Goal: Task Accomplishment & Management: Manage account settings

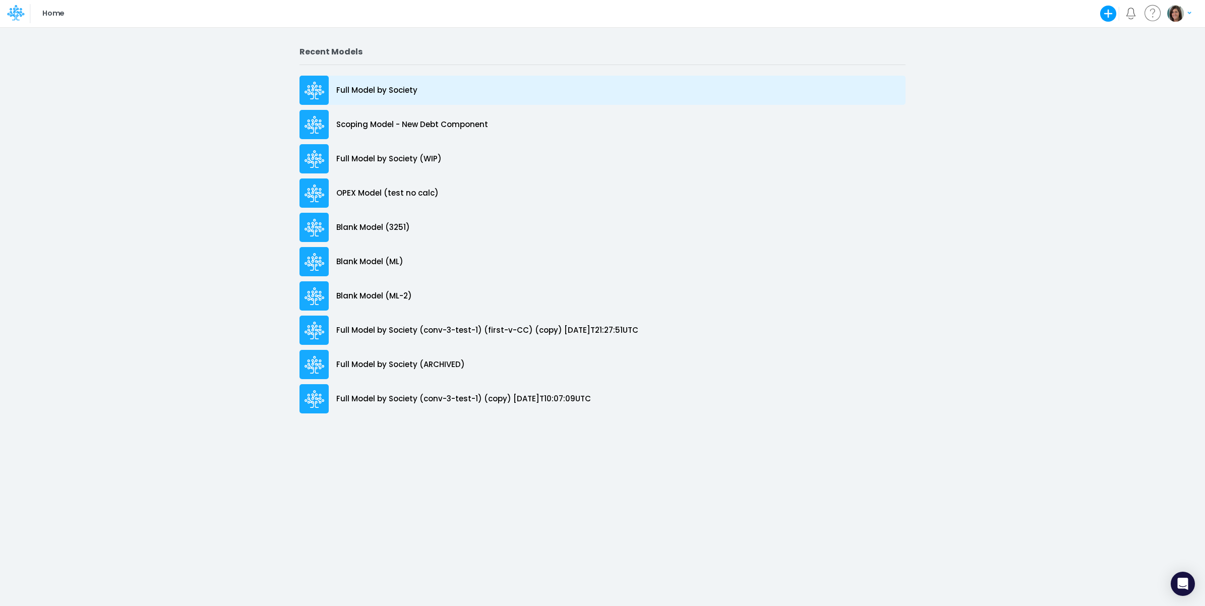
click at [394, 87] on p "Full Model by Society" at bounding box center [376, 91] width 81 height 12
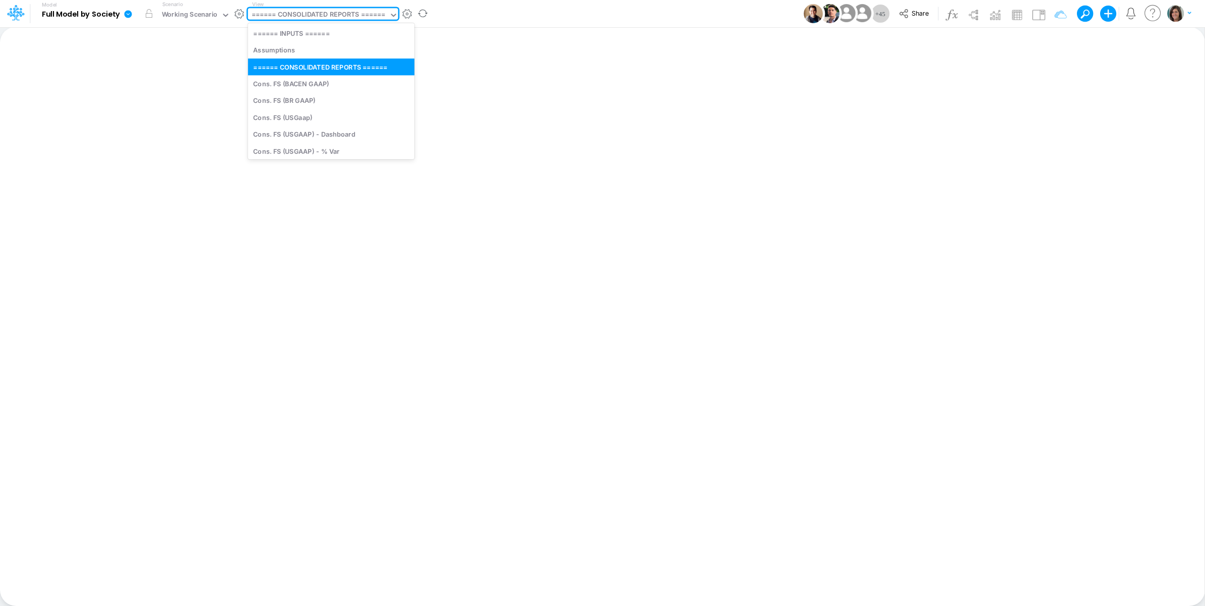
click at [328, 13] on div "====== CONSOLIDATED REPORTS ======" at bounding box center [319, 16] width 134 height 12
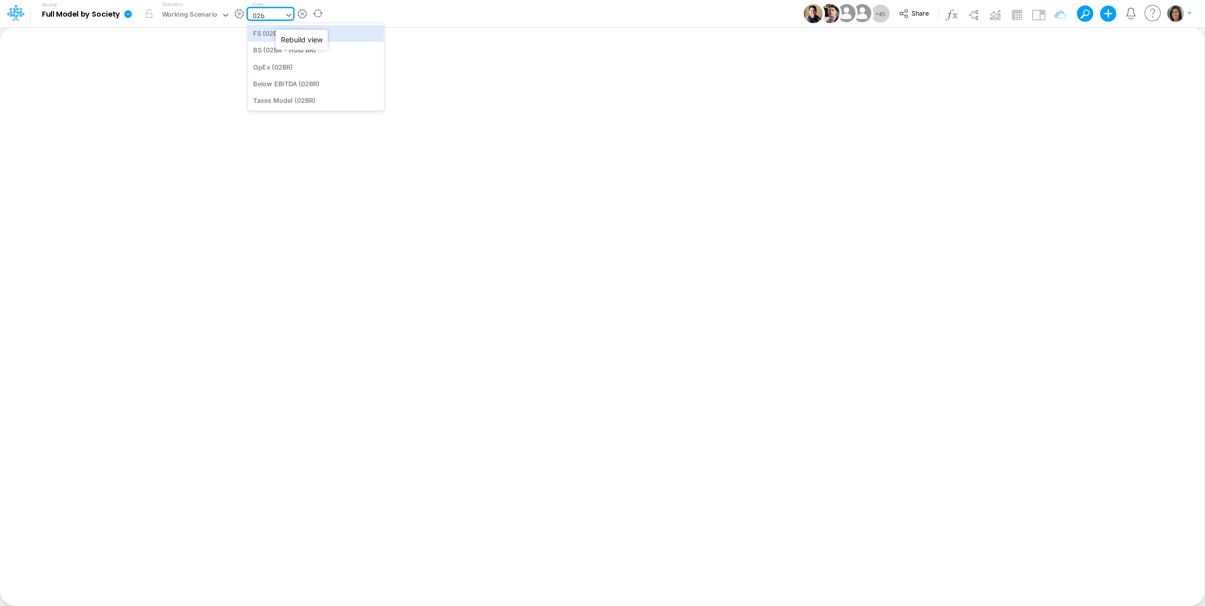
type input "02br"
click at [323, 41] on div "FS (02BR - BR Inc)" at bounding box center [316, 33] width 136 height 17
type input "Financial Statements - Holding [GEOGRAPHIC_DATA] (02BR)"
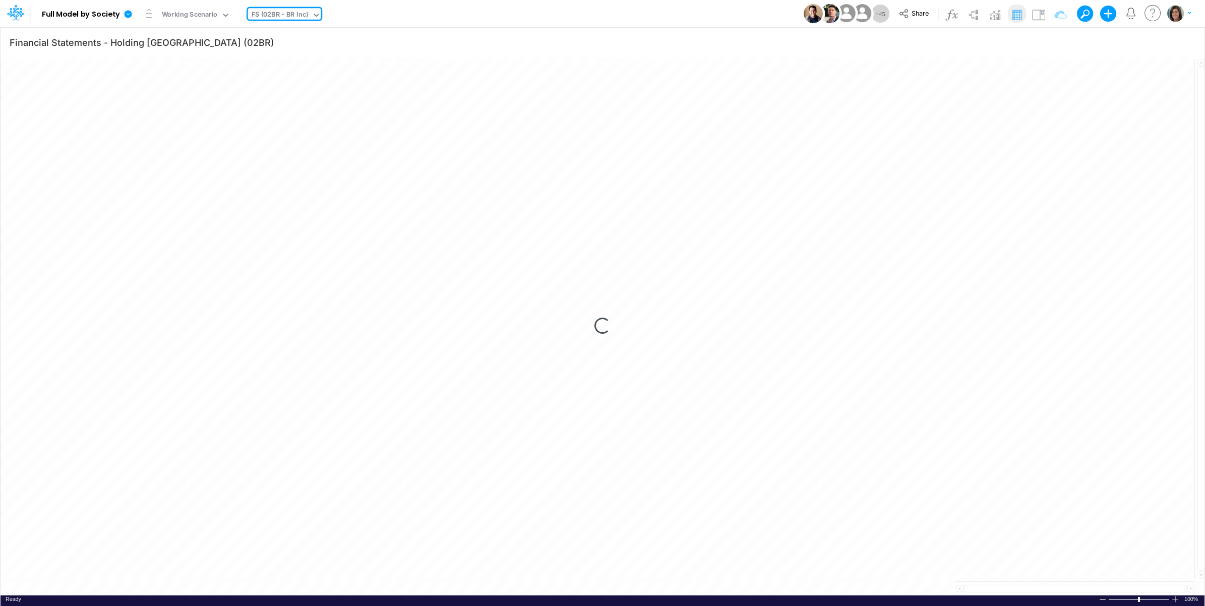
click at [417, 19] on div "Model Full Model by Society Edit model settings Duplicate Import QuickBooks Qui…" at bounding box center [602, 13] width 1084 height 27
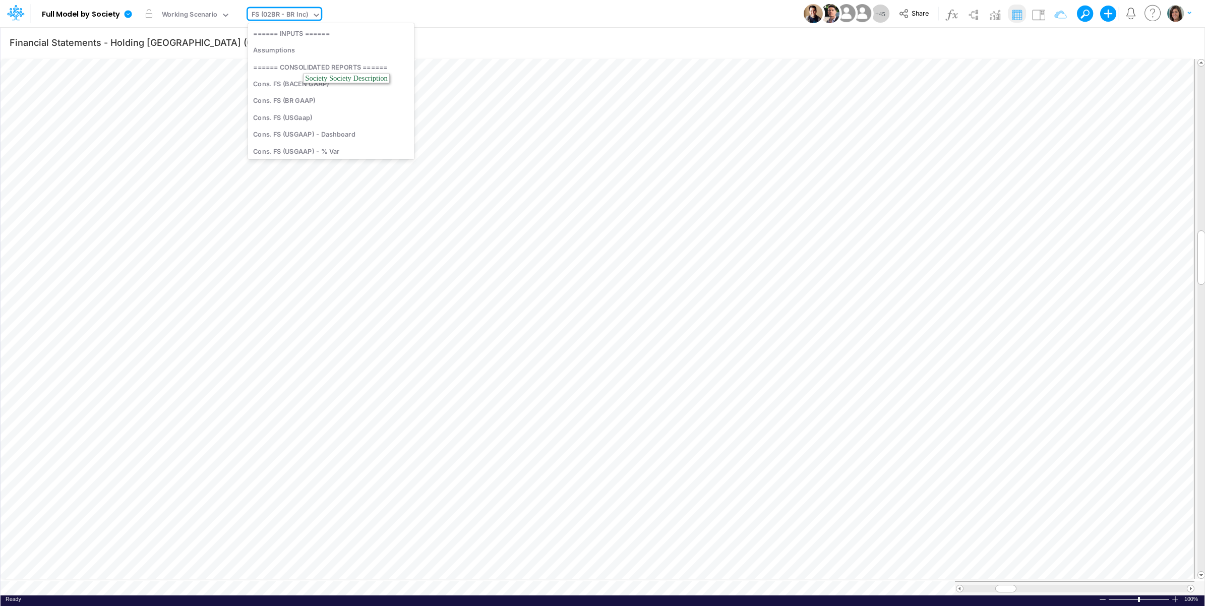
click at [286, 14] on div "FS (02BR - BR Inc)" at bounding box center [280, 16] width 57 height 12
type input "[PERSON_NAME]"
click at [302, 66] on div "Financial Statements" at bounding box center [321, 66] width 147 height 17
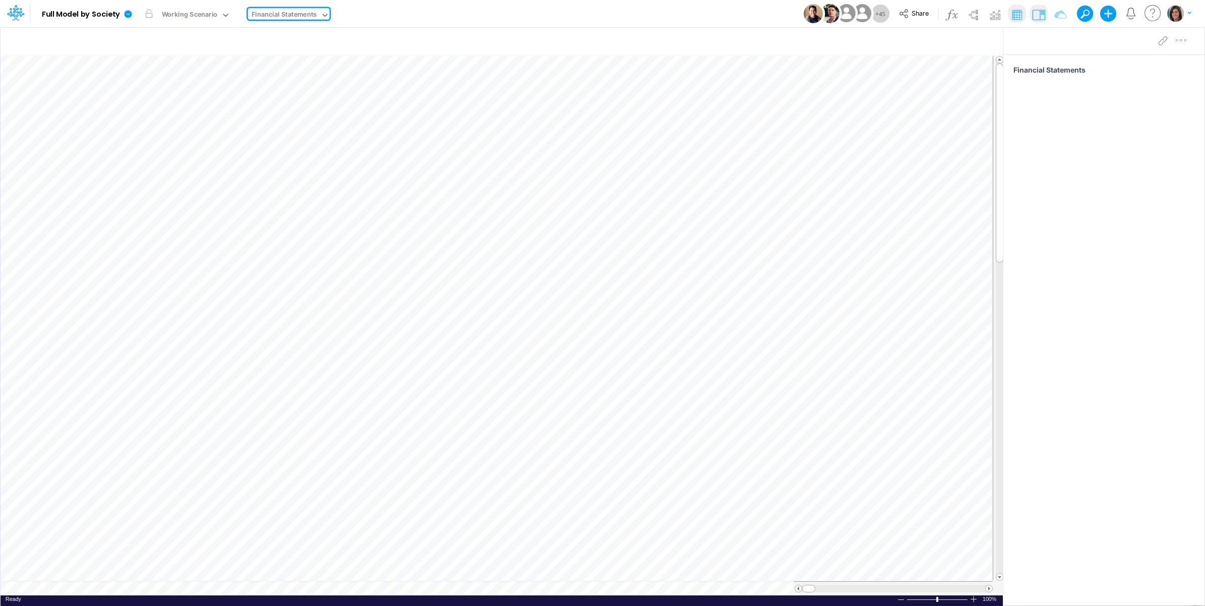
click at [436, 12] on div "Model Full Model by Society Edit model settings Duplicate Import QuickBooks Qui…" at bounding box center [602, 13] width 1084 height 27
type input "Financial Statements - Holding [GEOGRAPHIC_DATA] (02BR)"
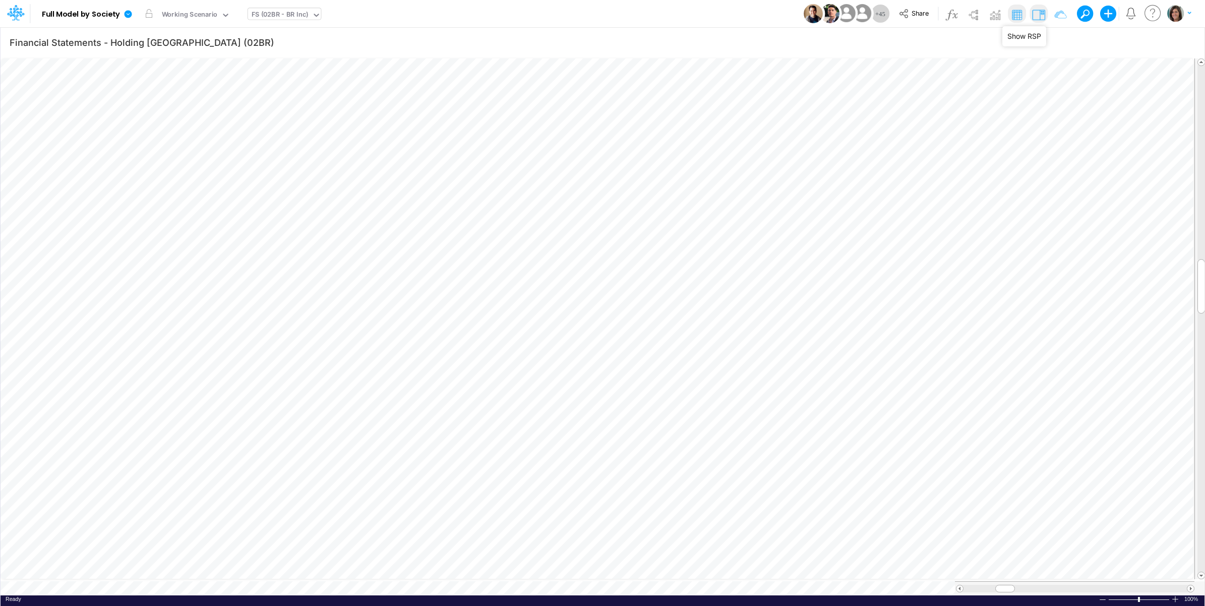
click at [1039, 16] on img at bounding box center [1038, 15] width 16 height 16
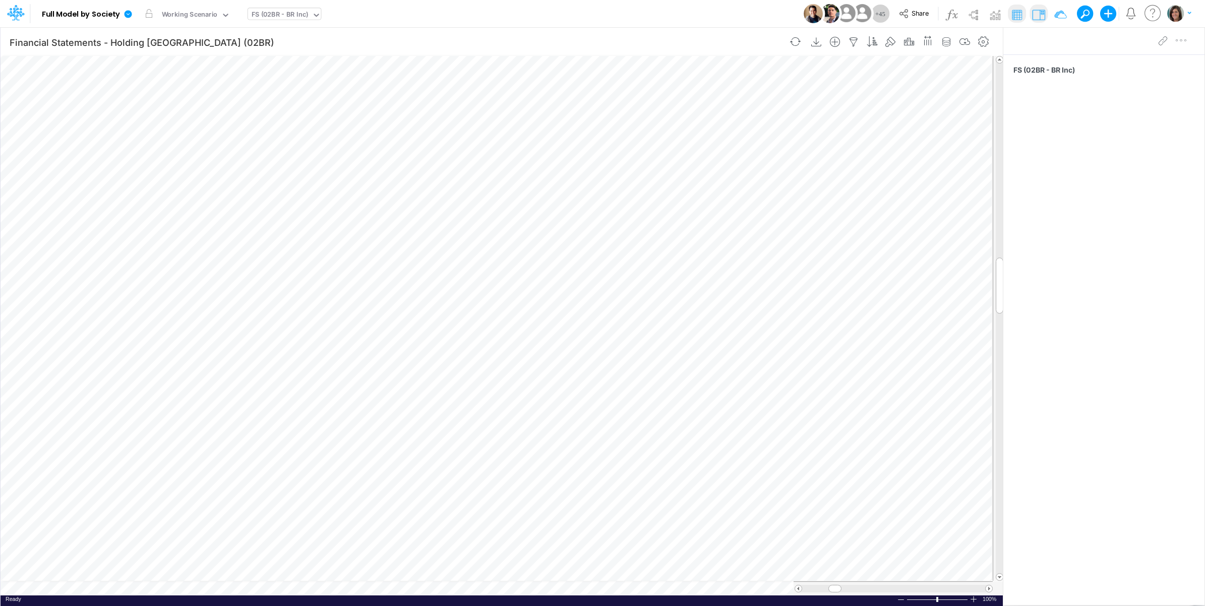
scroll to position [0, 1]
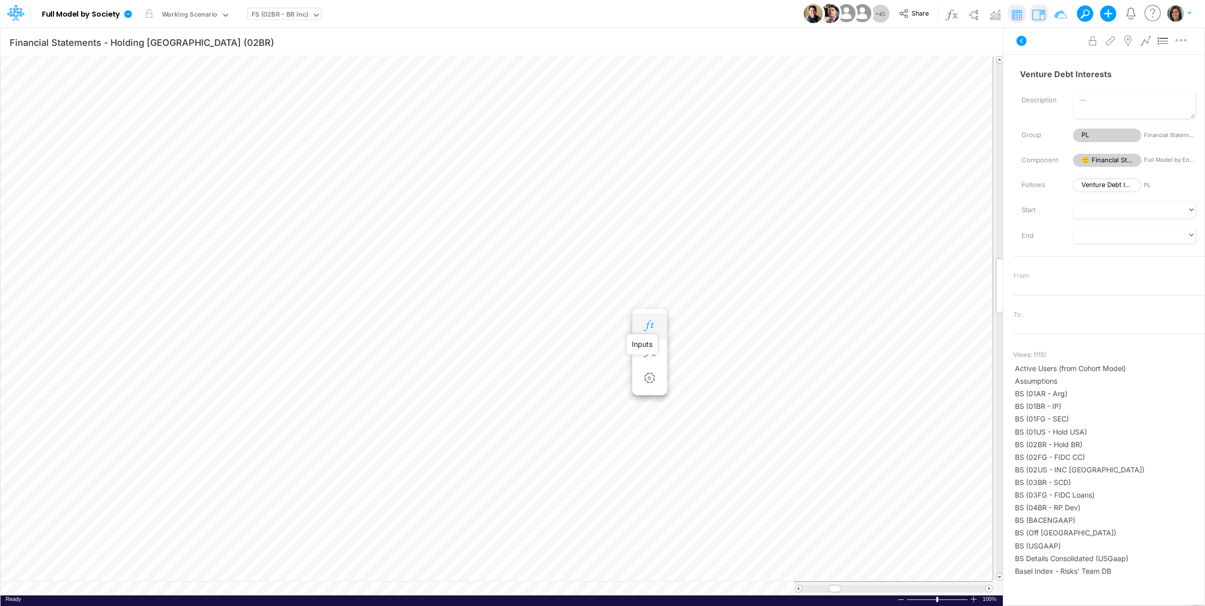
click at [651, 325] on icon "button" at bounding box center [649, 326] width 15 height 11
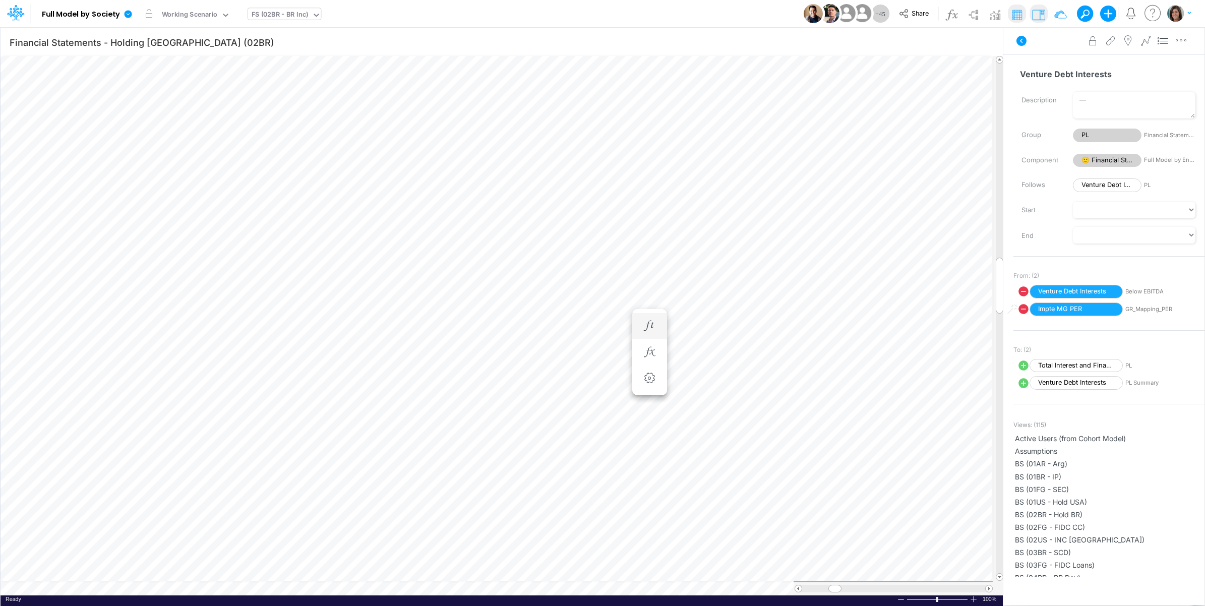
scroll to position [0, 1]
click at [697, 351] on icon "button" at bounding box center [704, 352] width 15 height 11
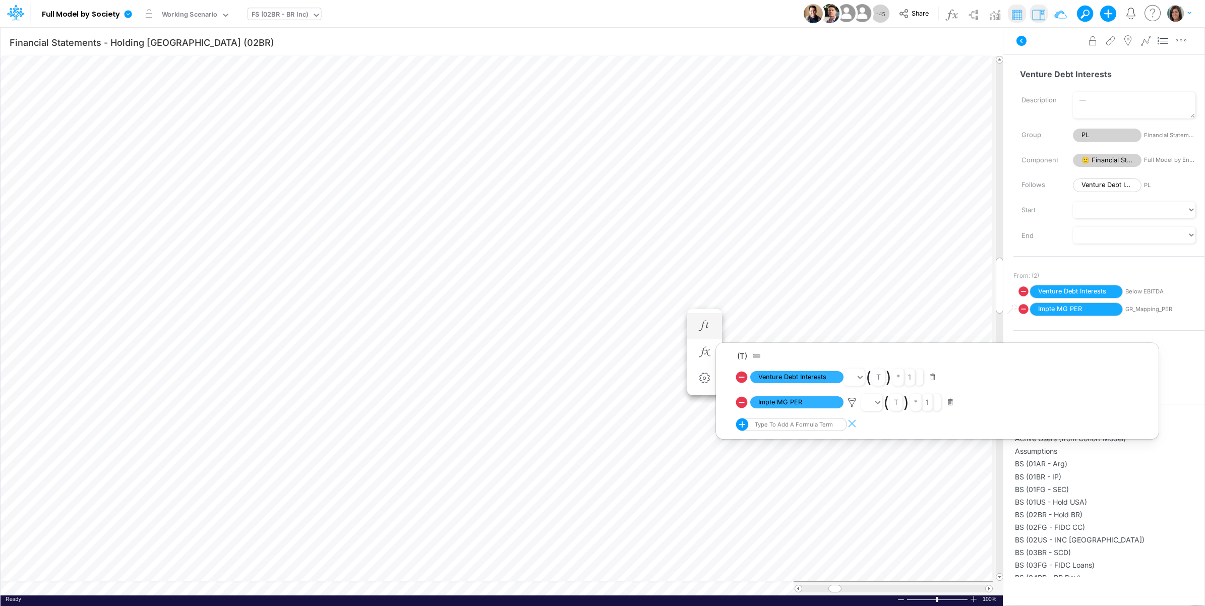
click at [1042, 41] on div "Advanced settings Delete" at bounding box center [1103, 41] width 201 height 28
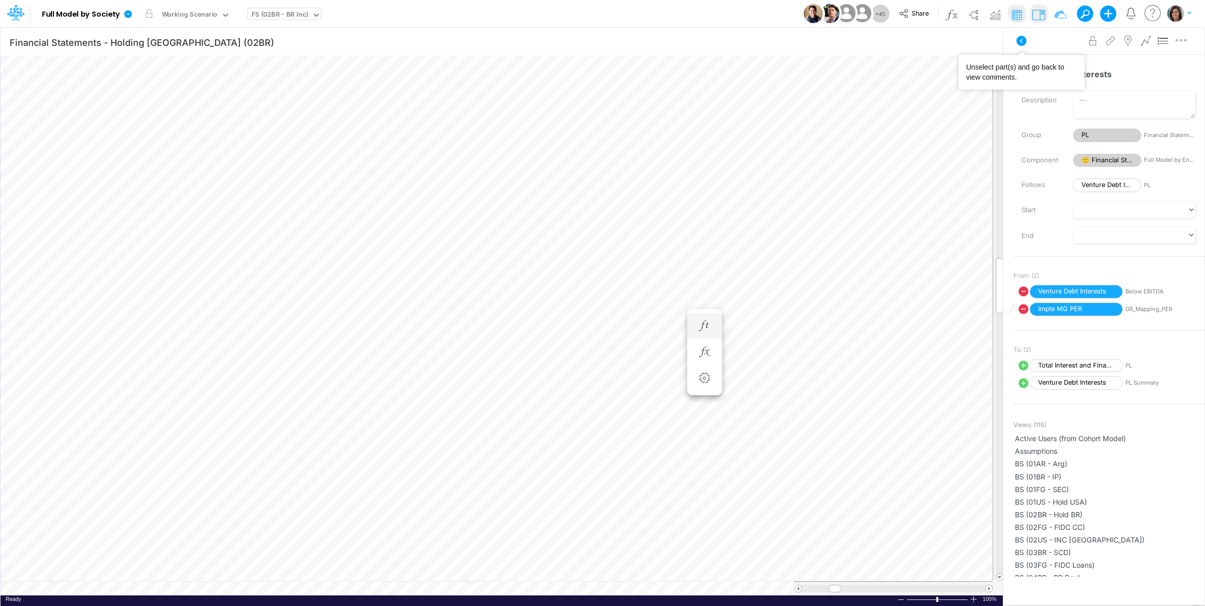
click at [1021, 41] on icon at bounding box center [1021, 41] width 12 height 12
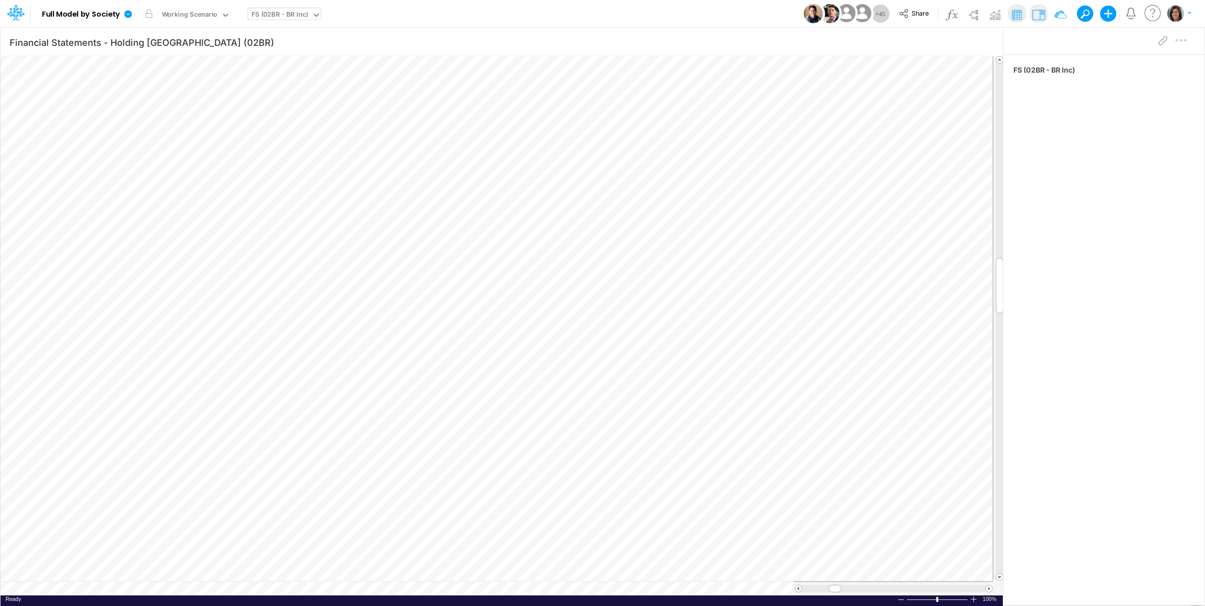
scroll to position [0, 1]
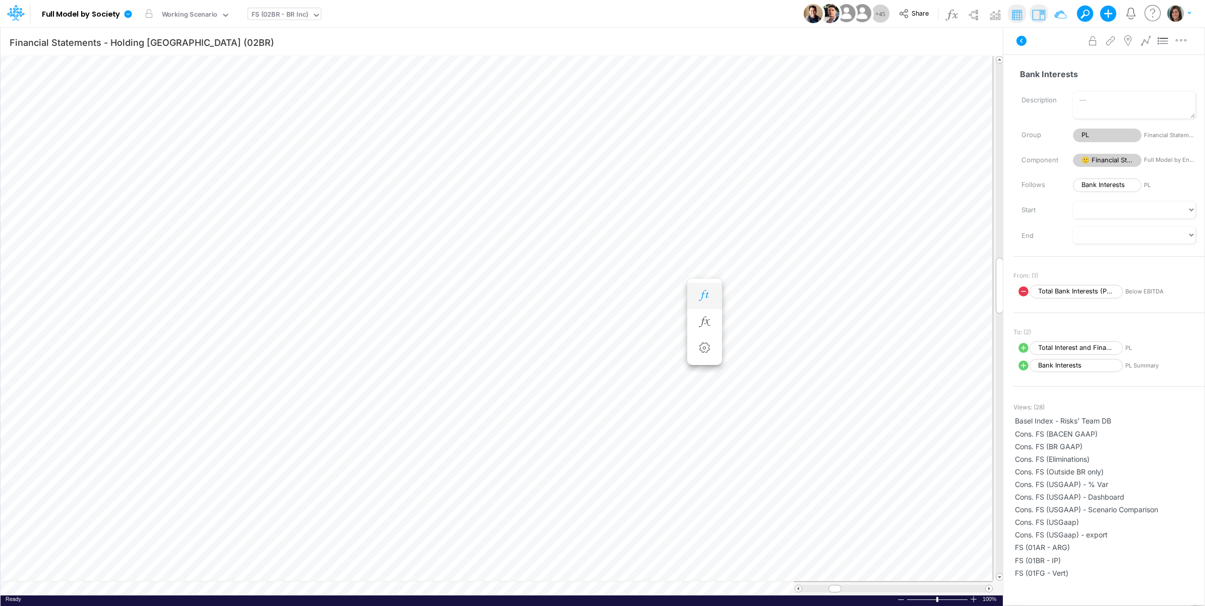
click at [708, 295] on icon "button" at bounding box center [704, 295] width 15 height 11
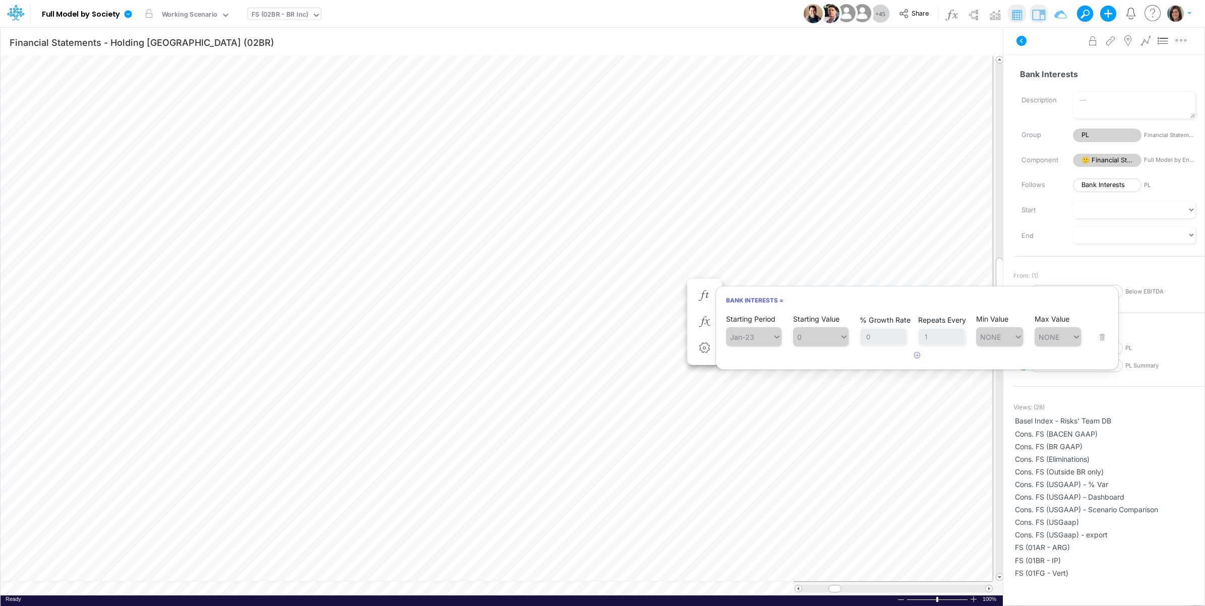
click at [1040, 53] on div "Advanced settings Delete" at bounding box center [1103, 41] width 201 height 28
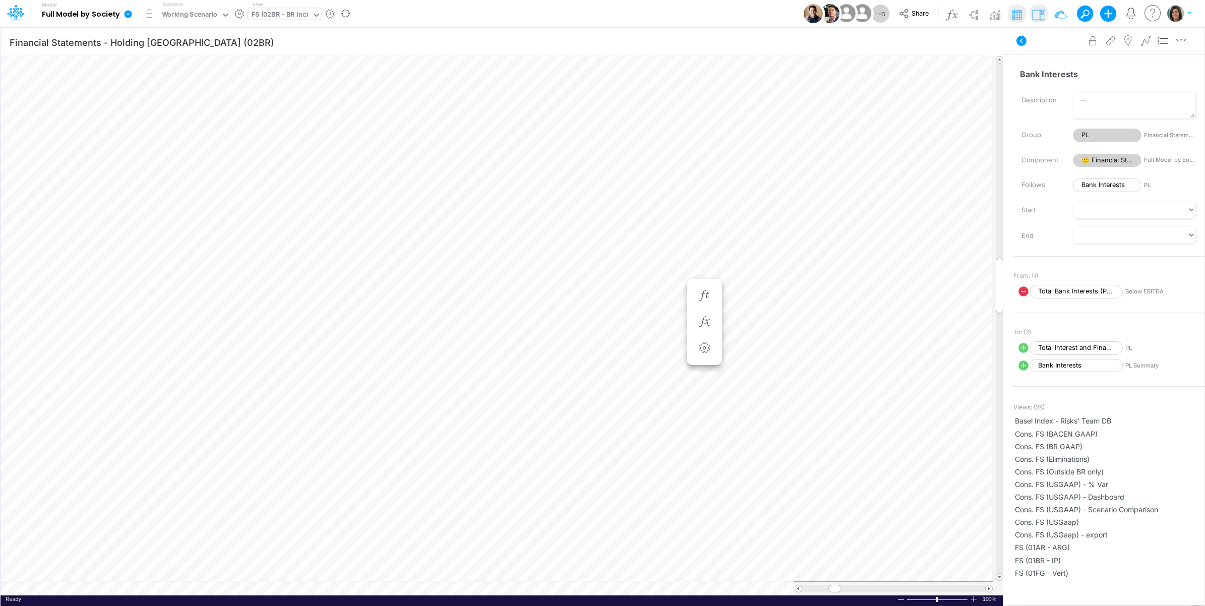
click at [285, 8] on div "View FS (02BR - BR Inc)" at bounding box center [284, 14] width 73 height 26
click at [707, 324] on icon "button" at bounding box center [704, 322] width 15 height 11
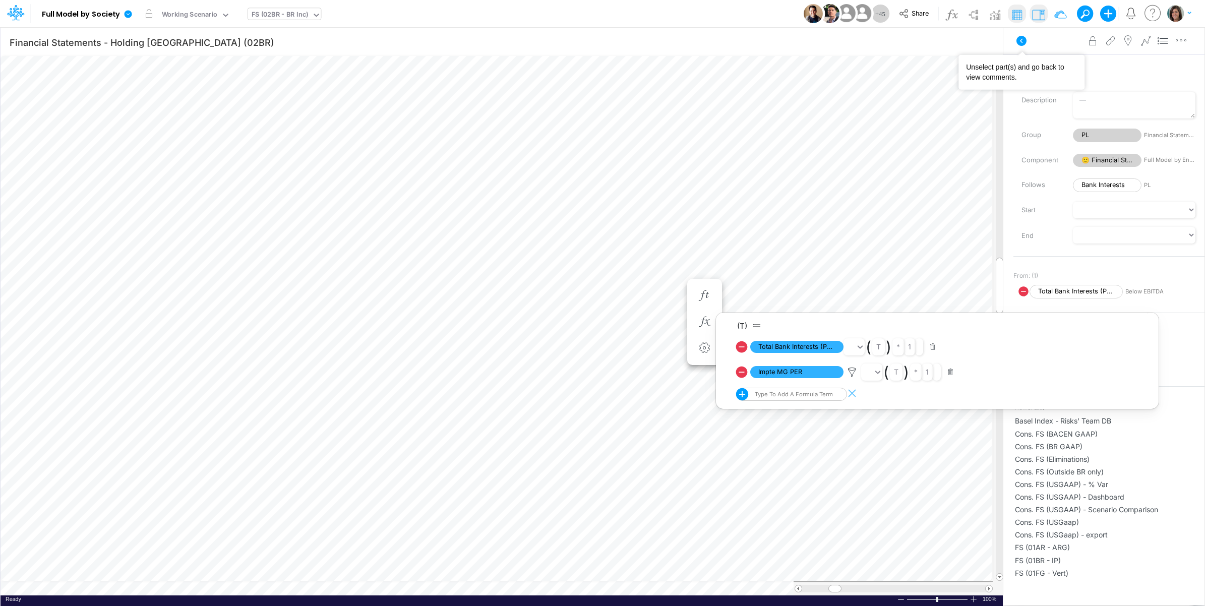
click at [1046, 33] on div "Advanced settings Delete" at bounding box center [1103, 41] width 201 height 28
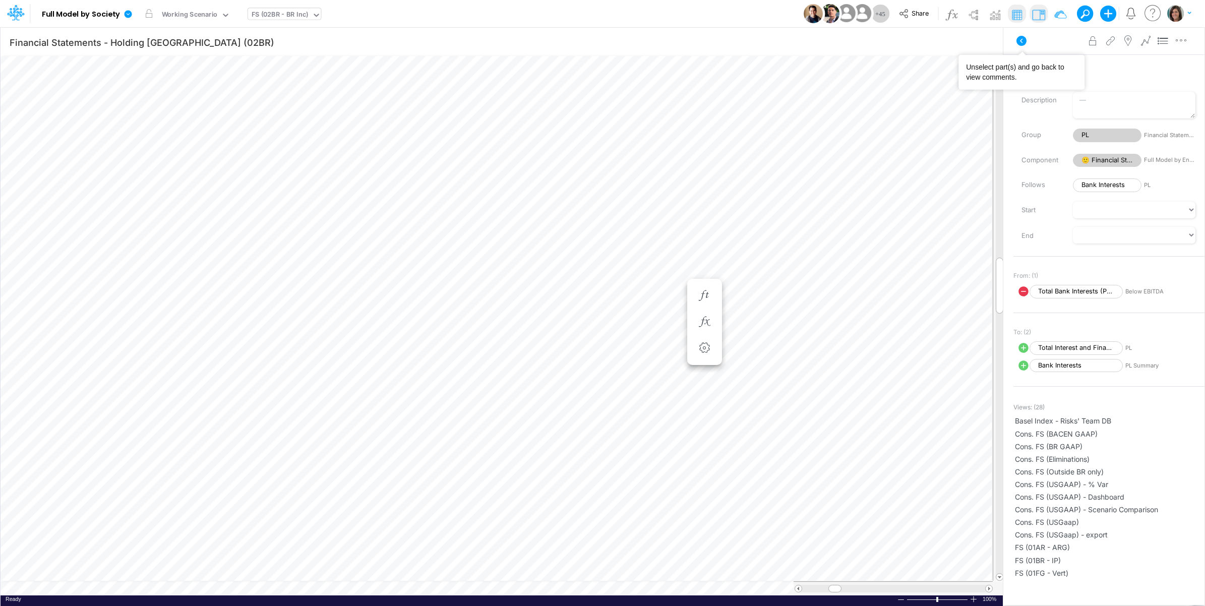
click at [1017, 46] on button at bounding box center [1021, 41] width 24 height 18
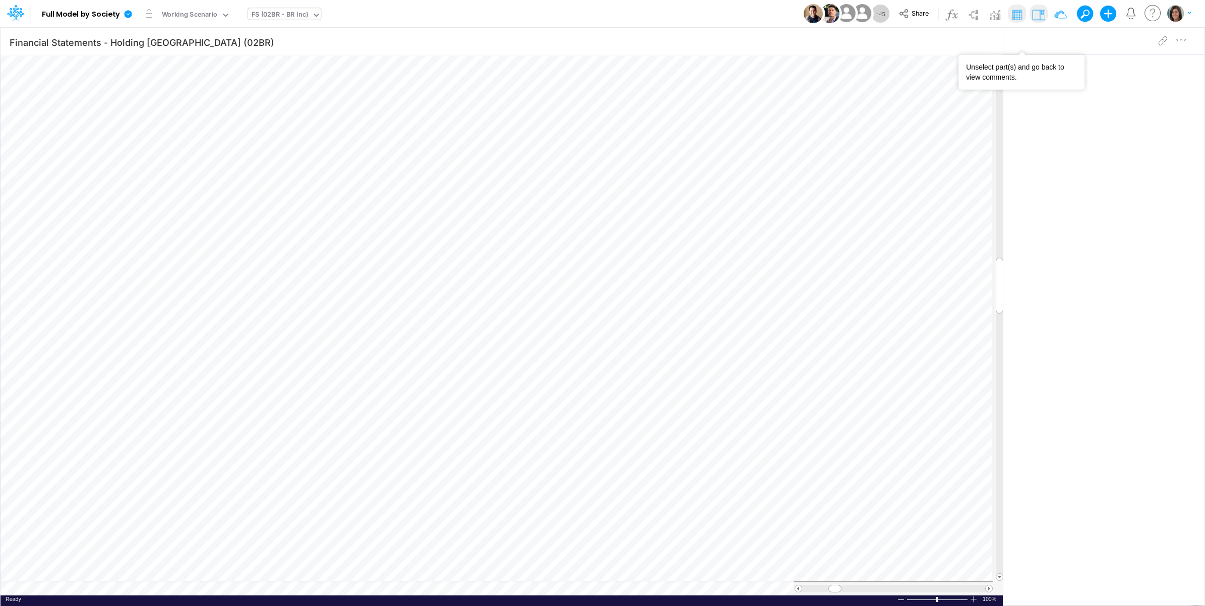
click at [263, 10] on div "FS (02BR - BR Inc)" at bounding box center [280, 16] width 57 height 12
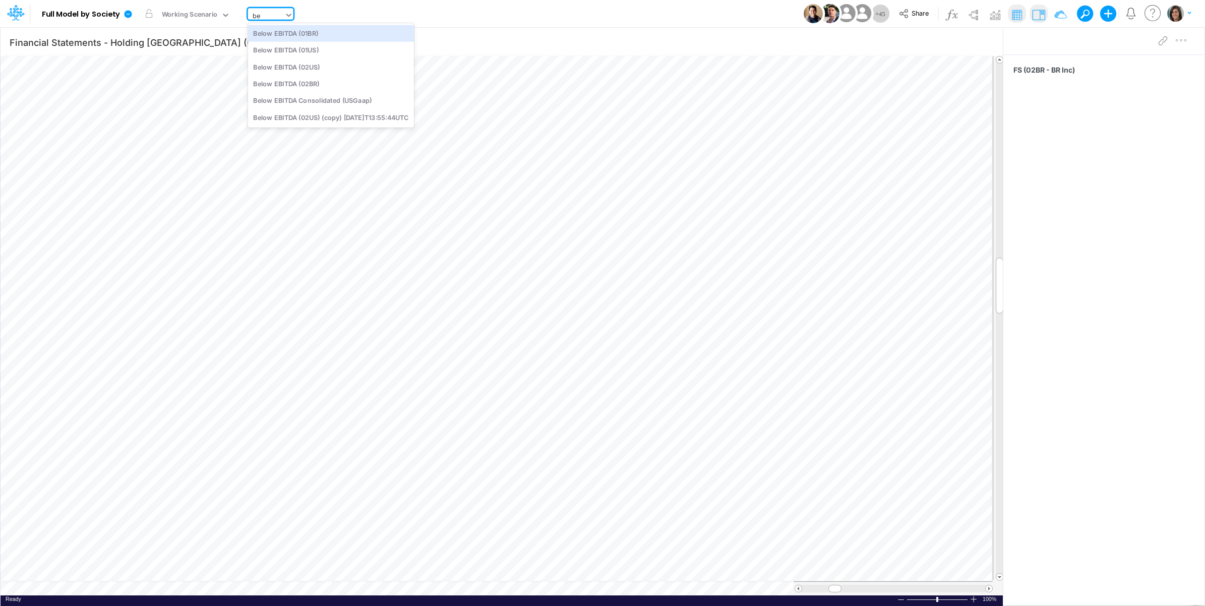
type input "b"
type input "02br"
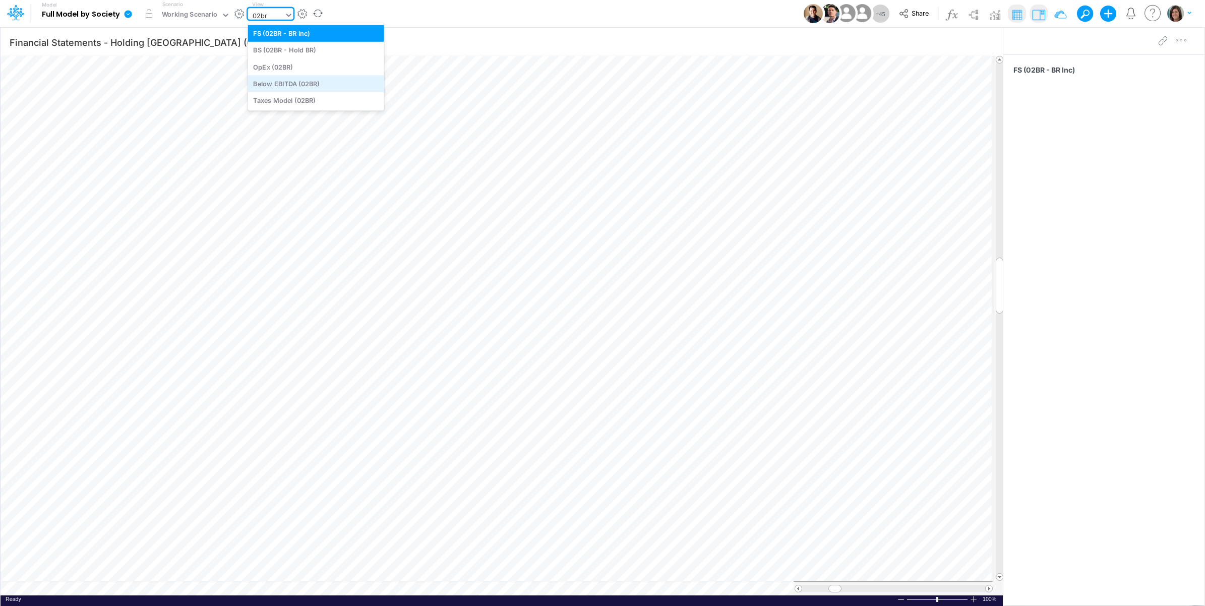
click at [322, 82] on div "Below EBITDA (02BR)" at bounding box center [316, 83] width 136 height 17
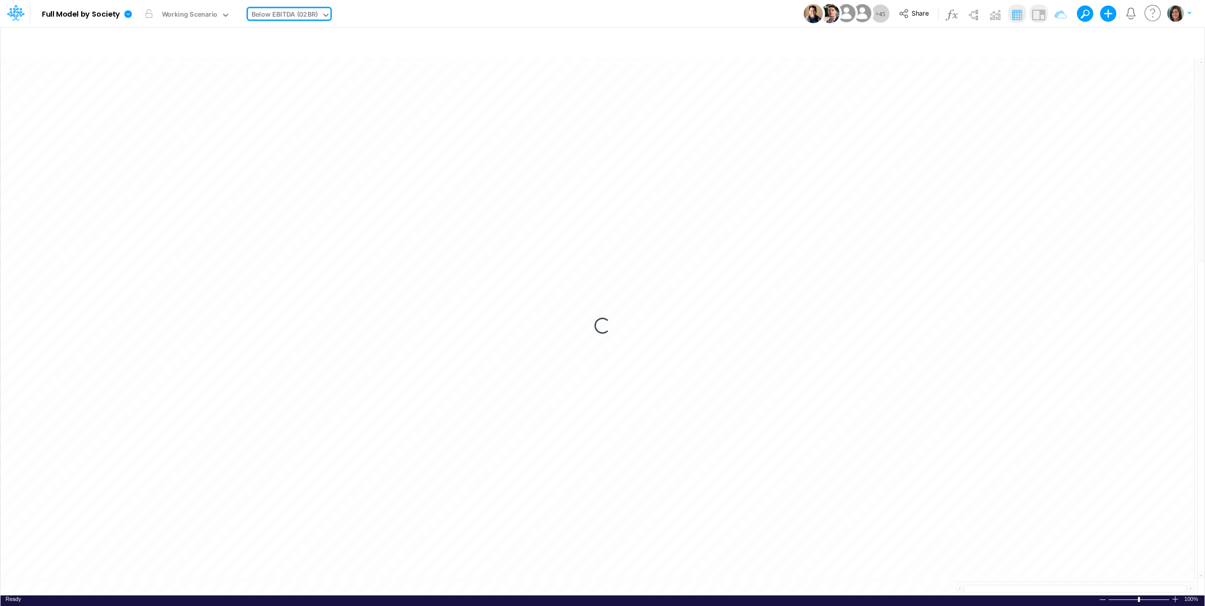
click at [538, 10] on div "Model Full Model by Society Edit model settings Duplicate Import QuickBooks Qui…" at bounding box center [602, 13] width 1084 height 27
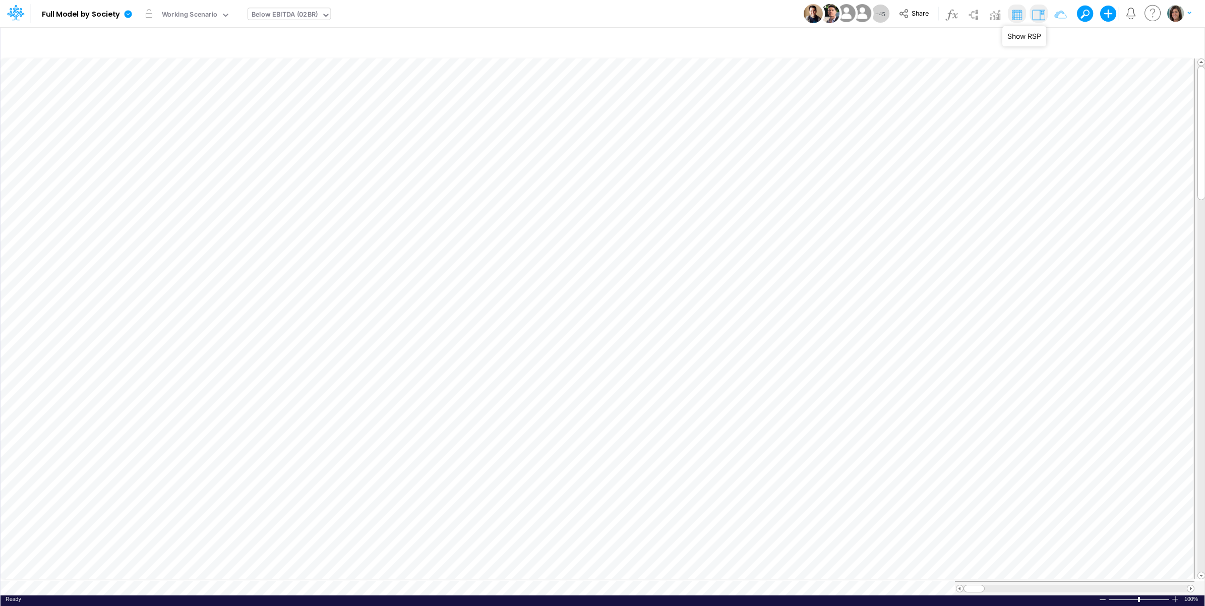
click at [1039, 16] on img at bounding box center [1038, 15] width 16 height 16
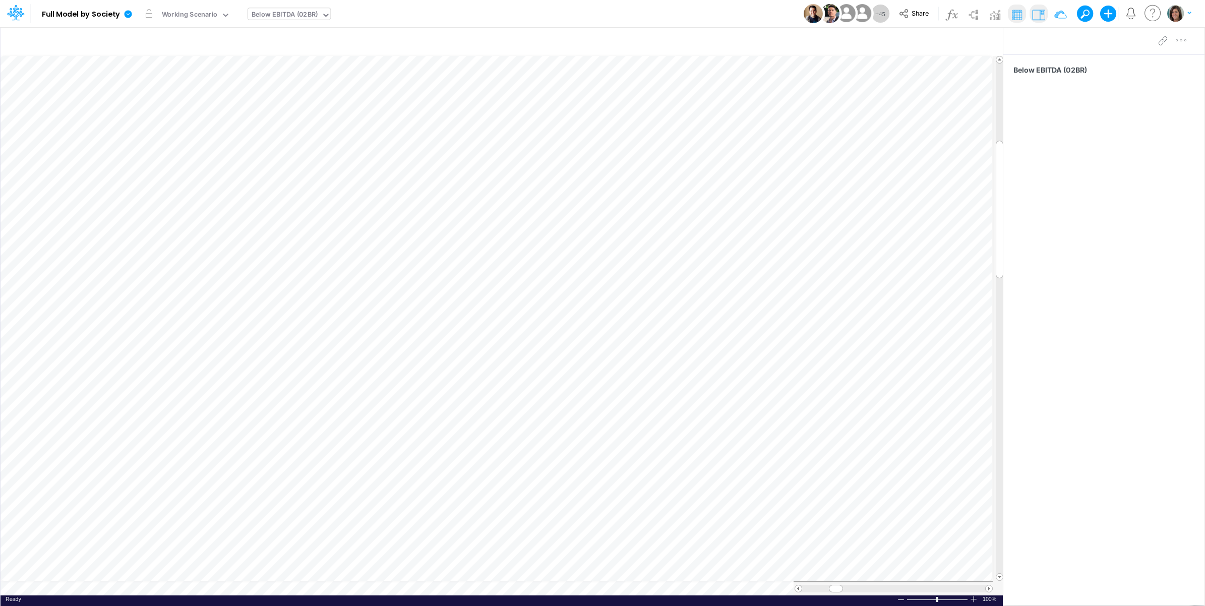
scroll to position [0, 1]
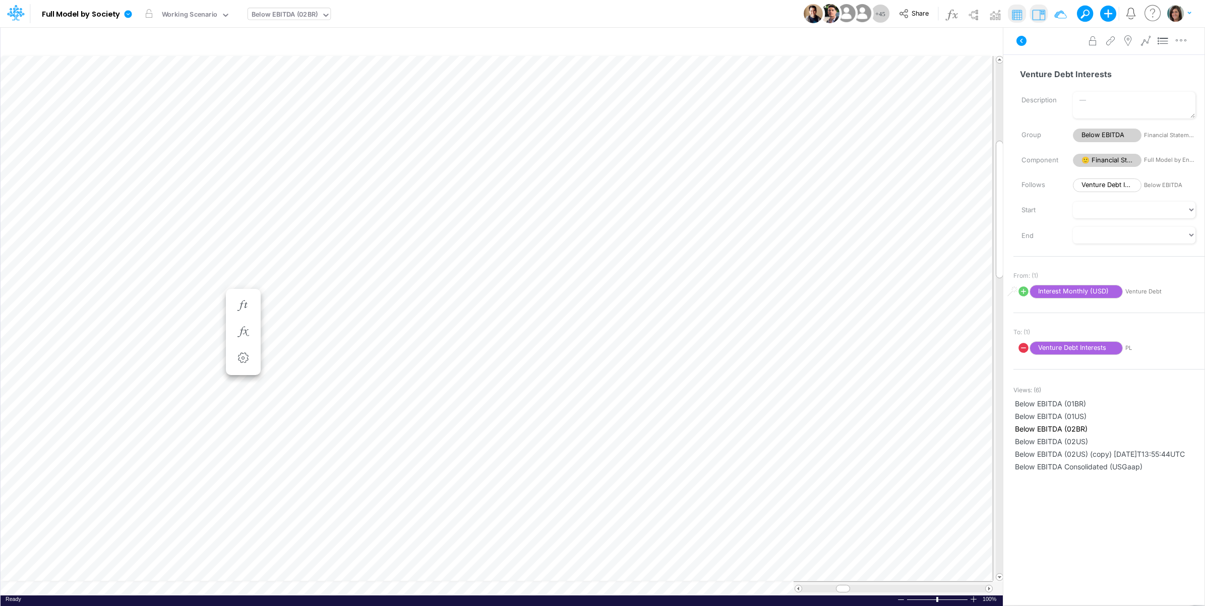
scroll to position [0, 1]
click at [500, 332] on icon "button" at bounding box center [498, 332] width 15 height 11
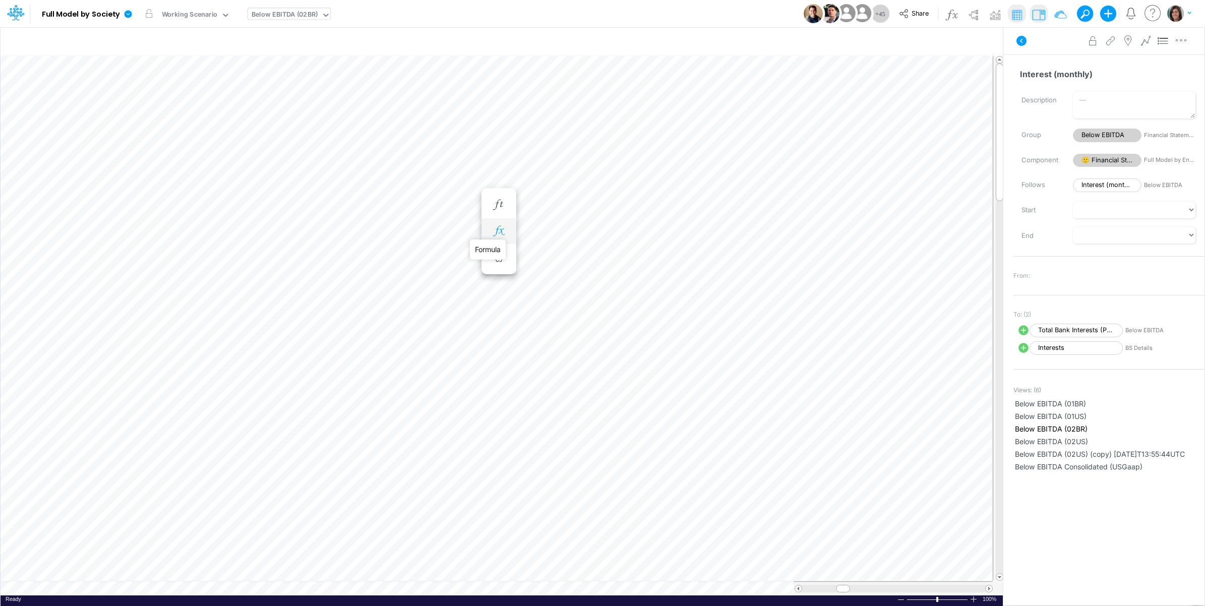
click at [502, 230] on icon "button" at bounding box center [498, 231] width 15 height 11
click at [643, 256] on icon at bounding box center [646, 256] width 15 height 11
click at [522, 181] on div at bounding box center [602, 305] width 1205 height 601
click at [555, 231] on icon "button" at bounding box center [552, 231] width 15 height 11
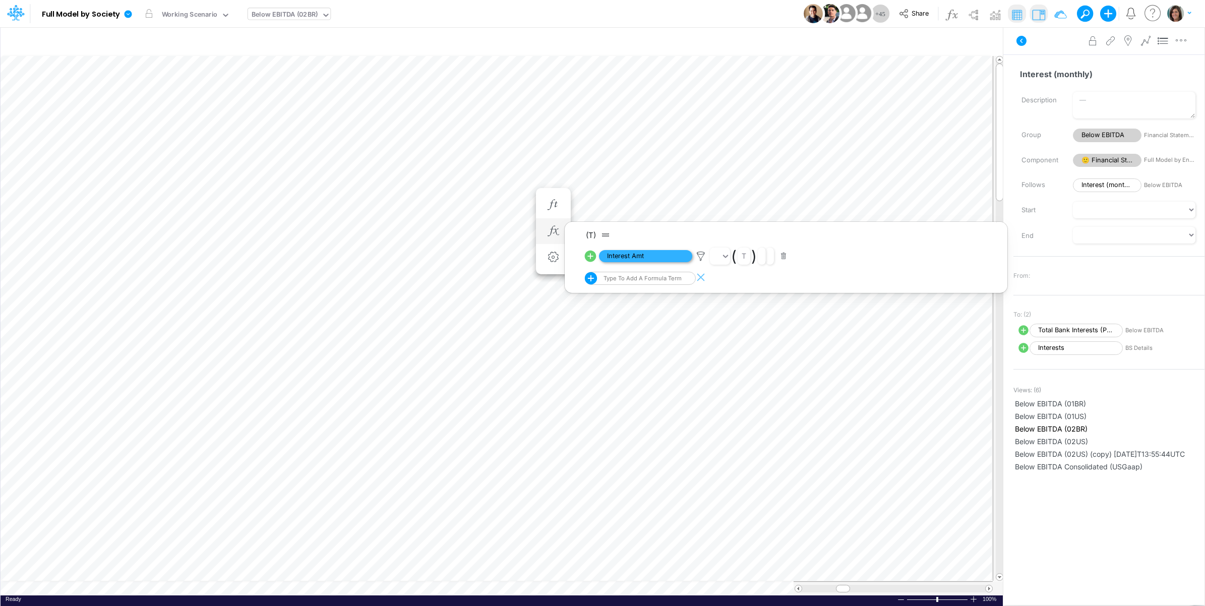
click at [656, 256] on span "Interest Amt" at bounding box center [645, 256] width 93 height 13
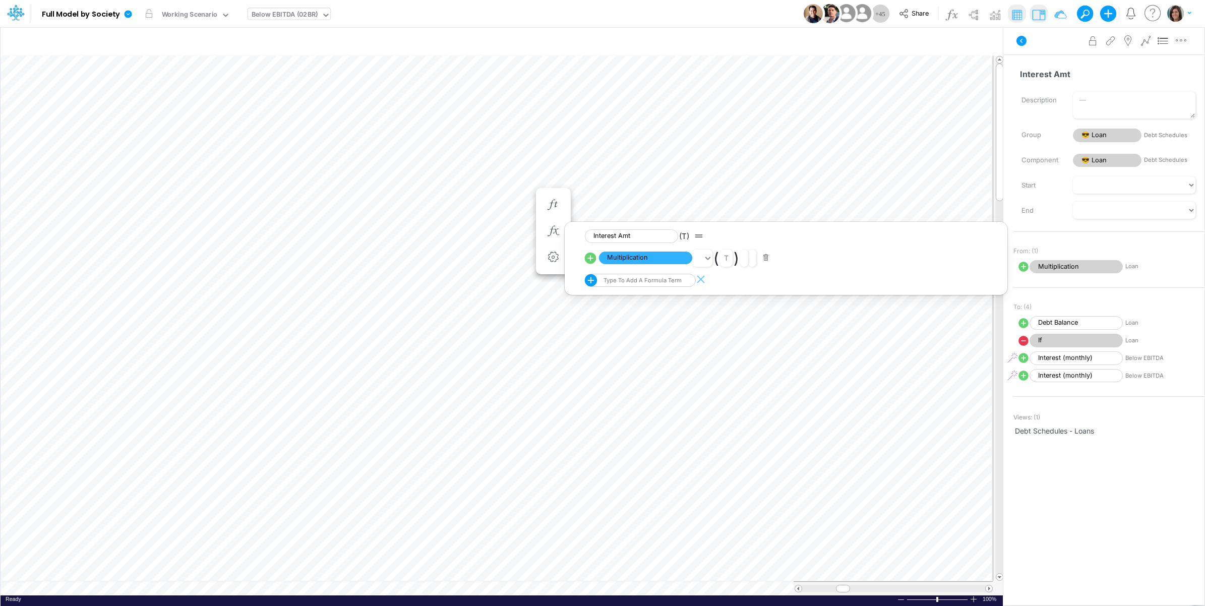
click at [296, 18] on div "Below EBITDA (02BR)" at bounding box center [285, 16] width 66 height 12
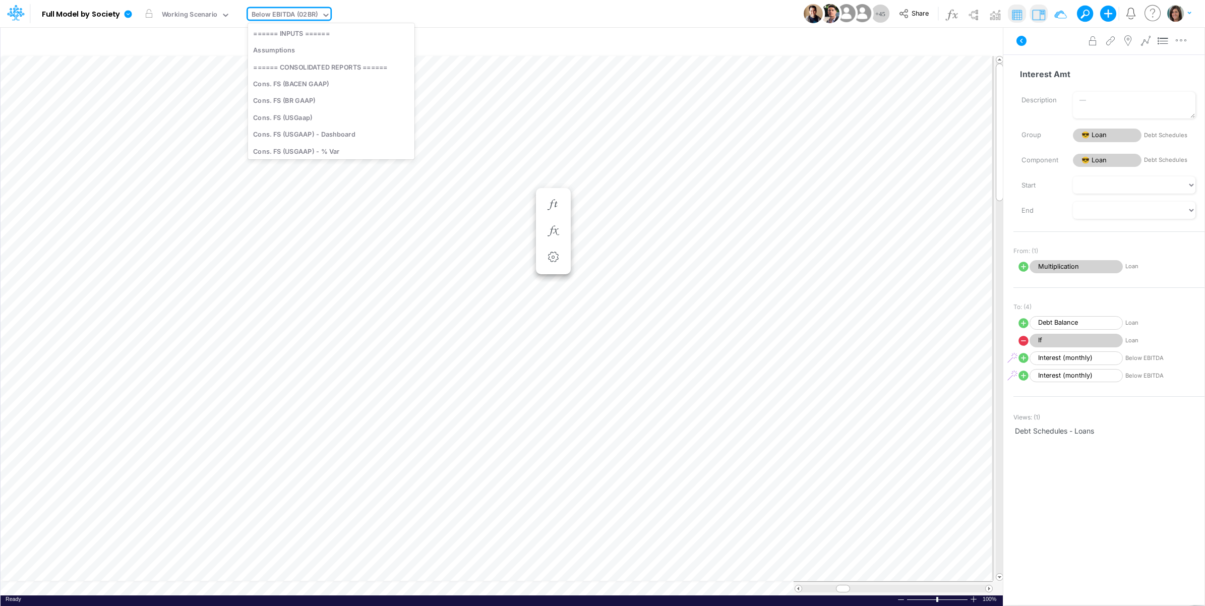
scroll to position [1109, 0]
type input "loan"
click at [313, 120] on div "Debt Schedules - Loans" at bounding box center [316, 117] width 136 height 17
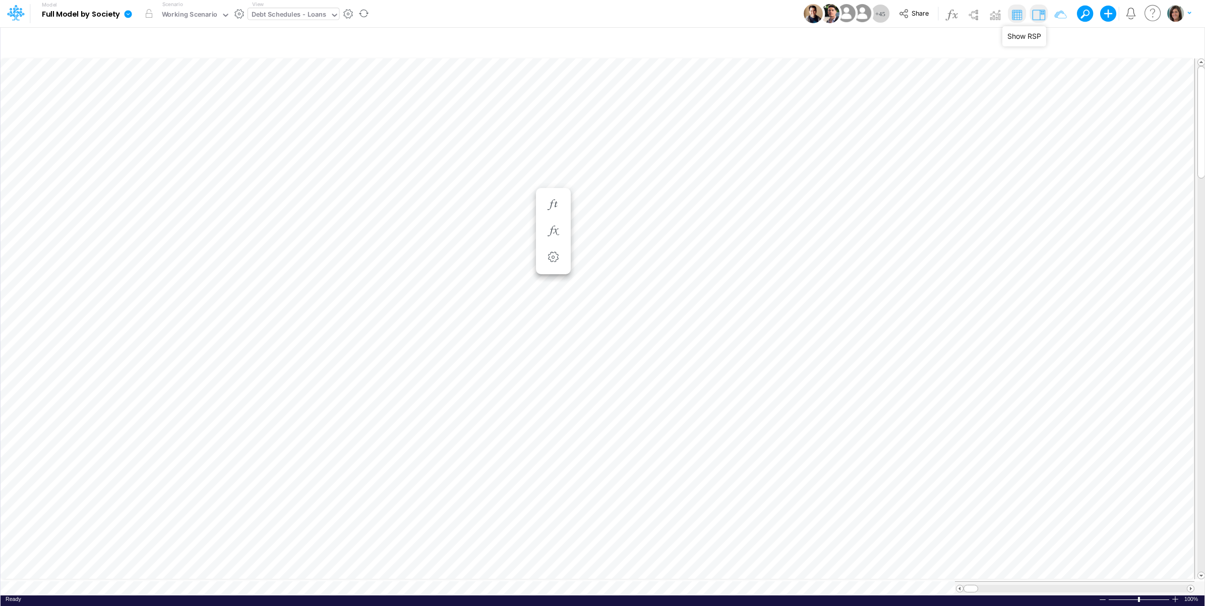
click at [1037, 14] on img at bounding box center [1038, 15] width 16 height 16
click at [498, 220] on li at bounding box center [498, 231] width 35 height 26
click at [497, 230] on icon "button" at bounding box center [498, 231] width 15 height 11
click at [534, 256] on icon at bounding box center [536, 256] width 14 height 14
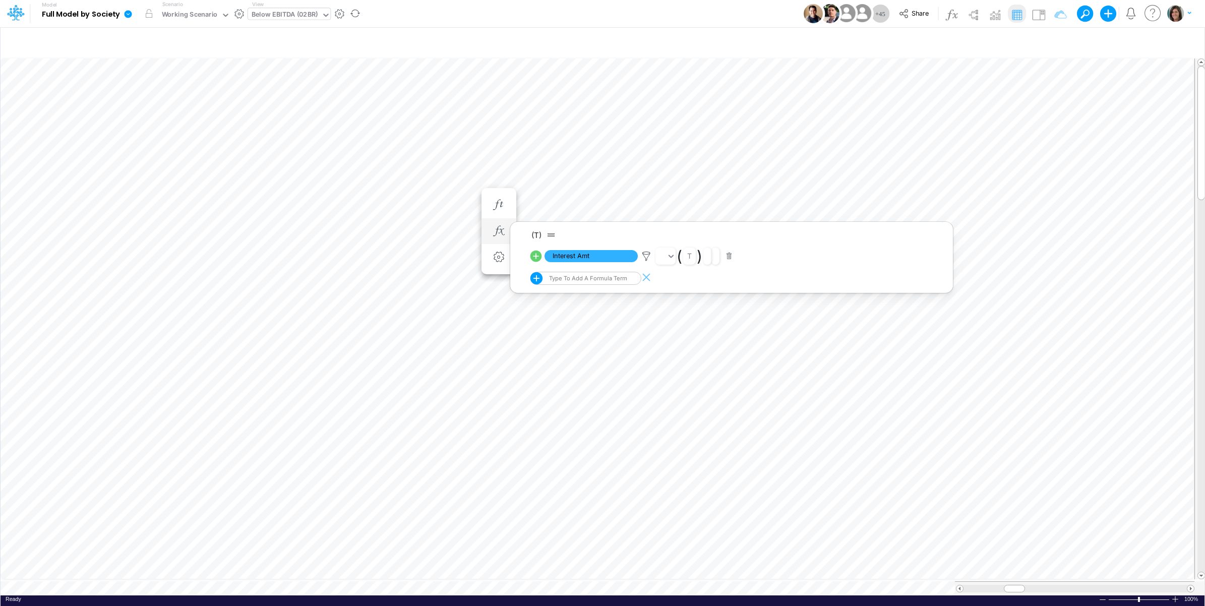
select select "1"
select select "Multiply"
select select "Add"
click at [1041, 16] on img at bounding box center [1038, 15] width 16 height 16
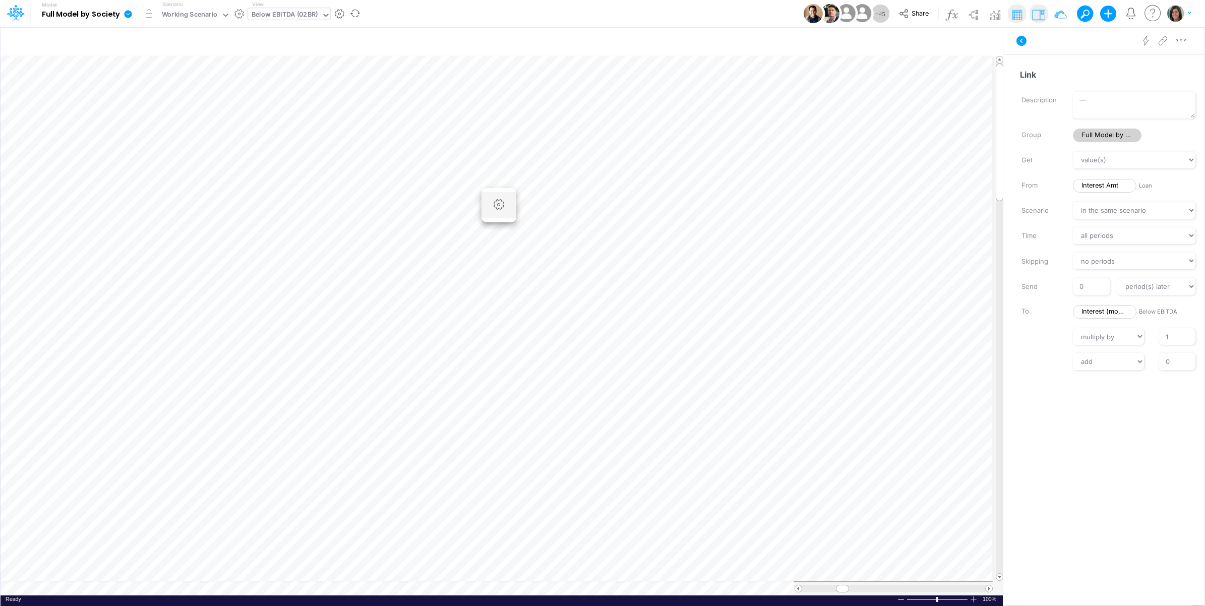
scroll to position [0, 1]
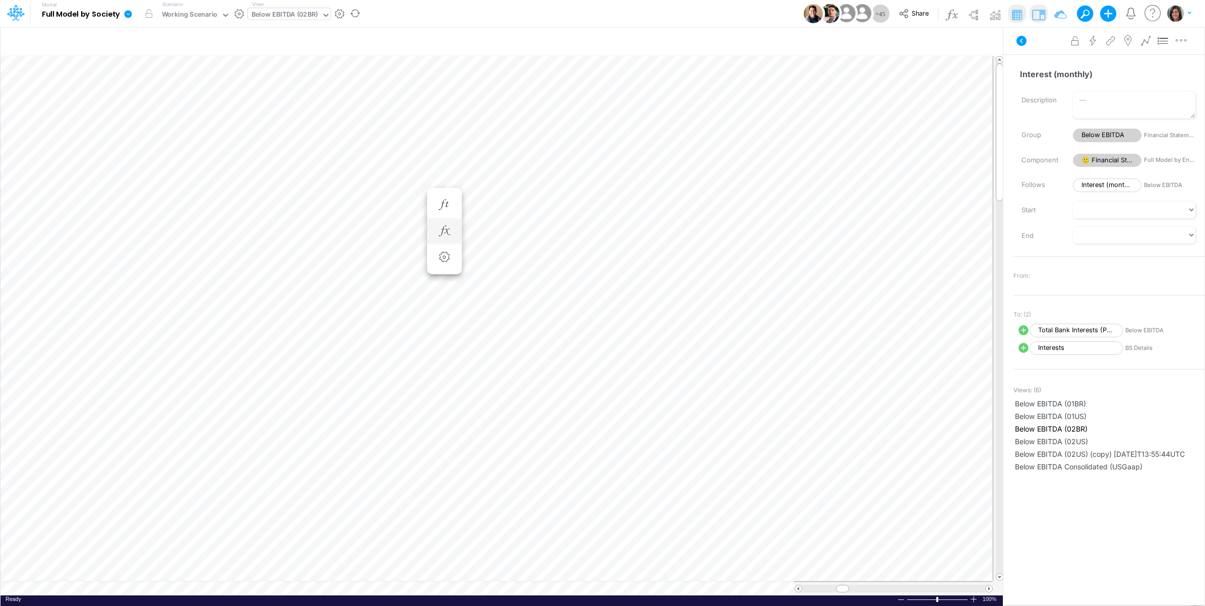
click at [431, 233] on li at bounding box center [444, 231] width 35 height 26
click at [449, 227] on icon "button" at bounding box center [443, 231] width 15 height 11
click at [479, 254] on icon at bounding box center [482, 256] width 12 height 12
select select "1"
select select "Multiply"
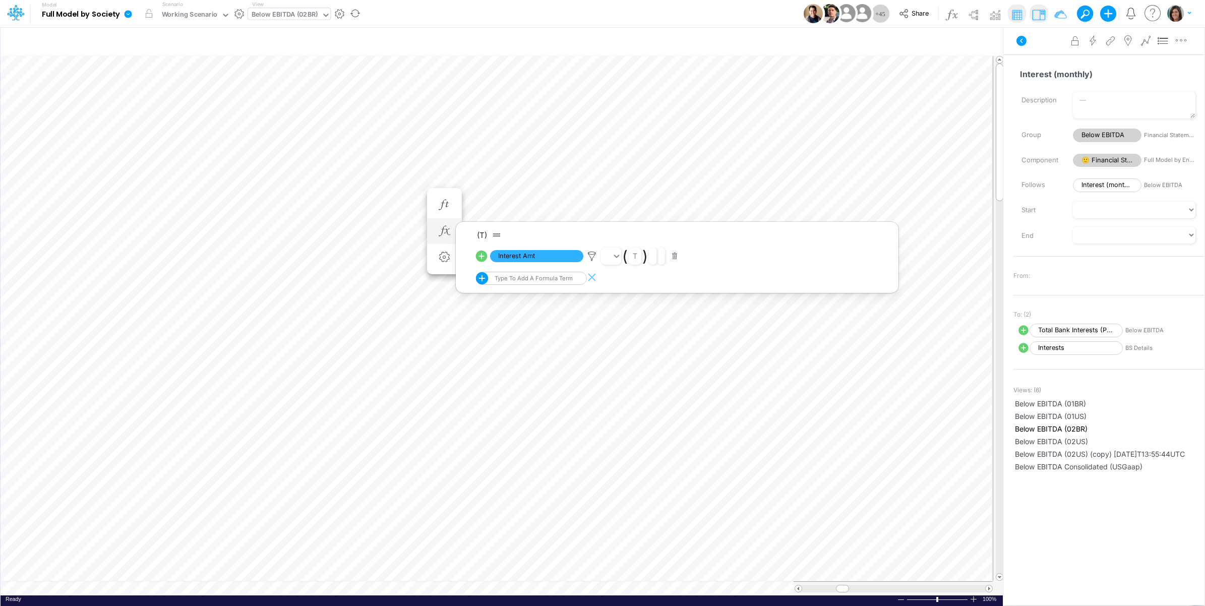
select select "Add"
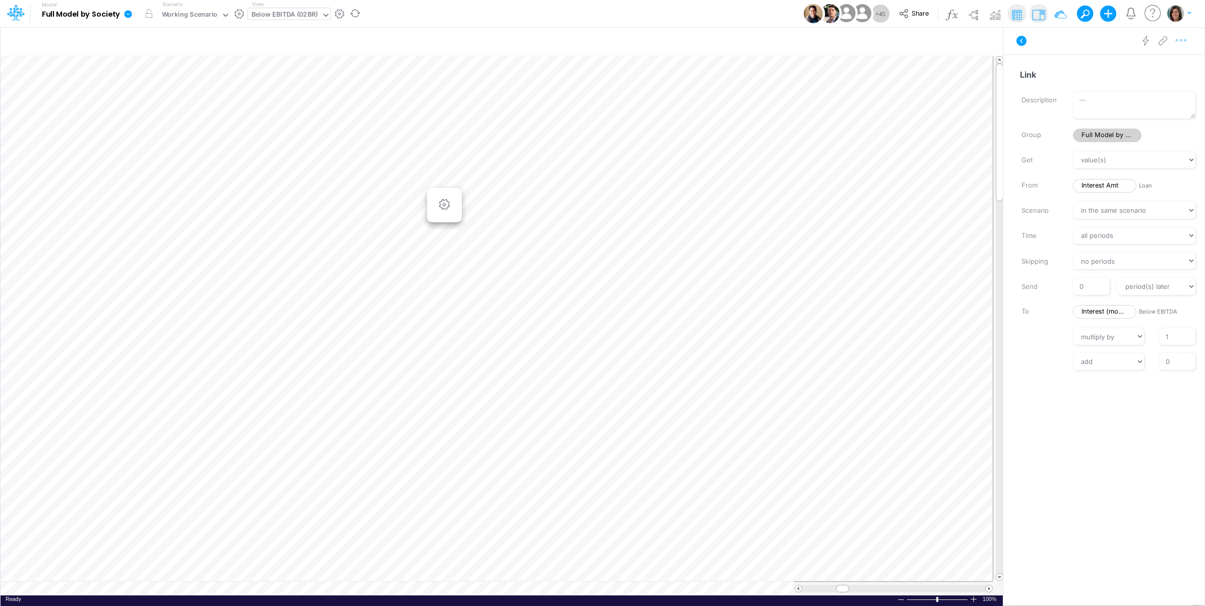
click at [1189, 42] on button "button" at bounding box center [1180, 41] width 19 height 20
click at [1163, 68] on button "Advanced settings" at bounding box center [1129, 65] width 120 height 17
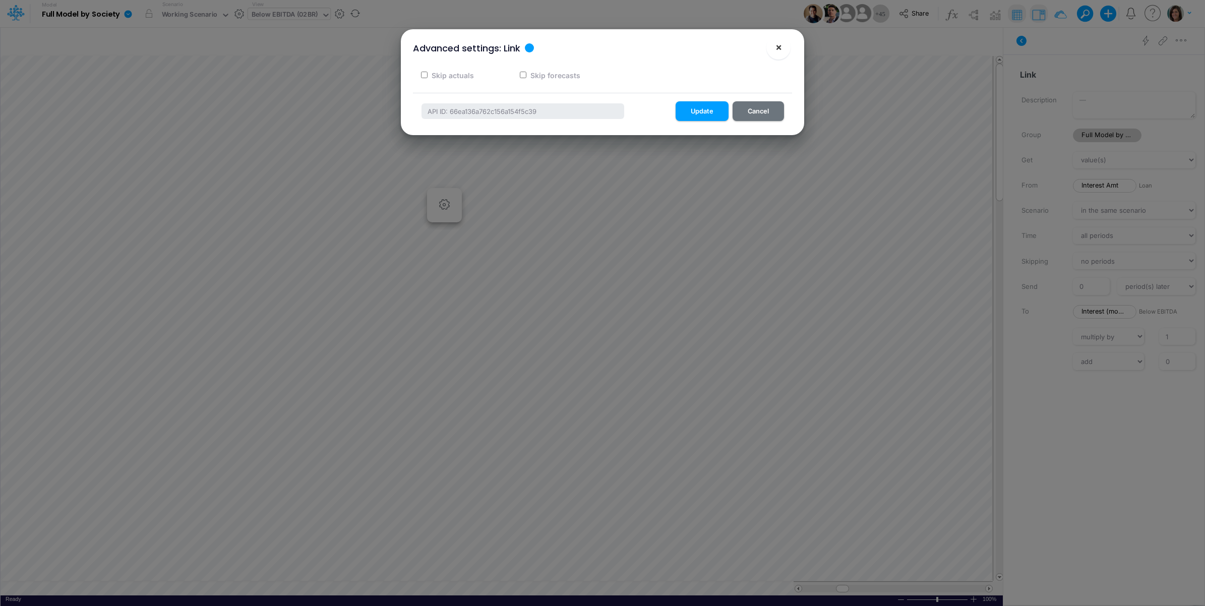
click at [770, 46] on button "×" at bounding box center [778, 47] width 24 height 24
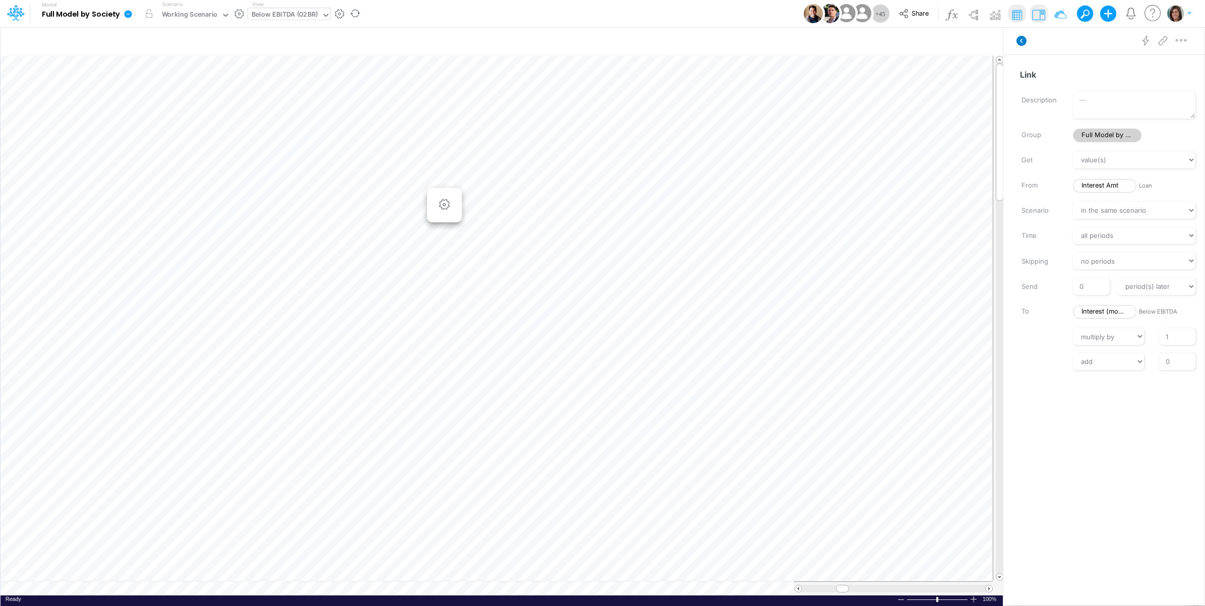
click at [1020, 38] on icon at bounding box center [1021, 41] width 10 height 10
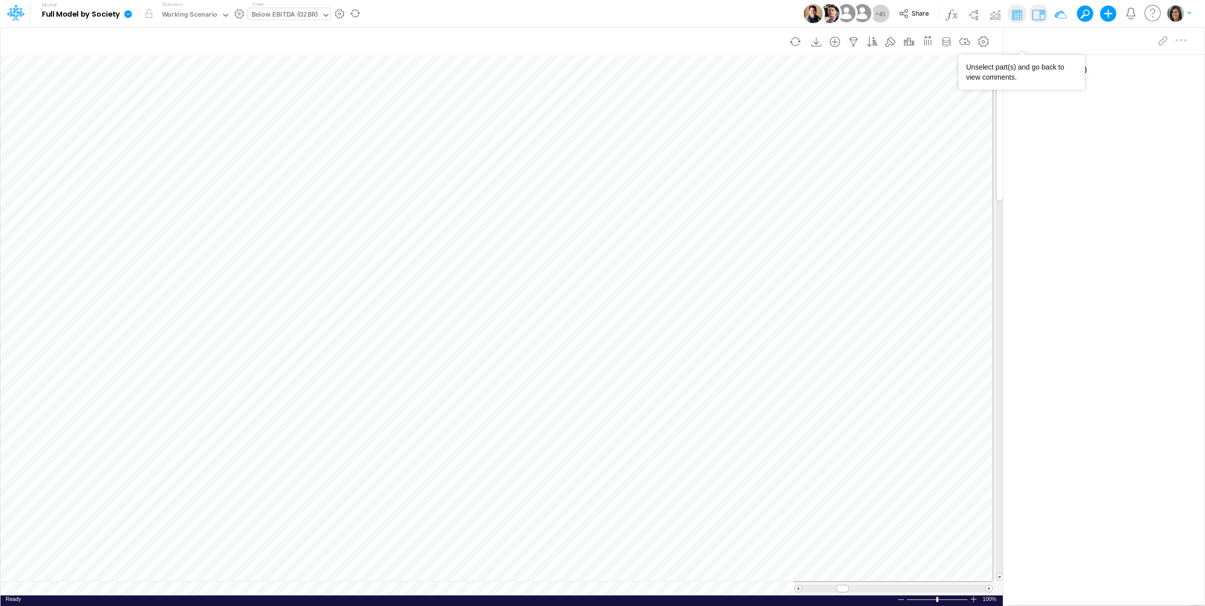
scroll to position [0, 1]
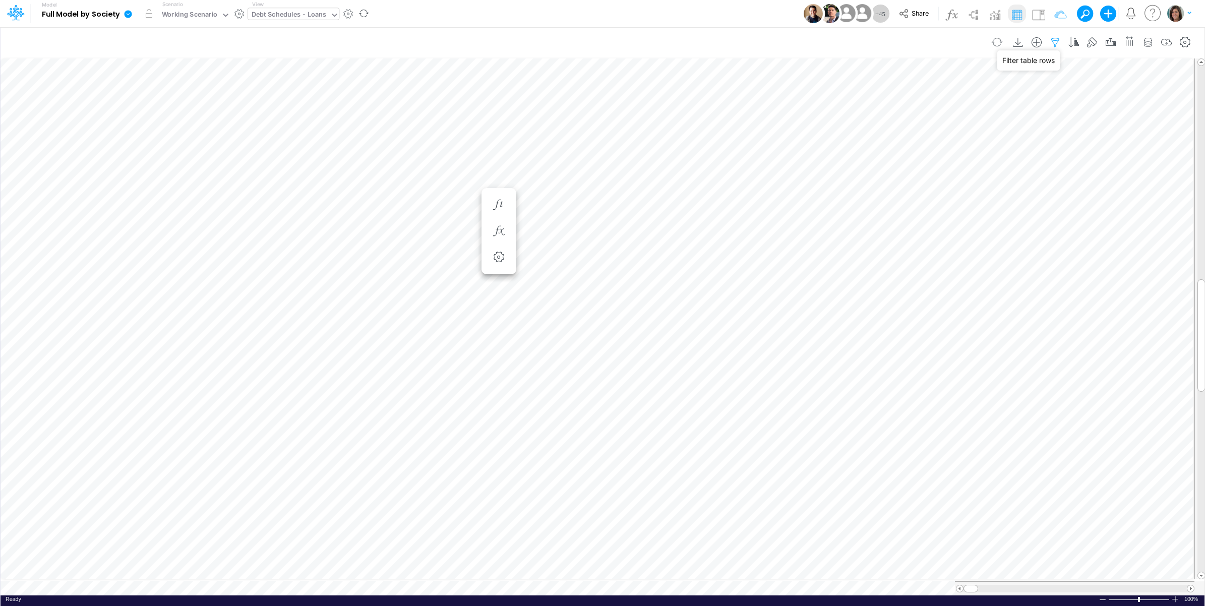
click at [1055, 39] on icon "button" at bounding box center [1054, 42] width 15 height 11
click at [905, 100] on button "button" at bounding box center [901, 108] width 20 height 17
click at [825, 139] on div at bounding box center [825, 139] width 96 height 17
click at [770, 12] on div "Model Full Model by Society Edit model settings Duplicate Import QuickBooks Qui…" at bounding box center [602, 13] width 1084 height 27
click at [1050, 41] on icon "button" at bounding box center [1054, 42] width 15 height 11
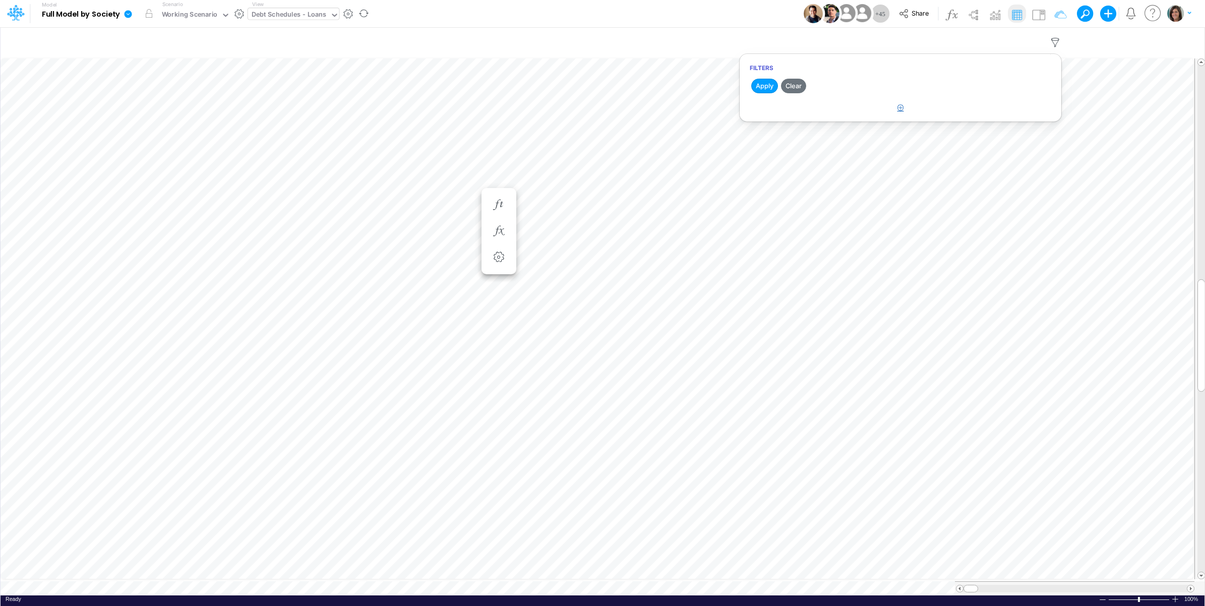
click at [900, 109] on icon "button" at bounding box center [900, 107] width 7 height 7
click at [807, 139] on div at bounding box center [825, 139] width 96 height 17
click at [810, 235] on div "Type" at bounding box center [831, 239] width 109 height 19
click at [974, 139] on input "text" at bounding box center [995, 139] width 68 height 17
drag, startPoint x: 926, startPoint y: 142, endPoint x: 927, endPoint y: 150, distance: 8.6
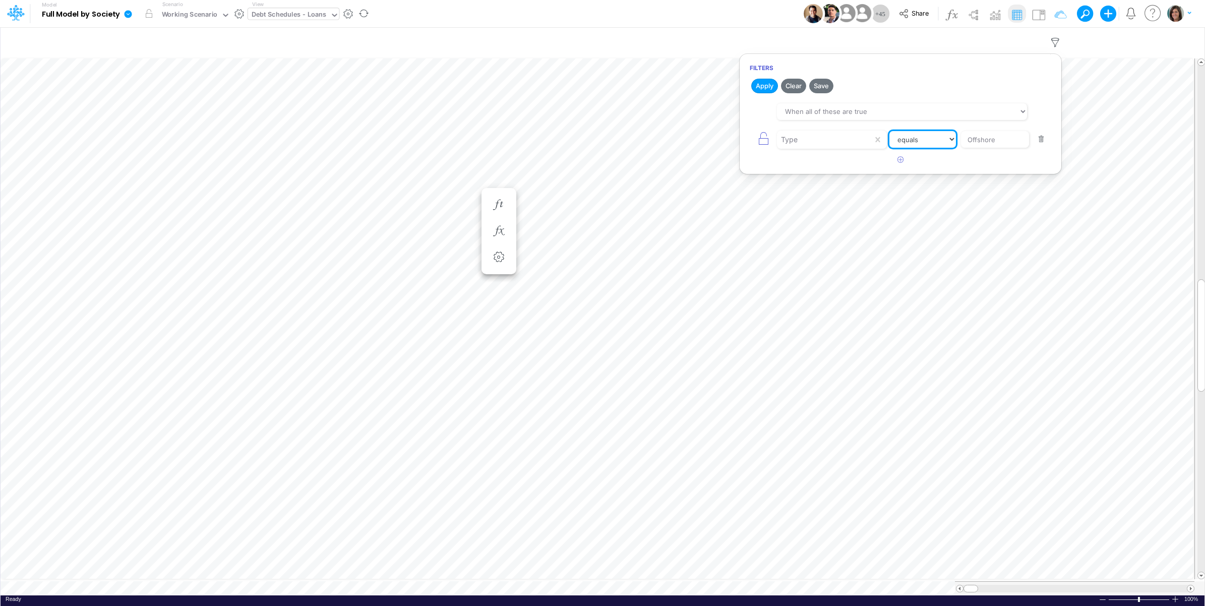
click at [927, 144] on select "equals not equal starts with ends with contains" at bounding box center [922, 139] width 67 height 17
click at [1014, 144] on input "Offshore" at bounding box center [995, 139] width 68 height 17
type input "Offshore Loan"
click at [759, 86] on button "Apply" at bounding box center [764, 86] width 27 height 15
click at [680, 10] on div "Model Full Model by Society Edit model settings Duplicate Import QuickBooks Qui…" at bounding box center [602, 13] width 1084 height 27
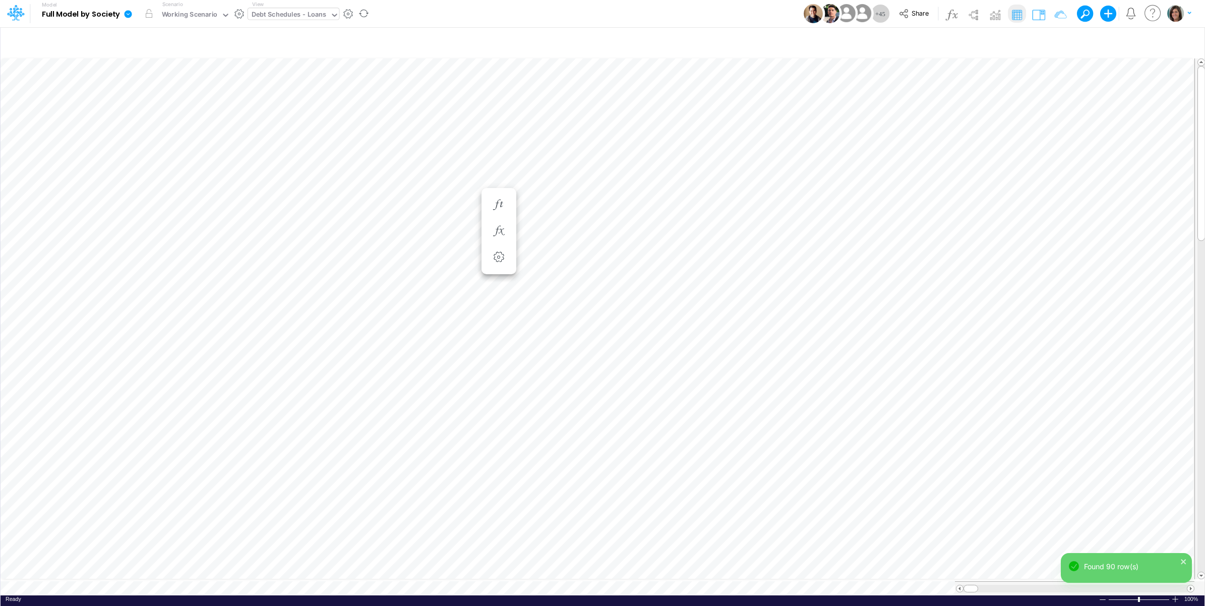
drag, startPoint x: 1032, startPoint y: 11, endPoint x: 1049, endPoint y: 52, distance: 44.7
click at [1032, 11] on img at bounding box center [1038, 15] width 16 height 16
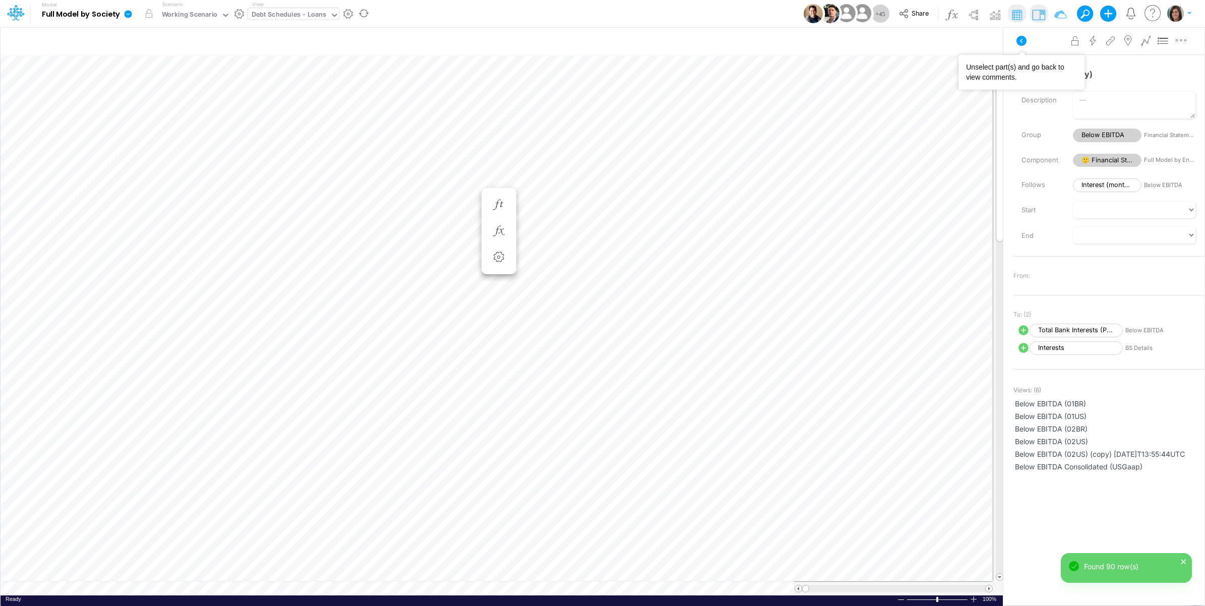
click at [1020, 40] on icon at bounding box center [1021, 41] width 12 height 12
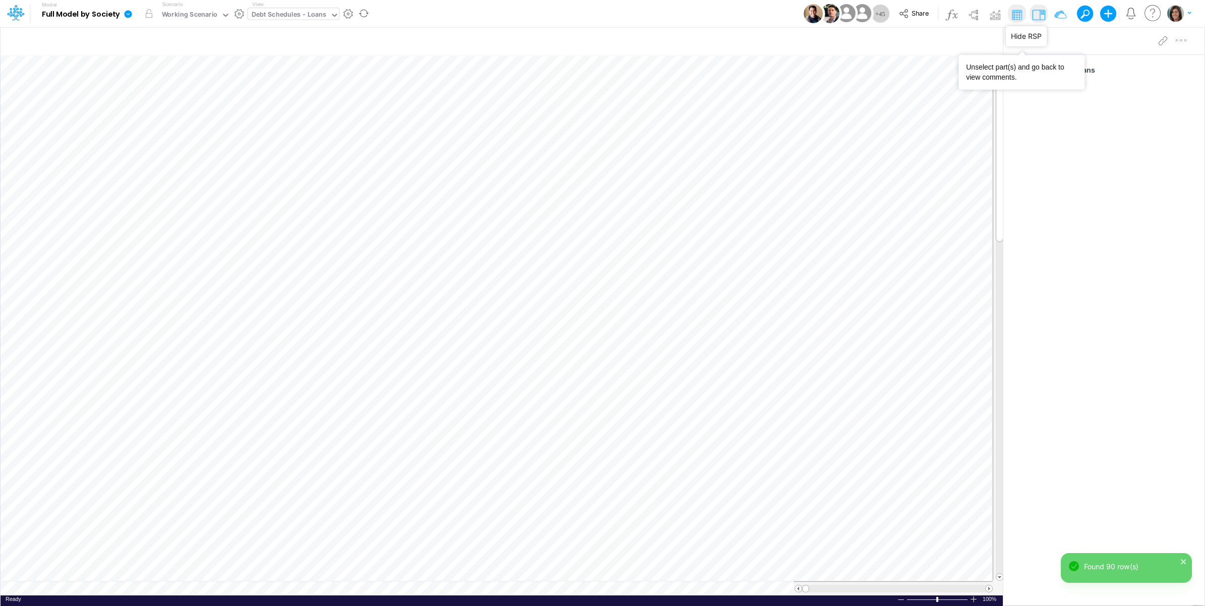
click at [1036, 13] on img at bounding box center [1038, 15] width 16 height 16
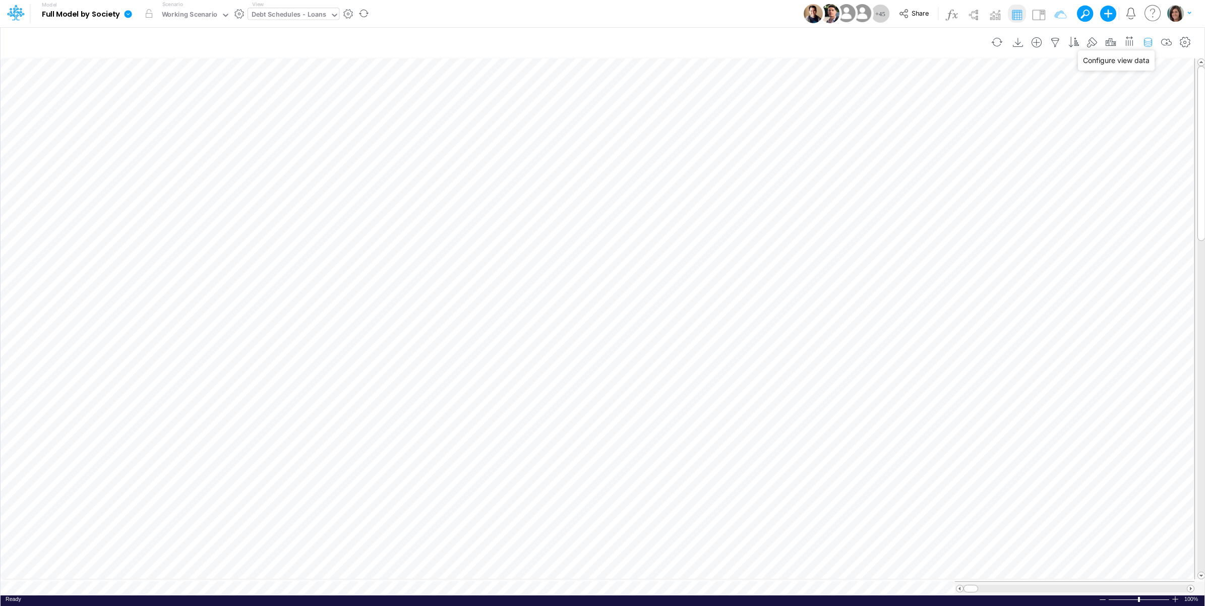
click at [1150, 43] on icon "button" at bounding box center [1147, 42] width 15 height 11
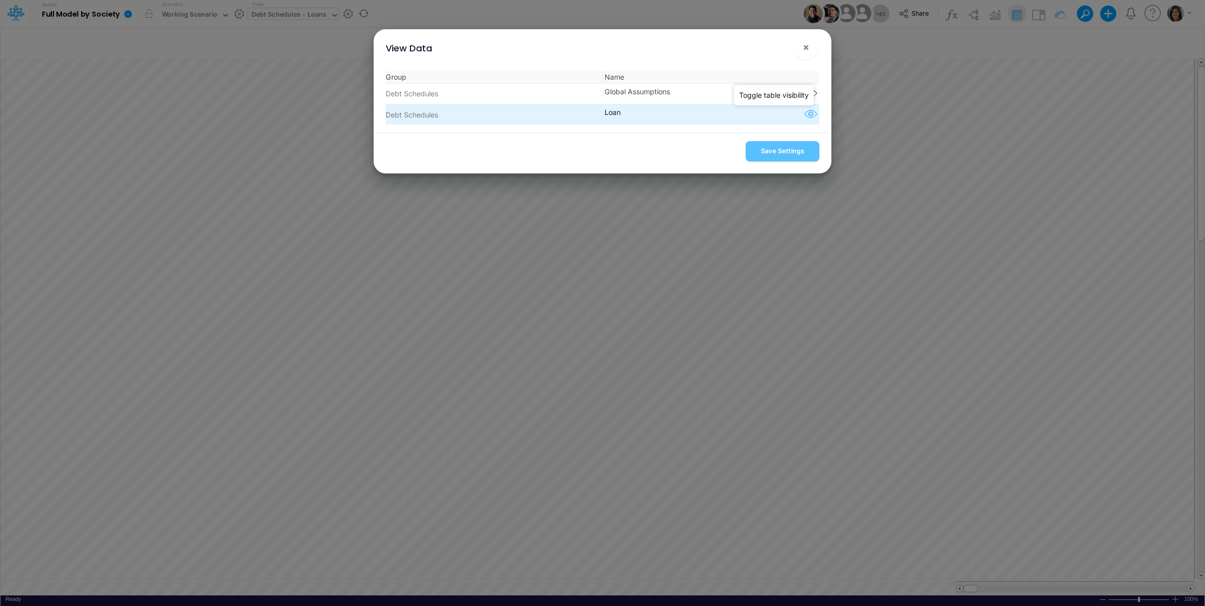
click at [806, 116] on icon "button" at bounding box center [810, 114] width 15 height 13
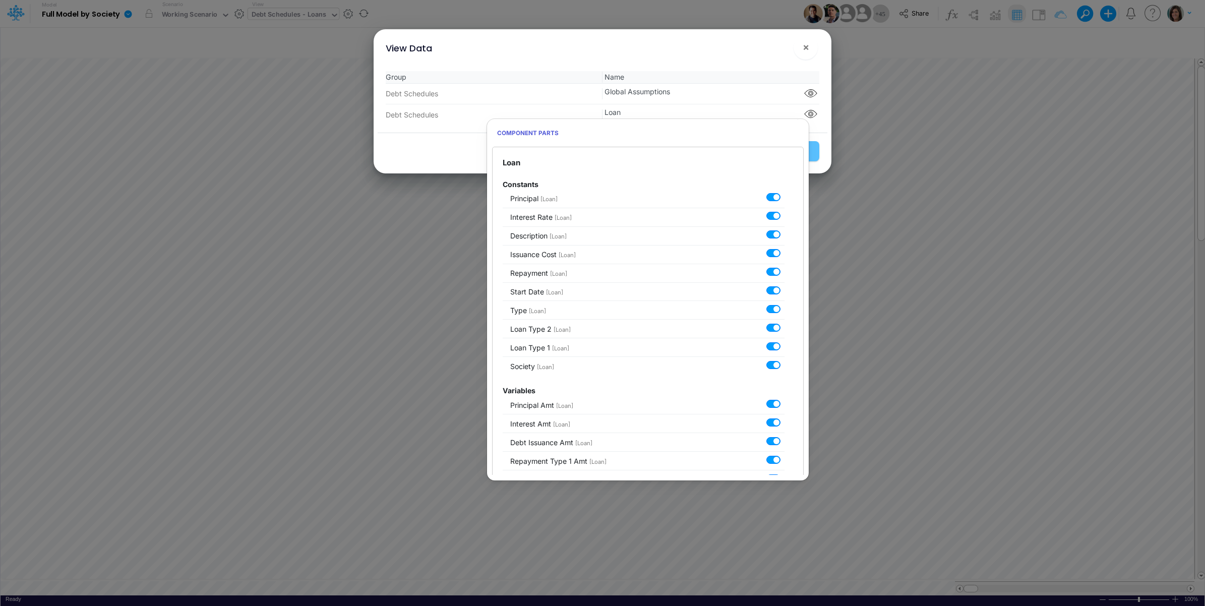
click at [780, 51] on div "View Data ×" at bounding box center [603, 46] width 450 height 34
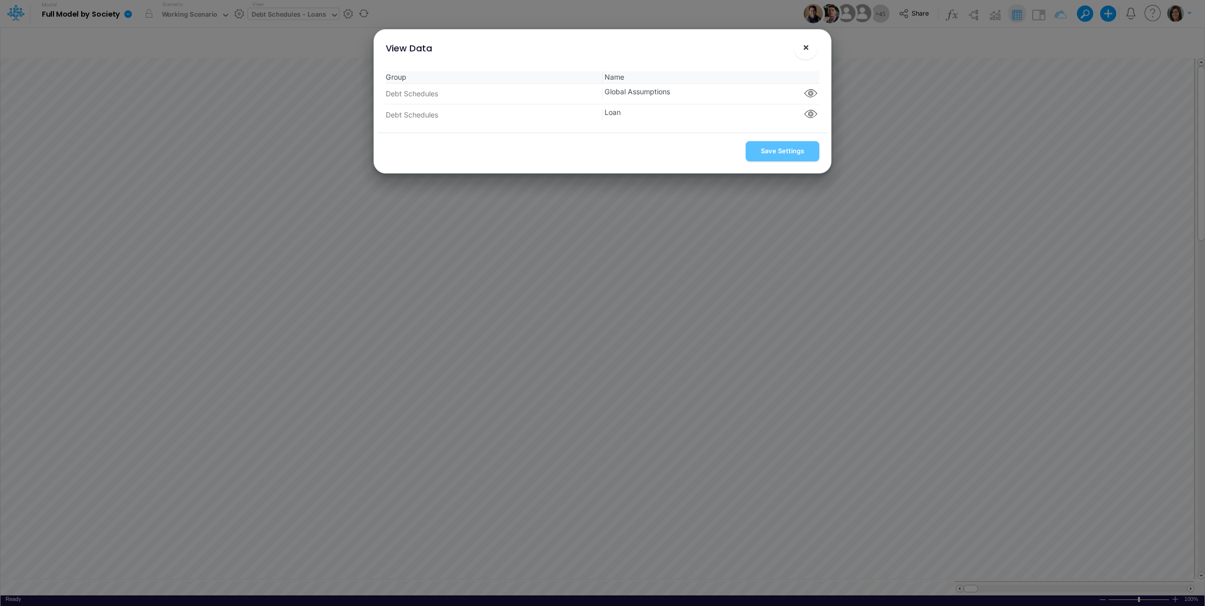
click at [804, 49] on span "×" at bounding box center [805, 47] width 7 height 12
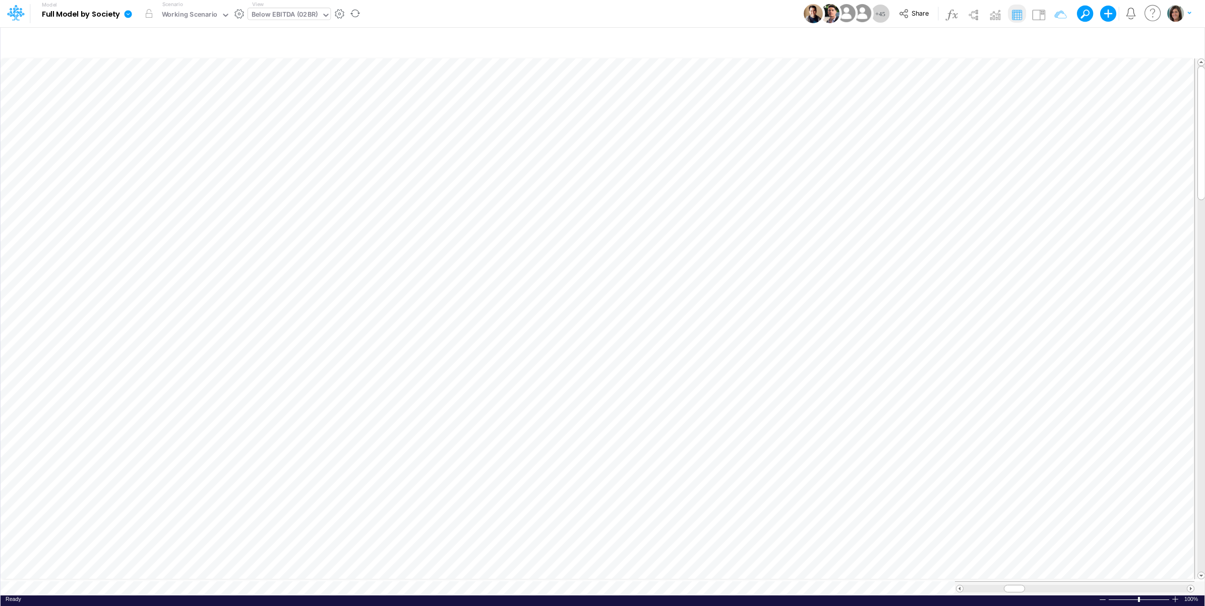
scroll to position [0, 1]
click at [1148, 40] on icon "button" at bounding box center [1147, 42] width 15 height 11
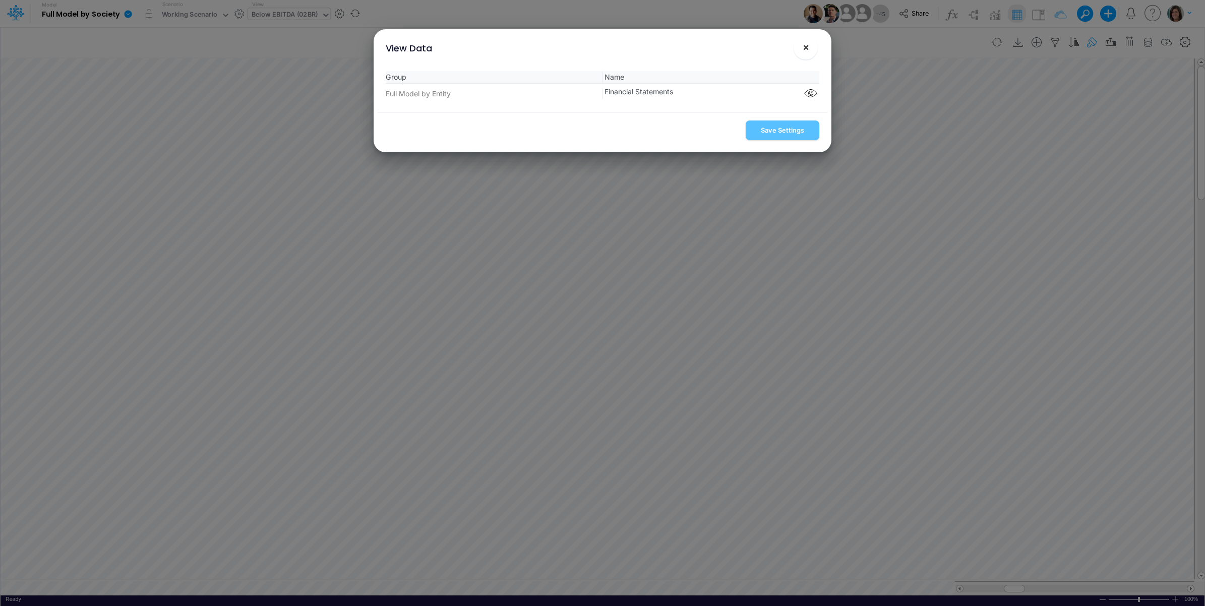
click at [810, 45] on button "×" at bounding box center [805, 47] width 24 height 24
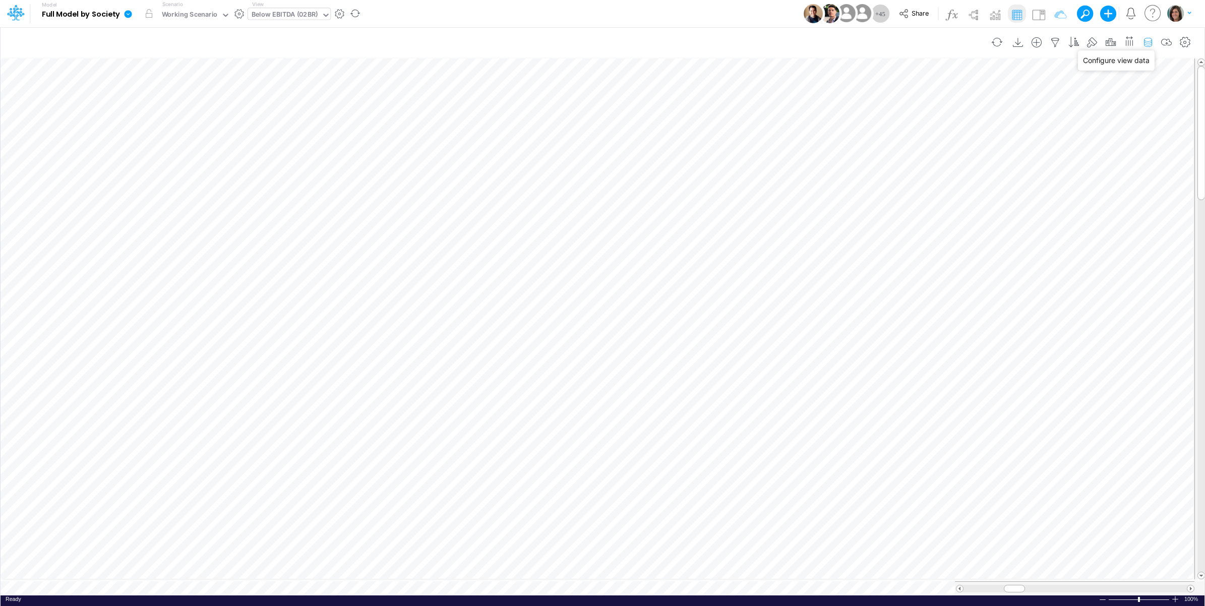
click at [1147, 41] on icon "button" at bounding box center [1147, 42] width 15 height 11
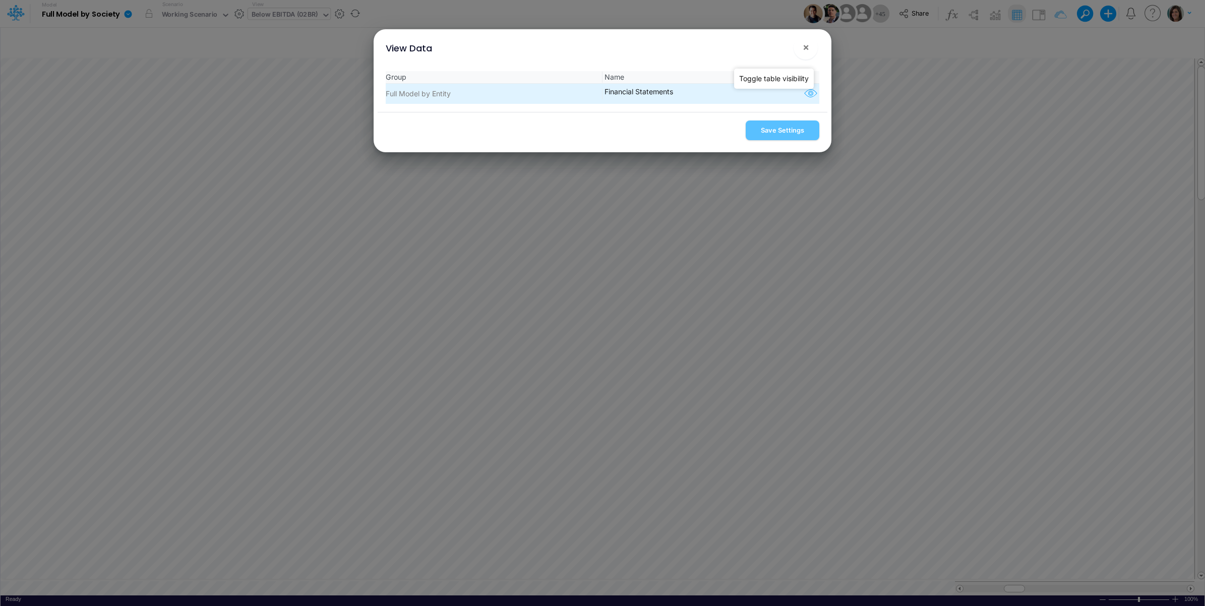
click at [807, 93] on icon "button" at bounding box center [810, 93] width 15 height 13
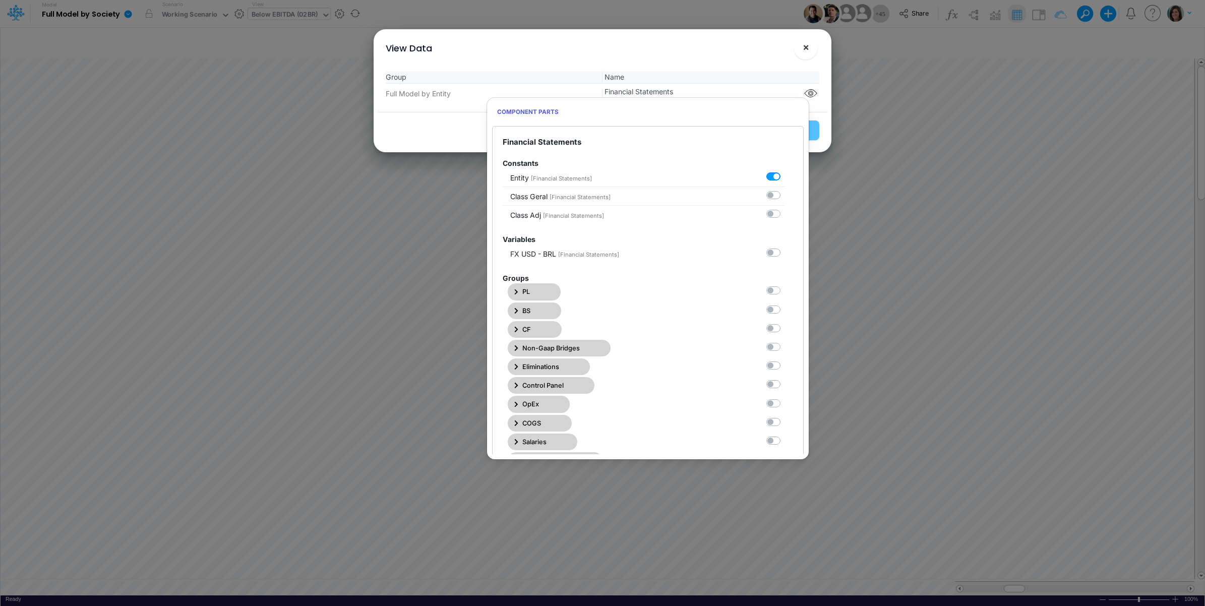
click at [802, 49] on span "×" at bounding box center [805, 47] width 7 height 12
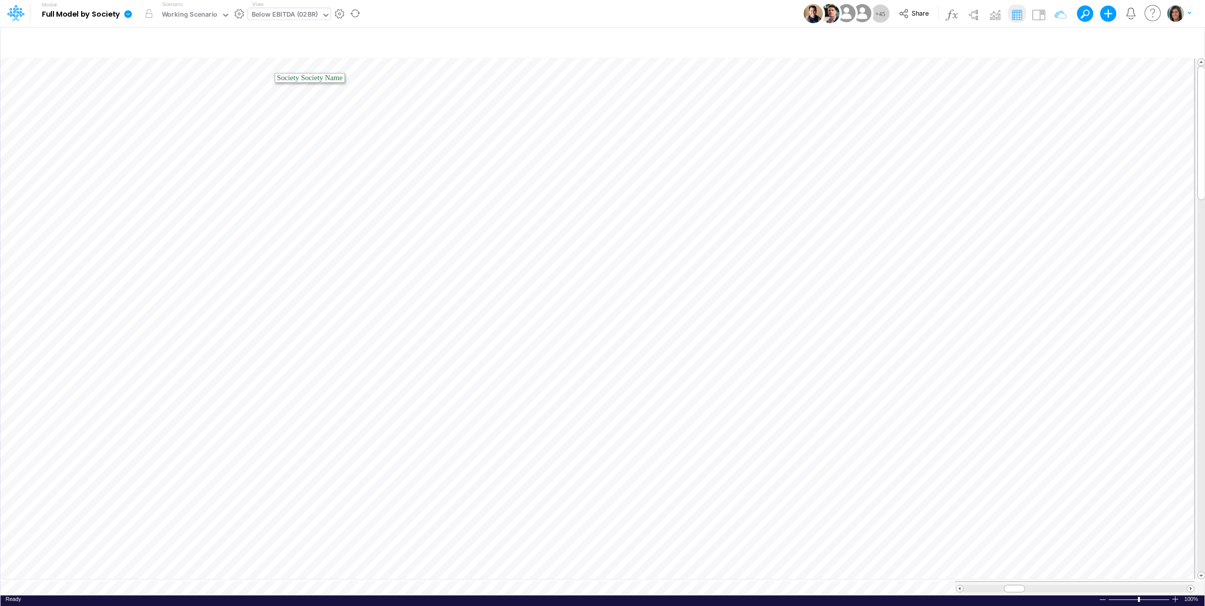
click at [1146, 40] on icon "button" at bounding box center [1147, 42] width 15 height 11
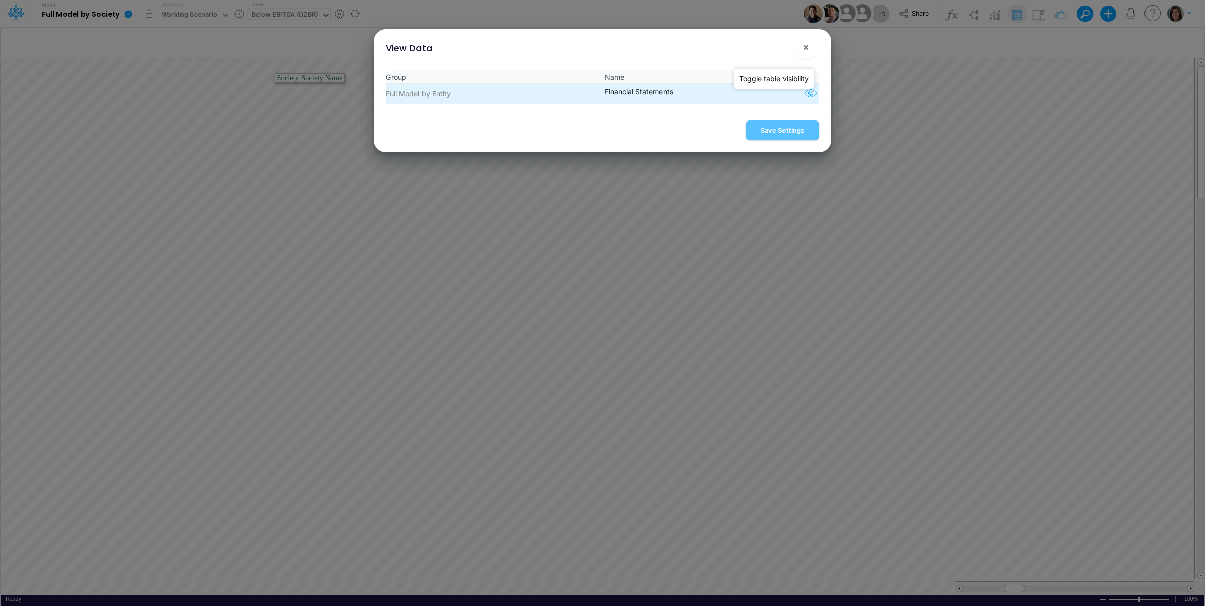
click at [809, 90] on icon "button" at bounding box center [810, 93] width 15 height 13
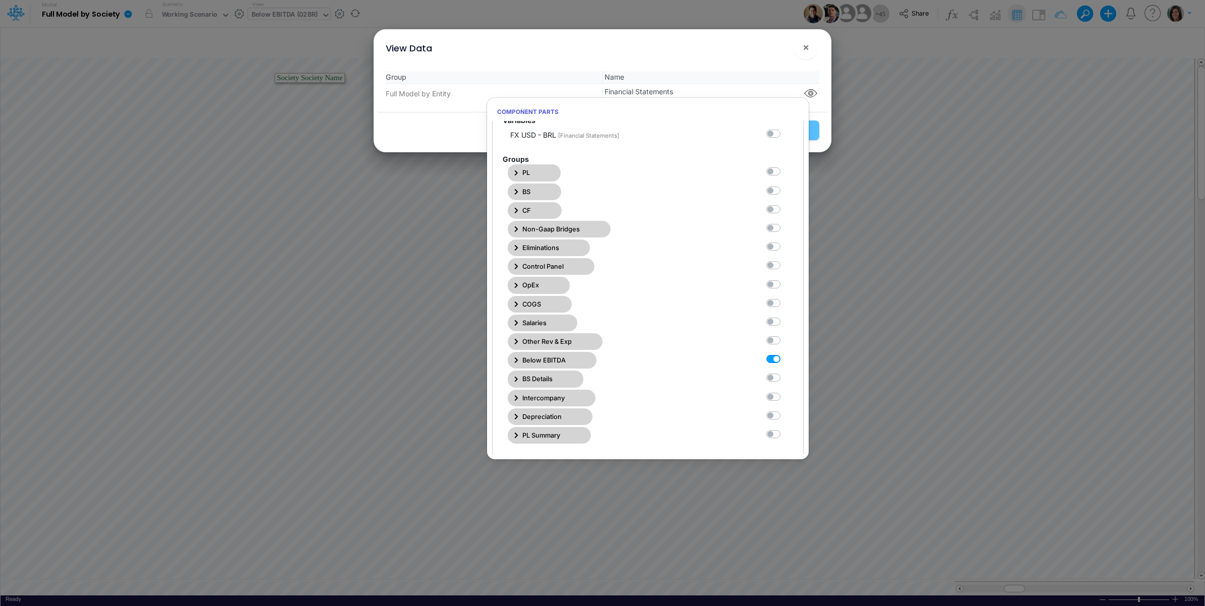
scroll to position [0, 0]
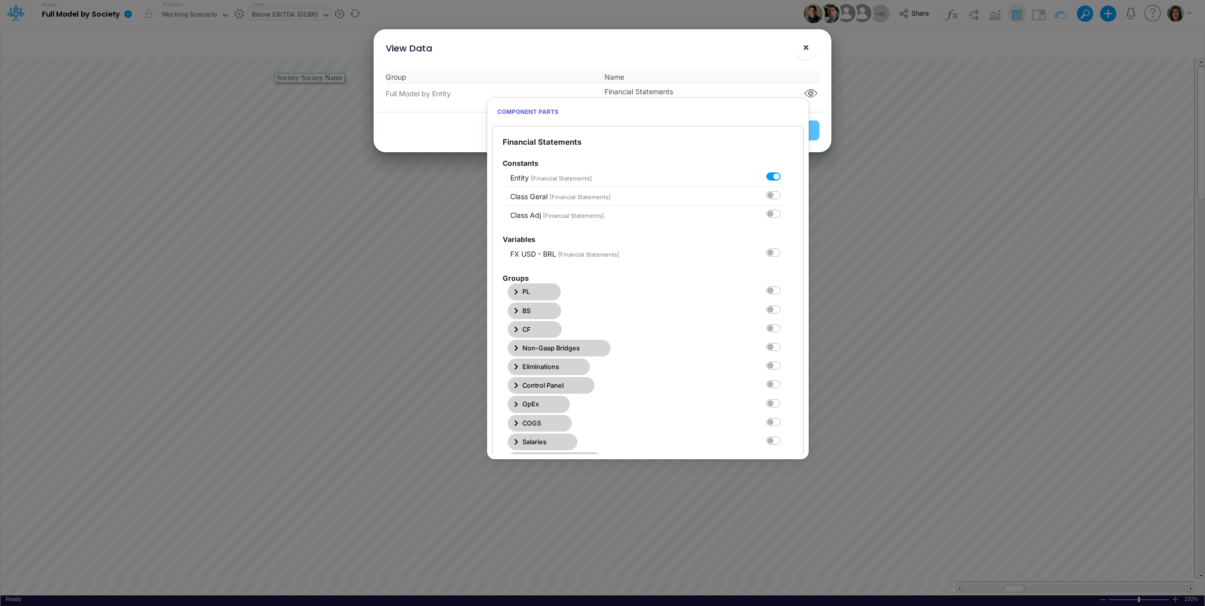
click at [805, 45] on span "×" at bounding box center [805, 47] width 7 height 12
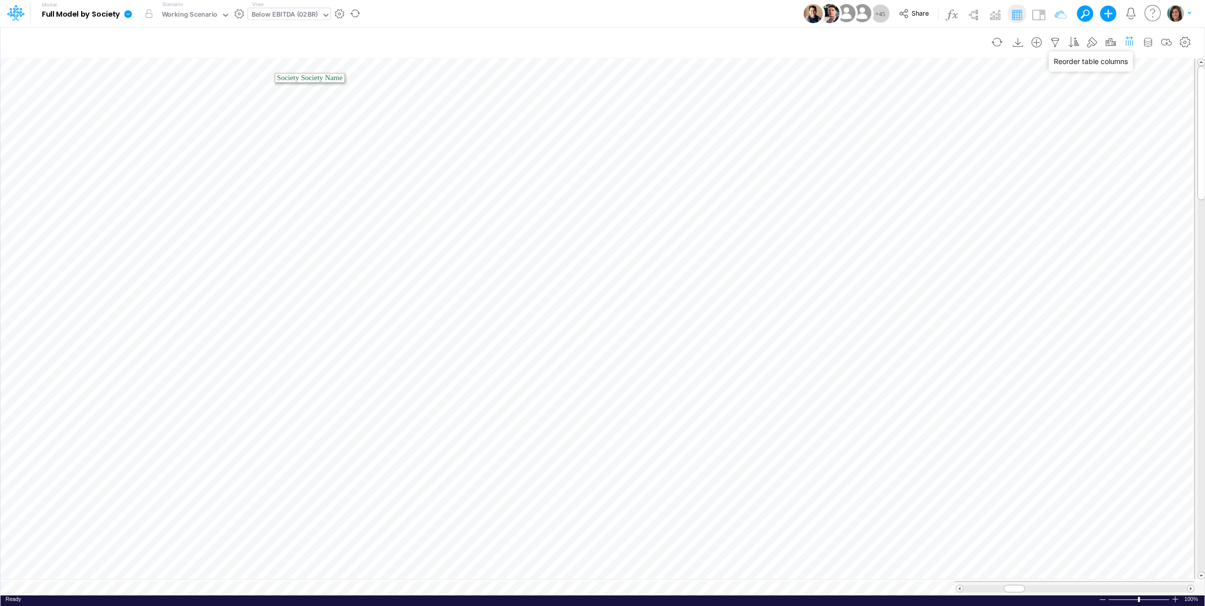
click at [1127, 39] on icon "button" at bounding box center [1129, 40] width 11 height 15
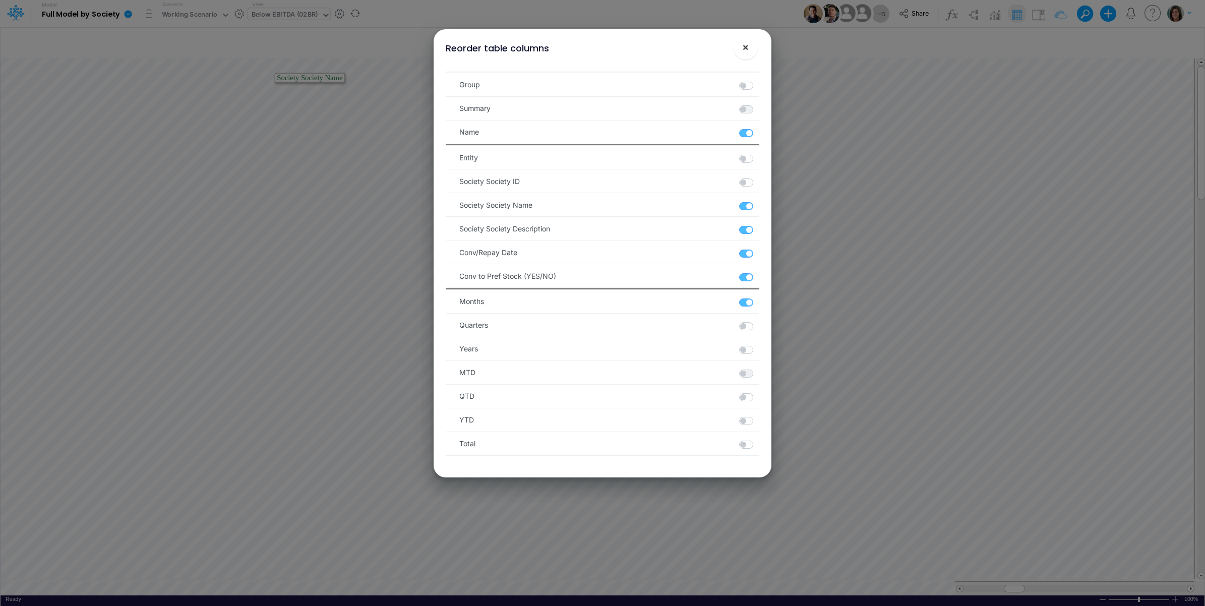
click at [747, 47] on span "×" at bounding box center [745, 47] width 7 height 12
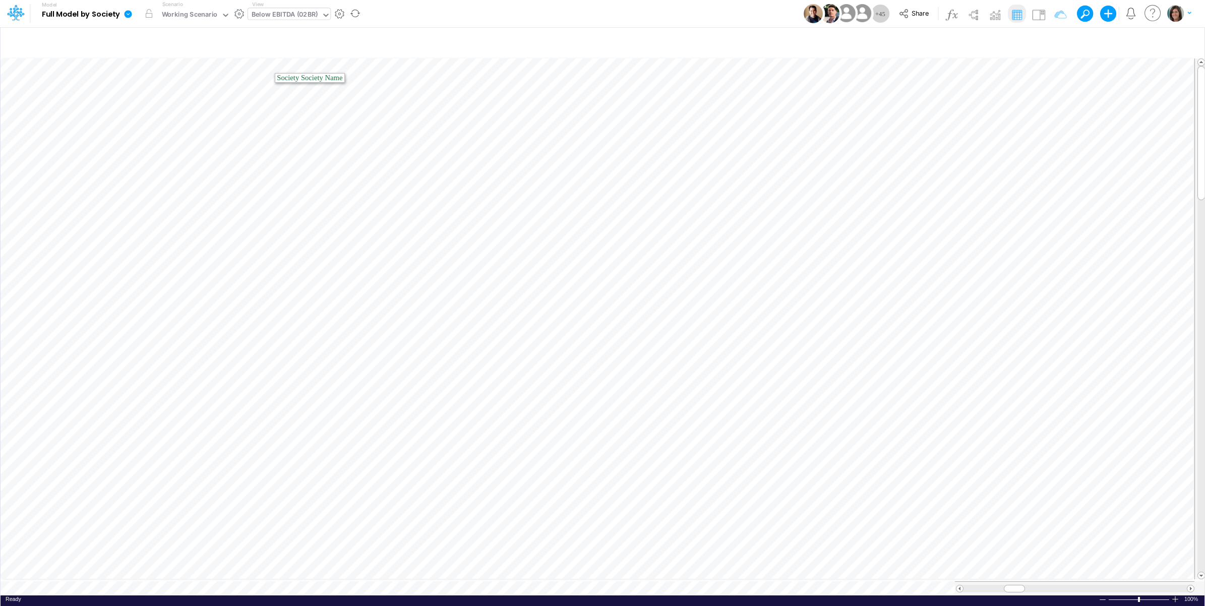
click at [294, 16] on div "Below EBITDA (02BR)" at bounding box center [285, 16] width 66 height 12
type input "e"
type input "societ"
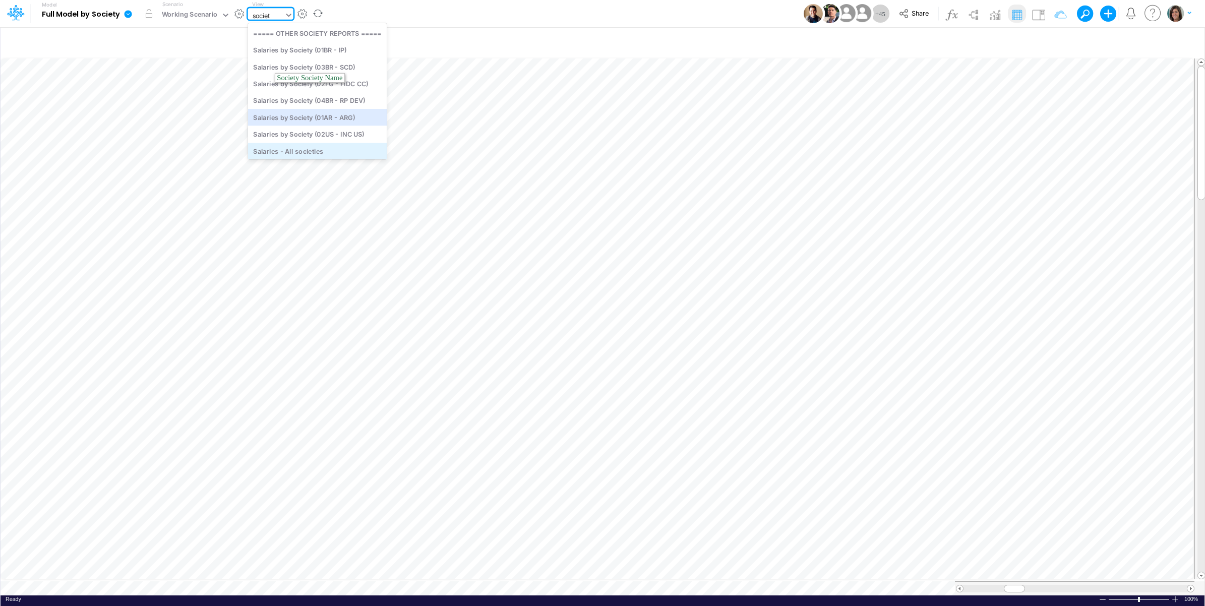
scroll to position [39, 0]
click at [320, 131] on div "Societies" at bounding box center [317, 132] width 139 height 17
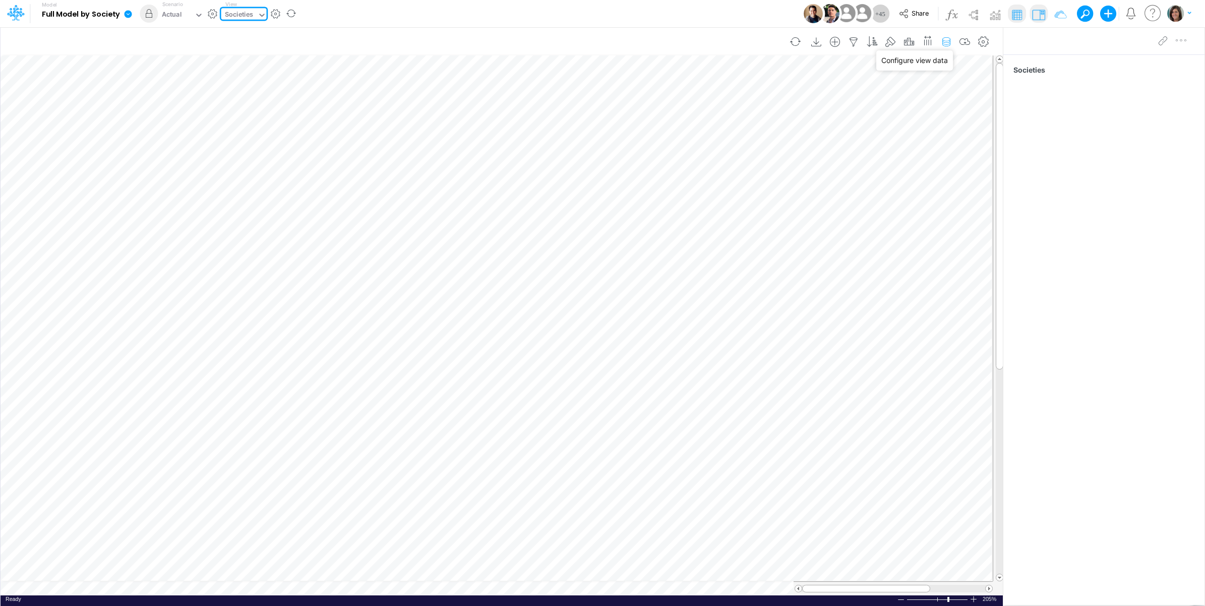
click at [949, 43] on icon "button" at bounding box center [945, 42] width 15 height 11
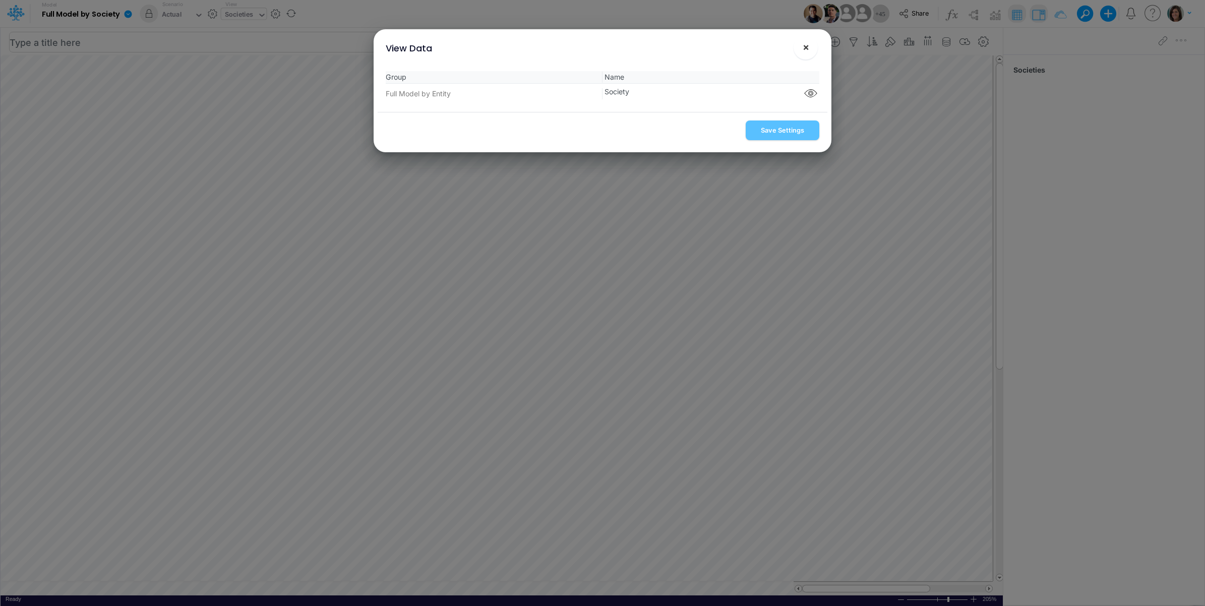
click at [803, 47] on span "×" at bounding box center [805, 47] width 7 height 12
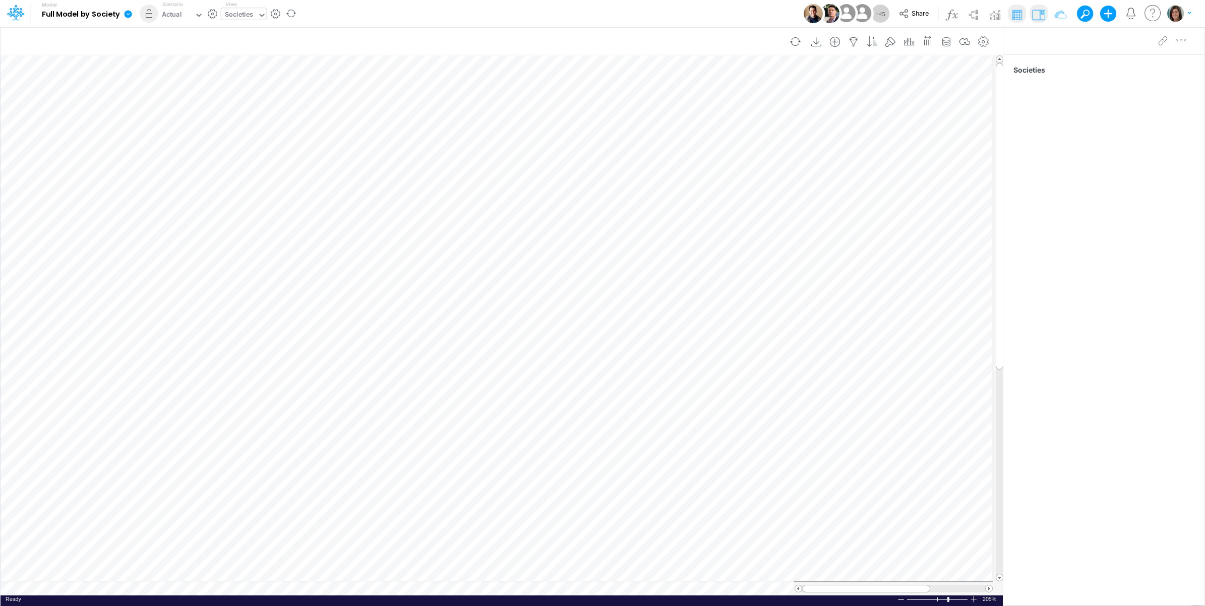
scroll to position [0, 1]
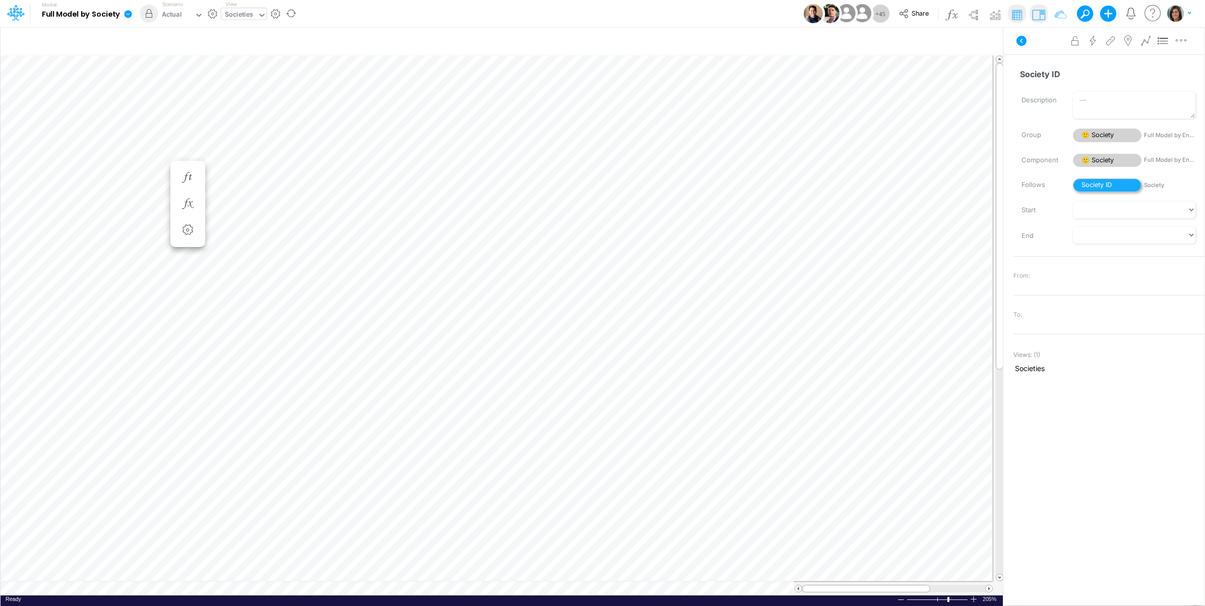
click at [1102, 185] on span "Society ID" at bounding box center [1107, 185] width 69 height 14
click at [1102, 162] on span "😎 Society" at bounding box center [1107, 161] width 69 height 14
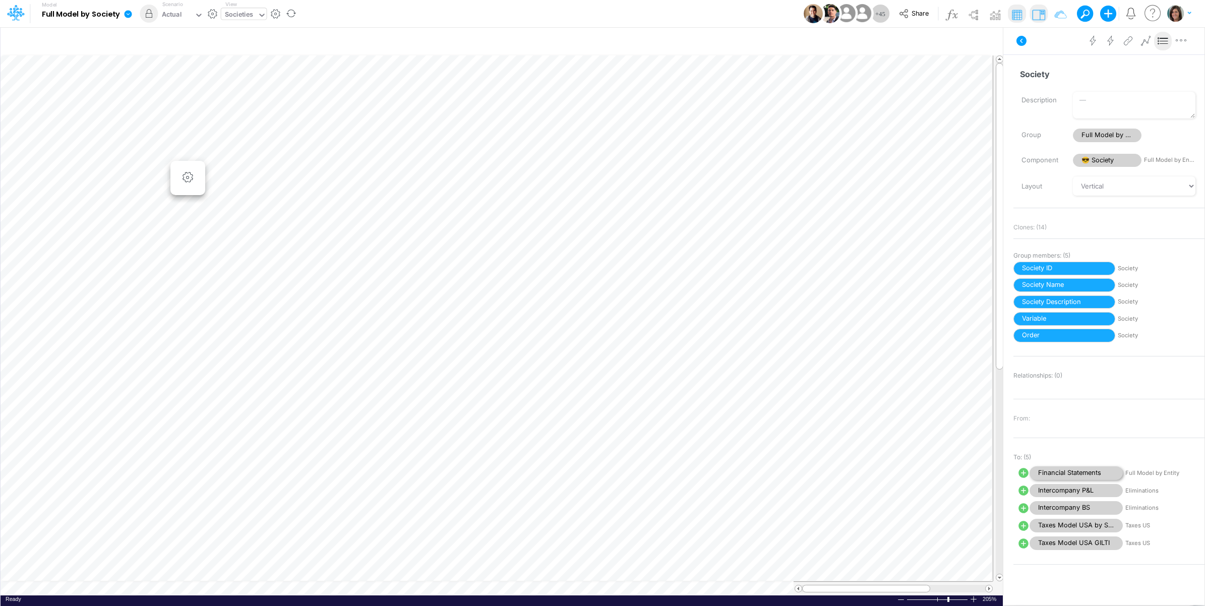
click at [1080, 474] on span "Financial Statements" at bounding box center [1075, 473] width 93 height 14
select select "Horizontal"
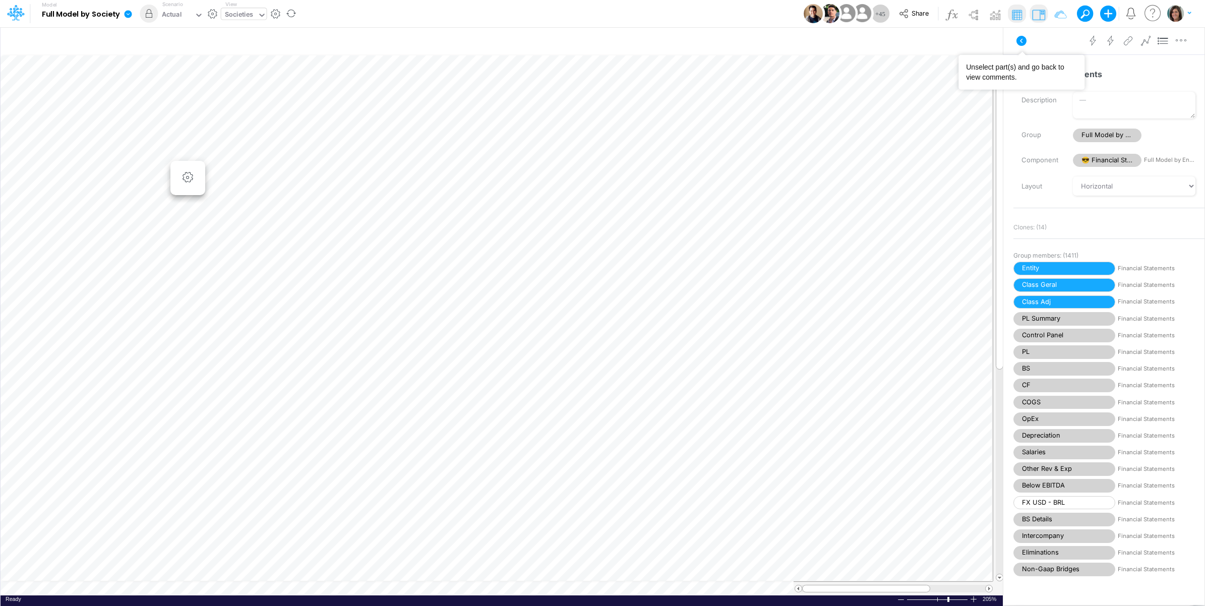
click at [1015, 38] on icon at bounding box center [1021, 41] width 12 height 12
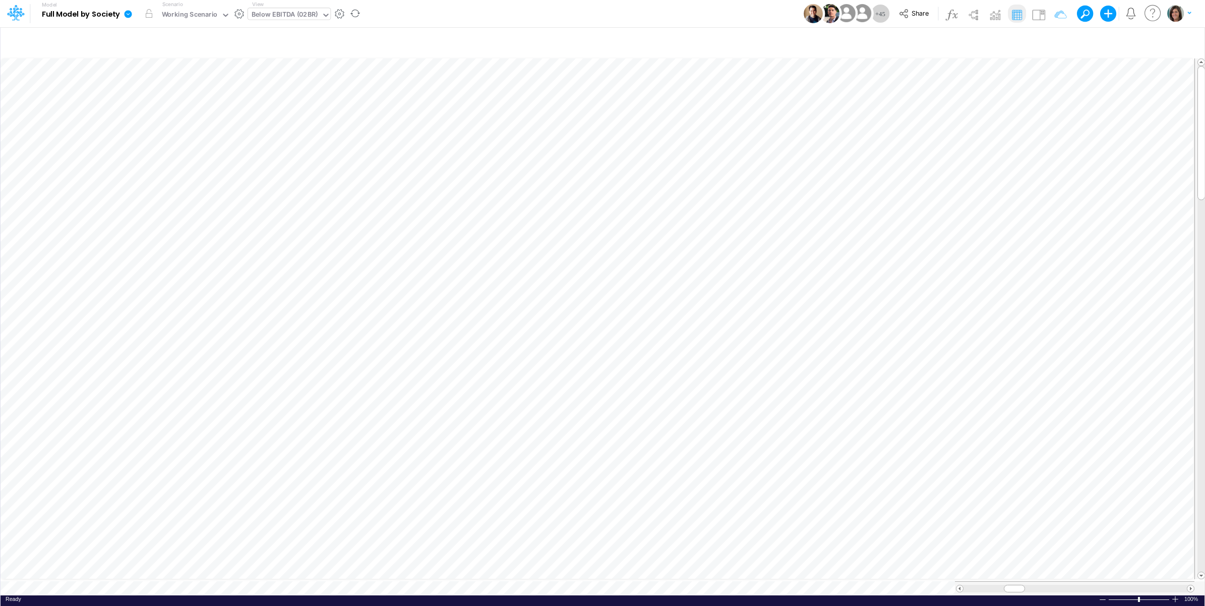
scroll to position [0, 1]
click at [1134, 42] on icon "button" at bounding box center [1129, 40] width 11 height 15
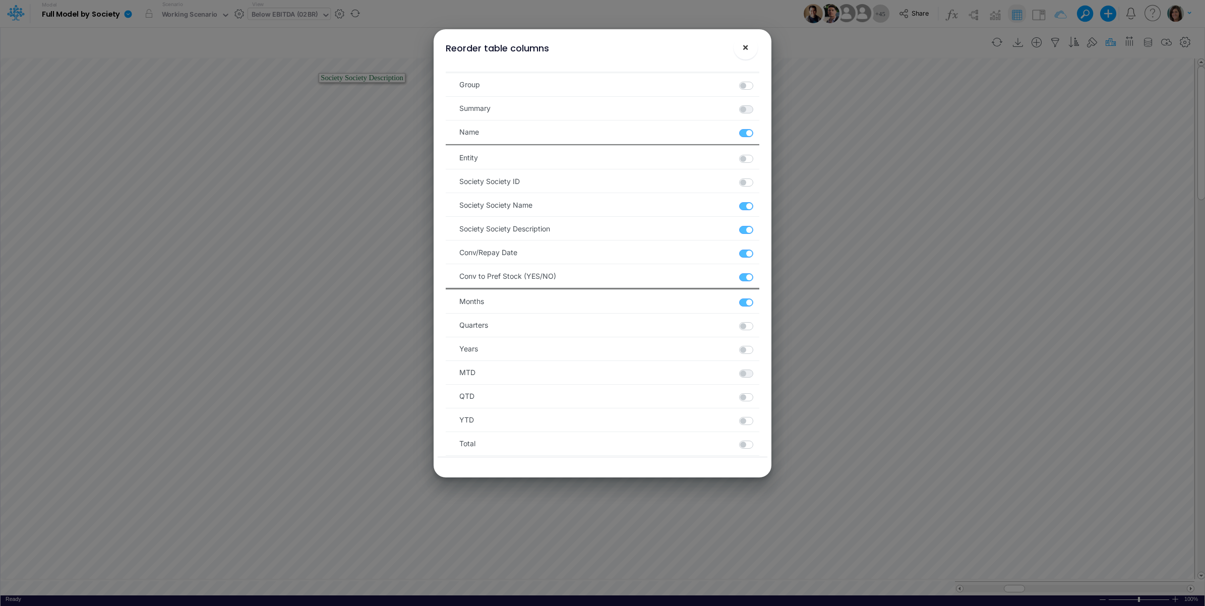
click at [744, 49] on button "×" at bounding box center [745, 47] width 24 height 24
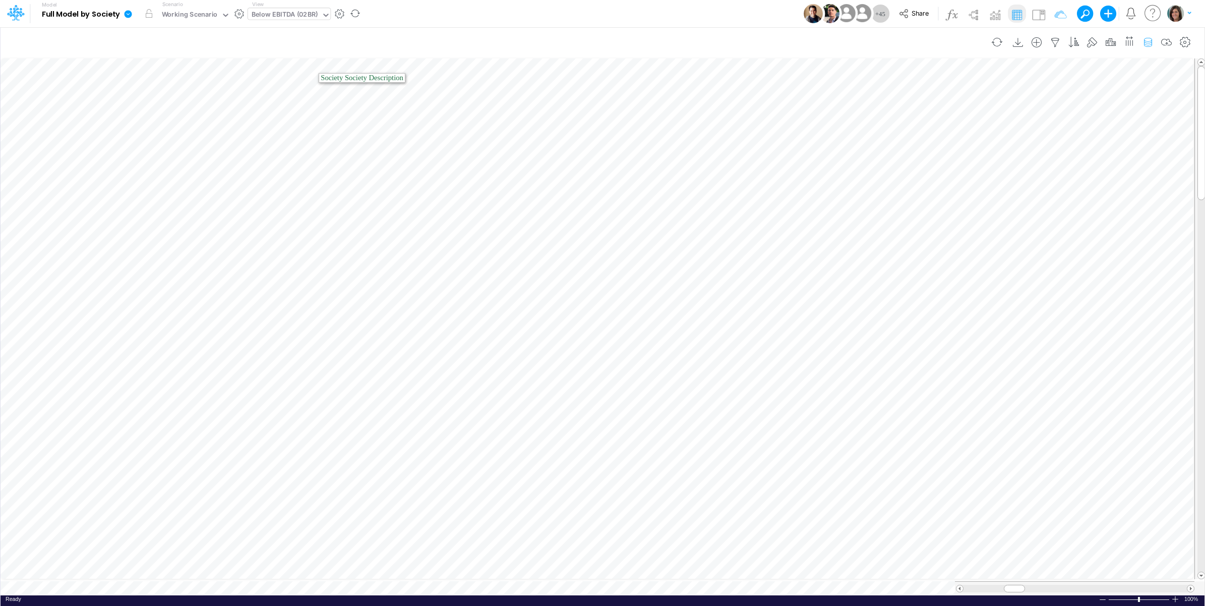
click at [1147, 43] on icon "button" at bounding box center [1147, 42] width 15 height 11
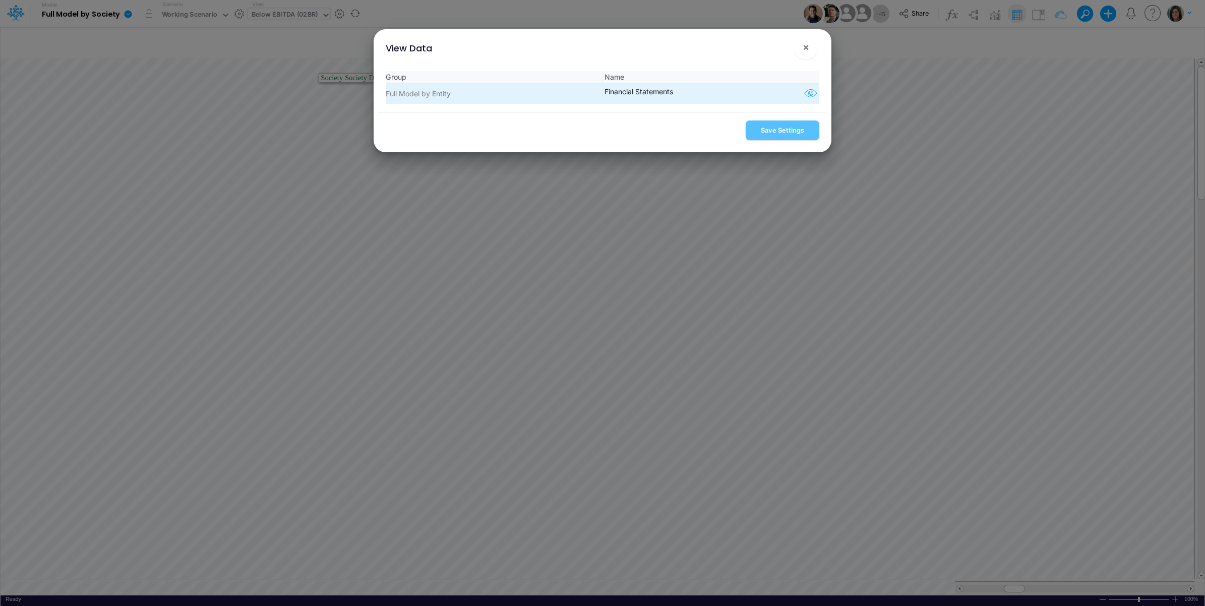
click at [808, 94] on icon "button" at bounding box center [810, 93] width 15 height 13
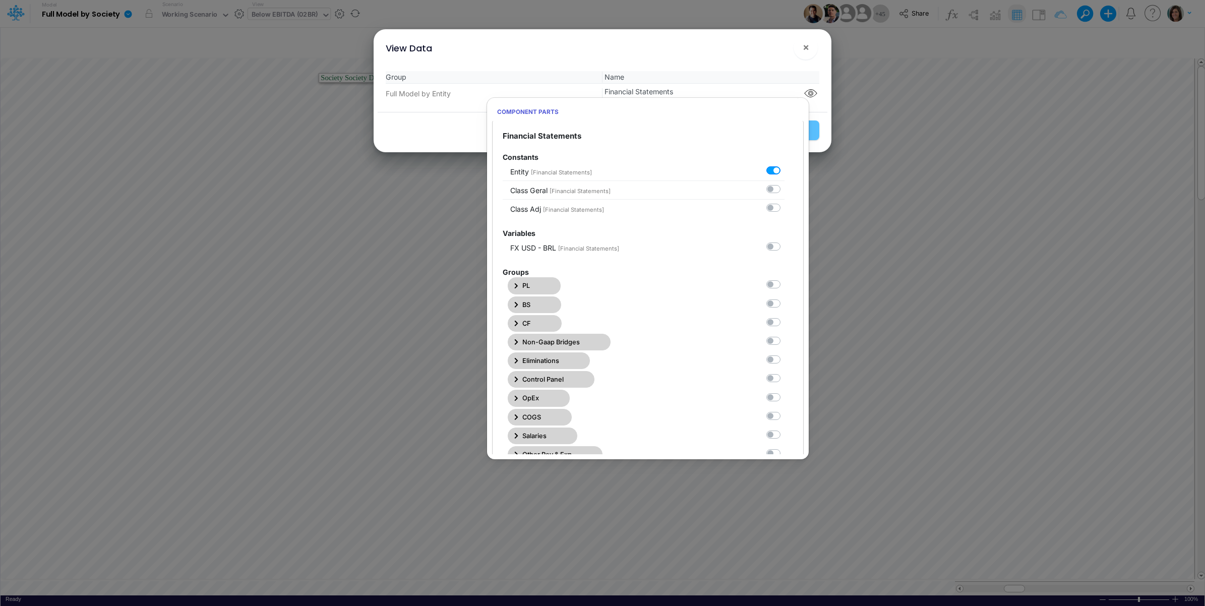
scroll to position [0, 0]
click at [790, 44] on div "View Data ×" at bounding box center [603, 46] width 450 height 34
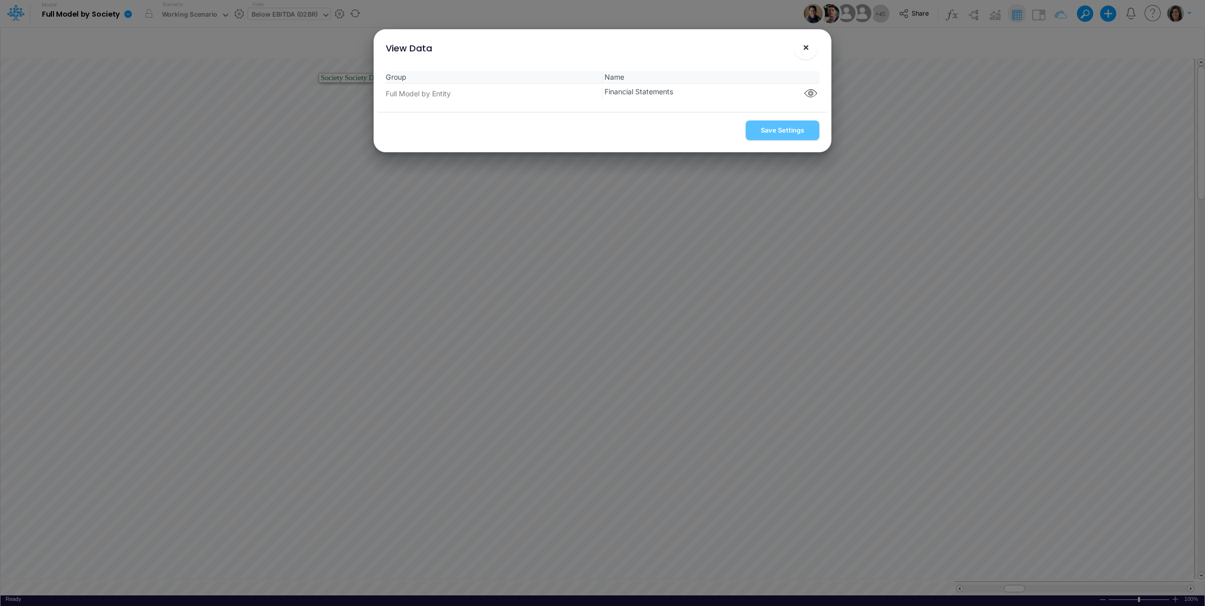
click at [809, 46] on button "×" at bounding box center [805, 47] width 24 height 24
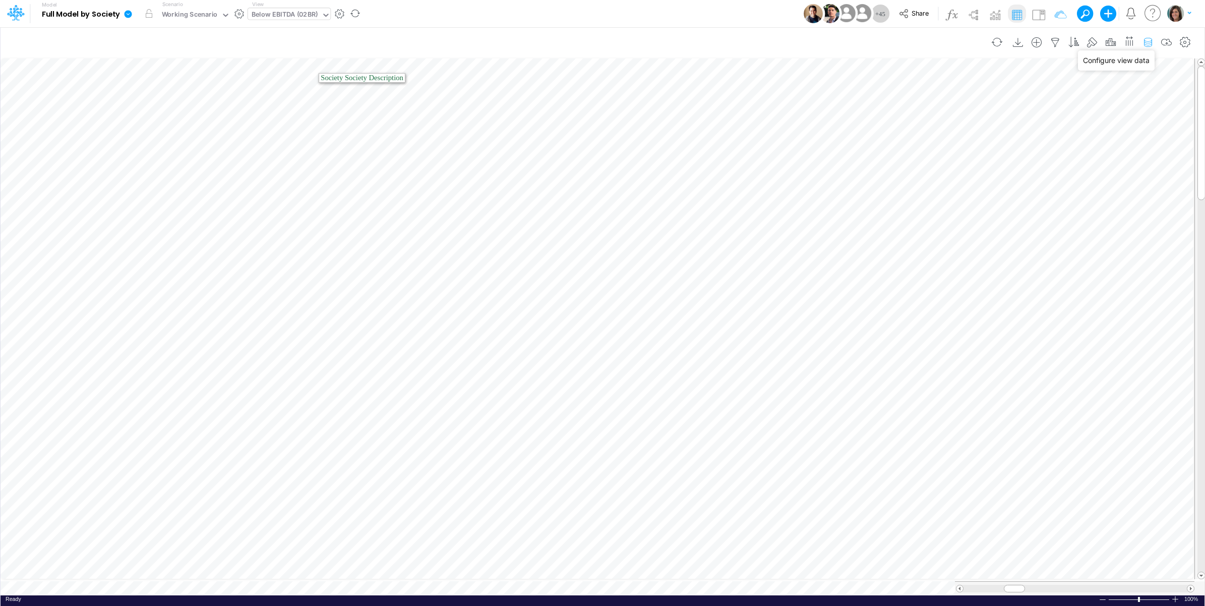
click at [1147, 37] on icon "button" at bounding box center [1147, 42] width 15 height 11
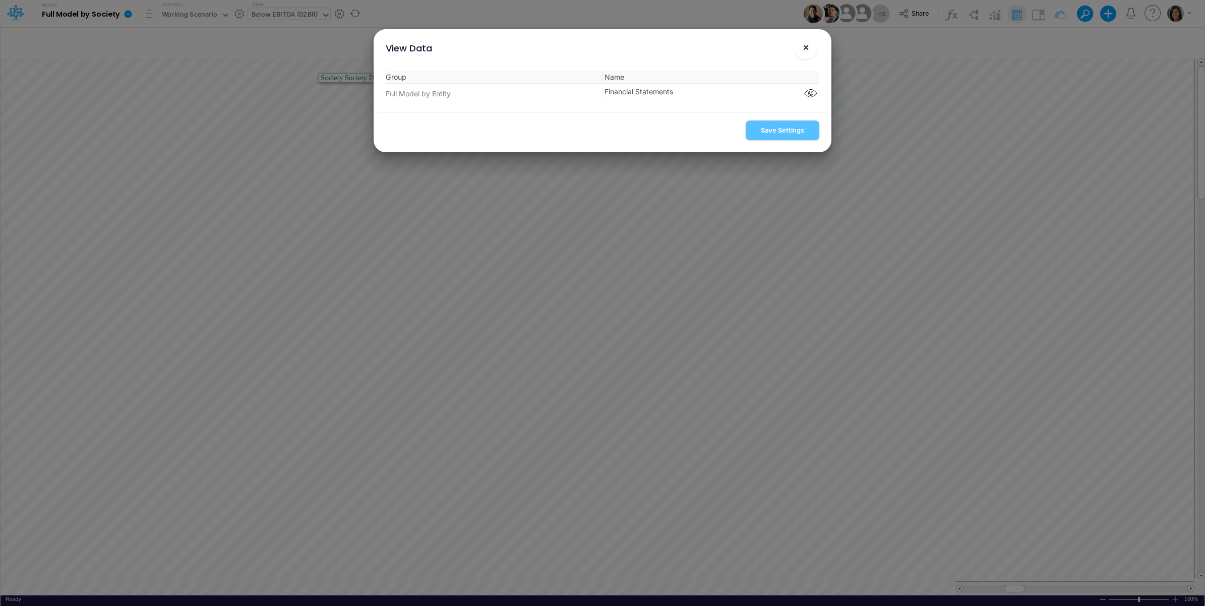
click at [808, 48] on span "×" at bounding box center [805, 47] width 7 height 12
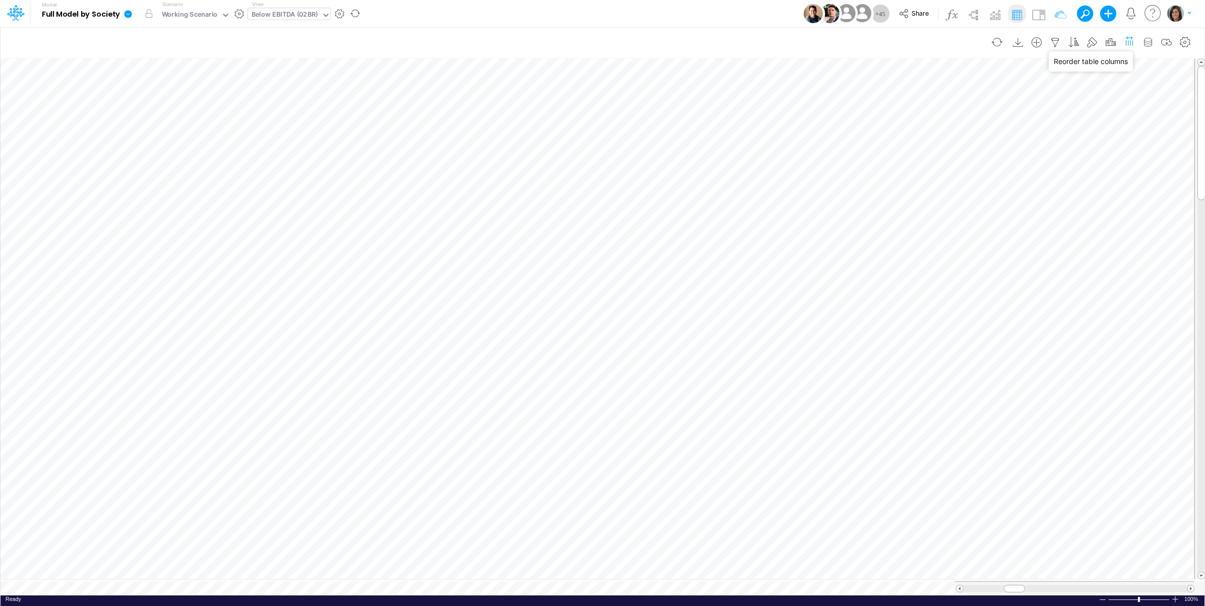
click at [1129, 41] on icon "button" at bounding box center [1129, 40] width 11 height 15
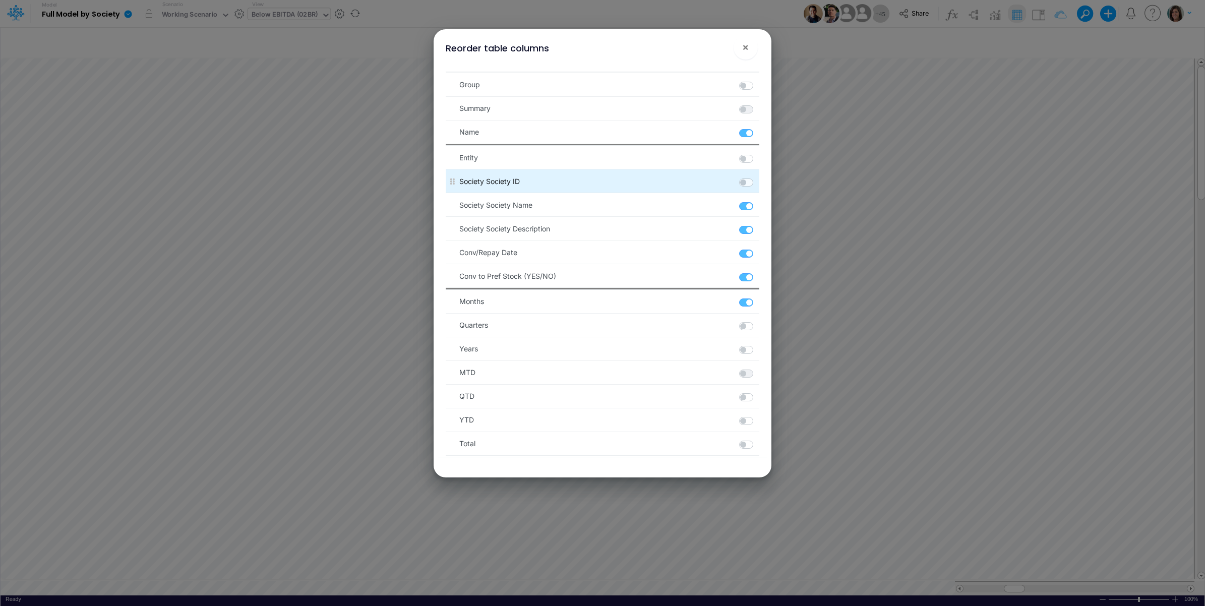
drag, startPoint x: 740, startPoint y: 160, endPoint x: 741, endPoint y: 185, distance: 25.2
click at [757, 153] on label at bounding box center [758, 153] width 2 height 0
click at [757, 160] on _C_Entity "checkbox" at bounding box center [760, 156] width 7 height 7
checkbox _C_Entity "true"
click at [757, 177] on label at bounding box center [758, 177] width 2 height 0
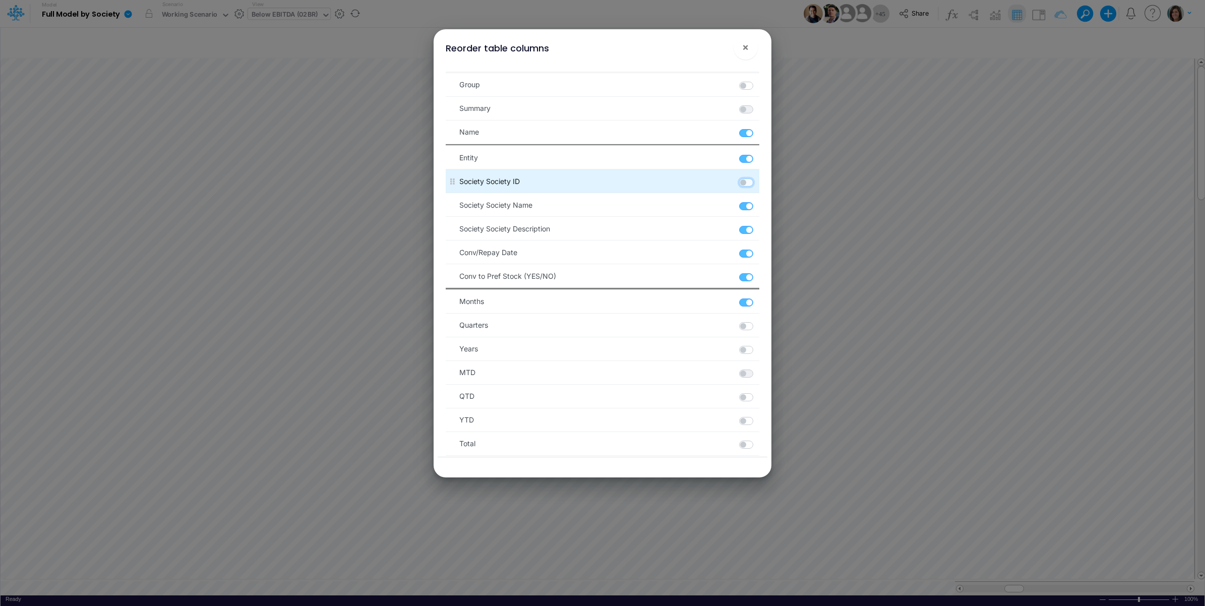
click at [757, 183] on ID "checkbox" at bounding box center [760, 180] width 7 height 7
checkbox ID "true"
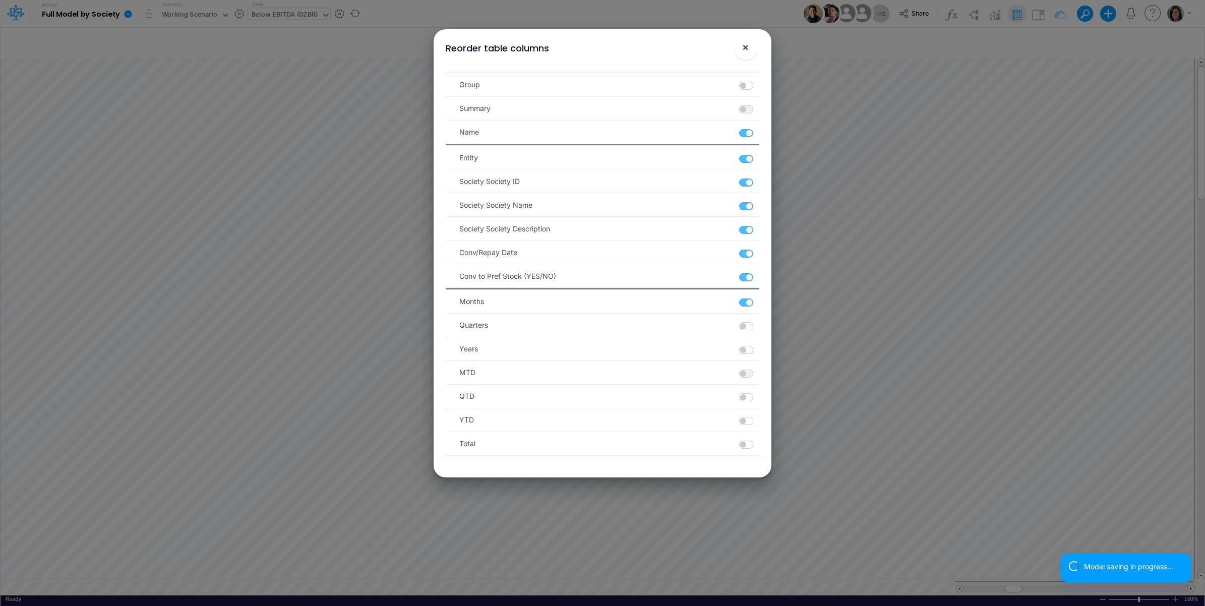
click at [746, 51] on span "×" at bounding box center [745, 47] width 7 height 12
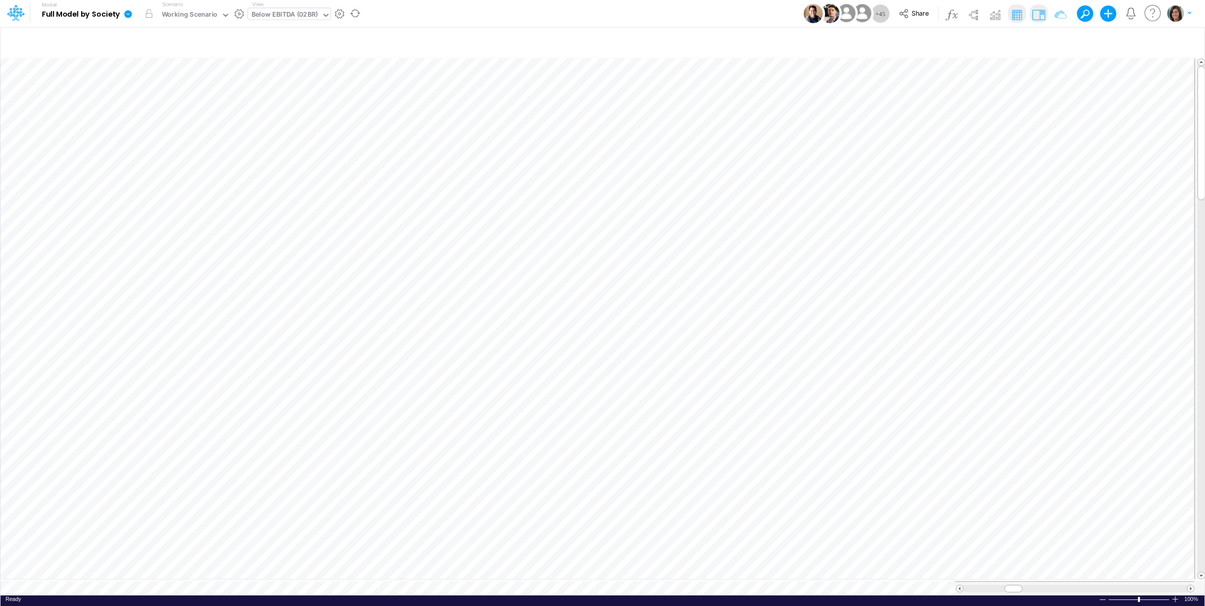
click at [1039, 13] on img at bounding box center [1038, 15] width 16 height 16
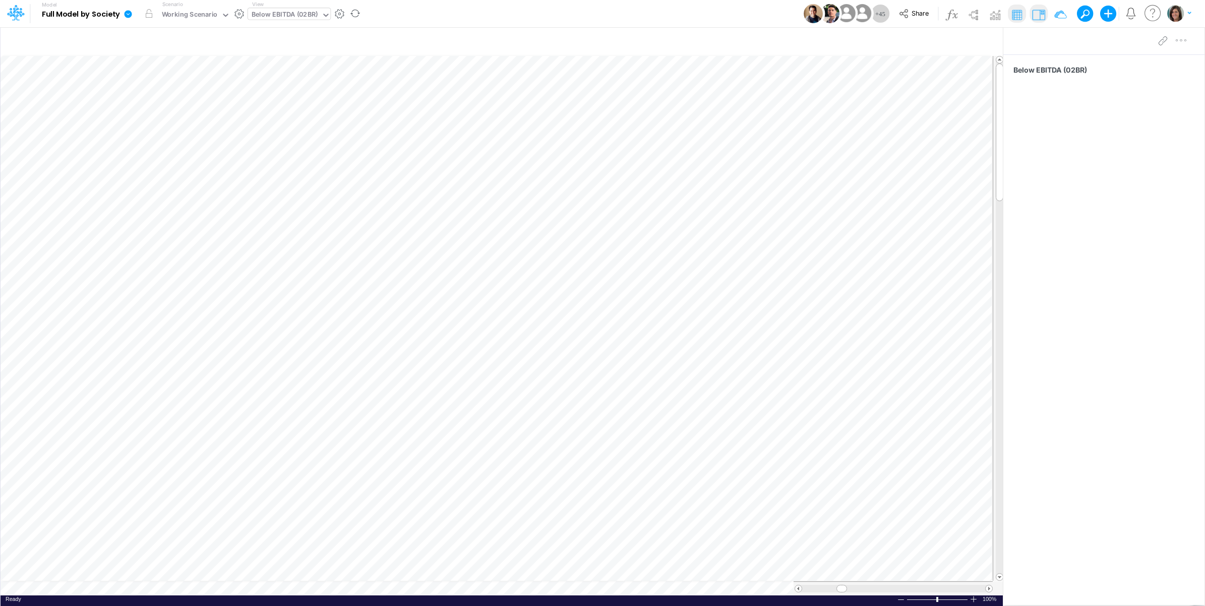
scroll to position [0, 1]
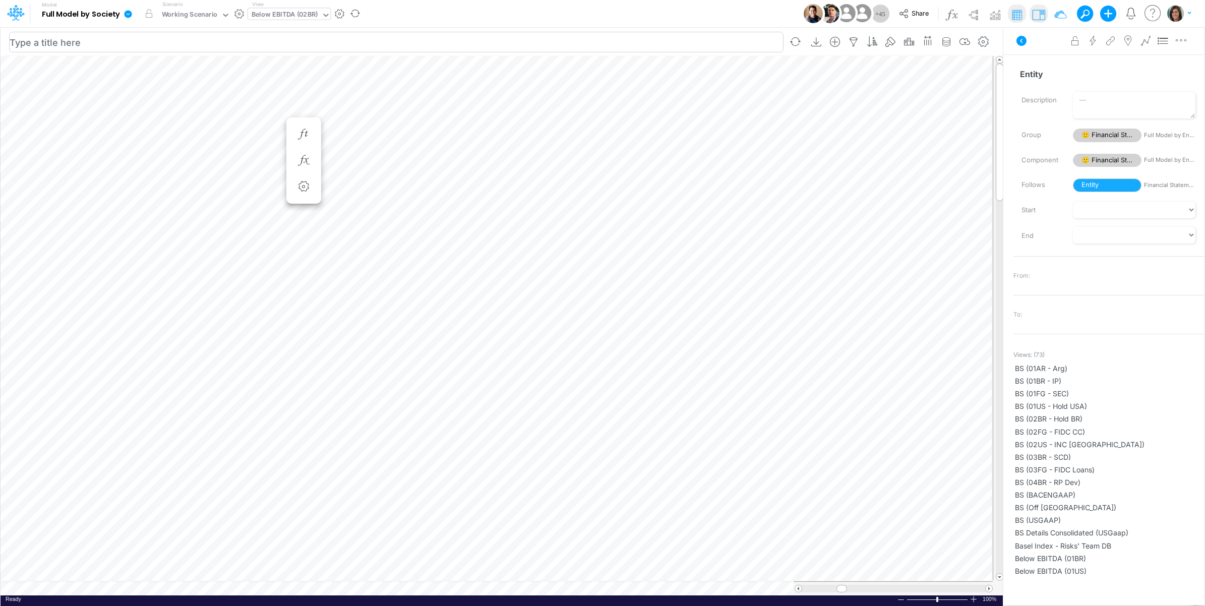
scroll to position [0, 1]
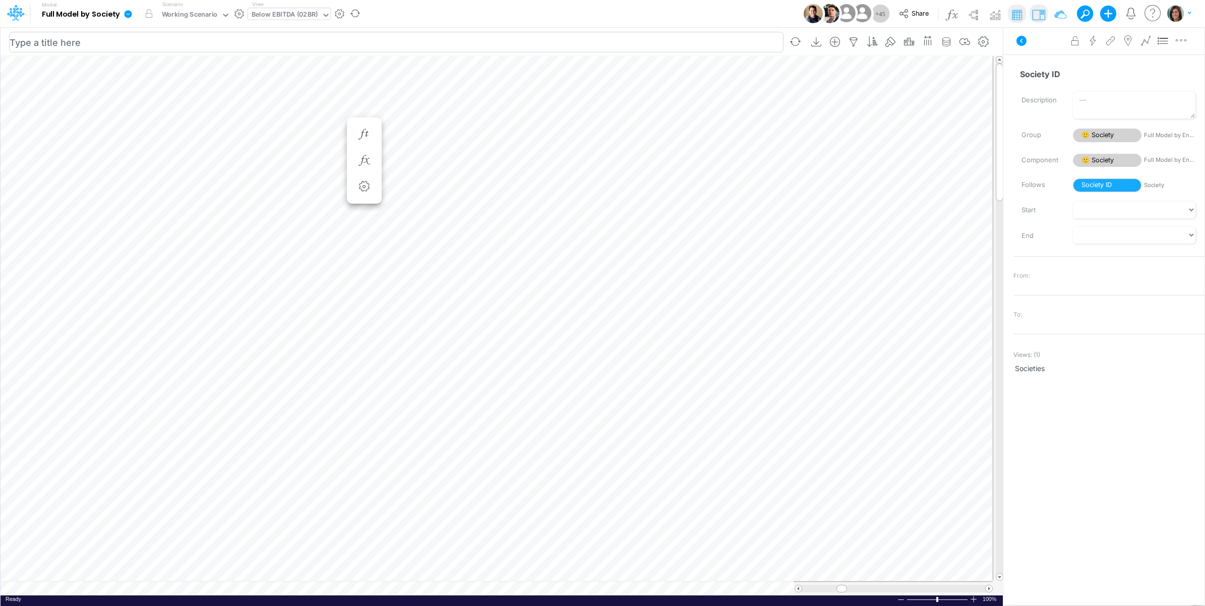
scroll to position [0, 1]
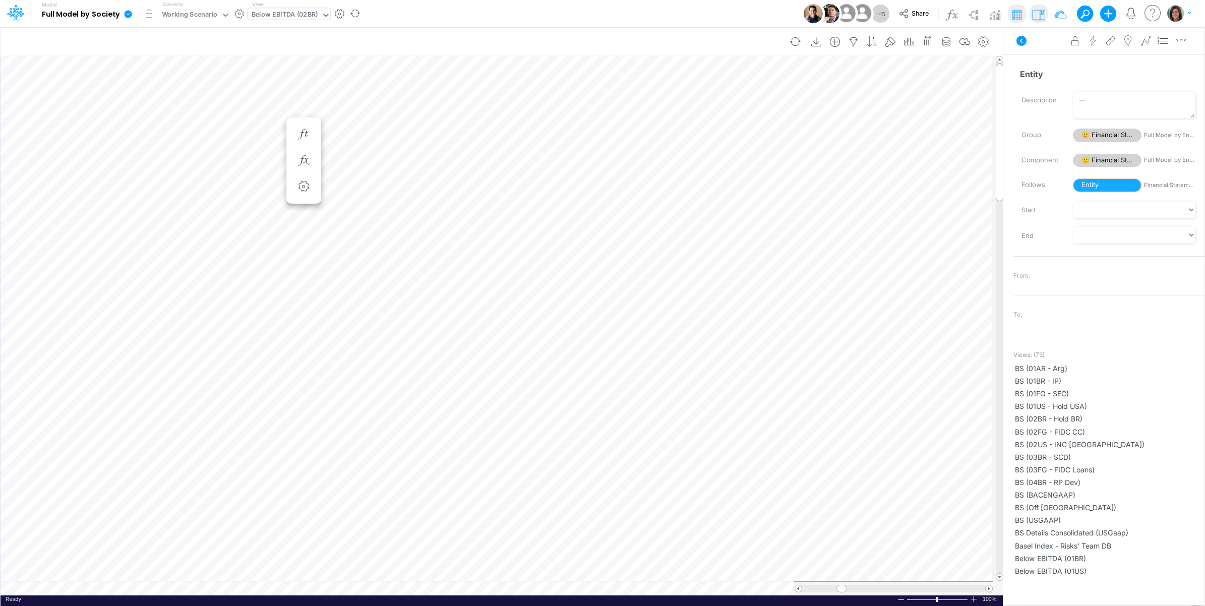
scroll to position [0, 1]
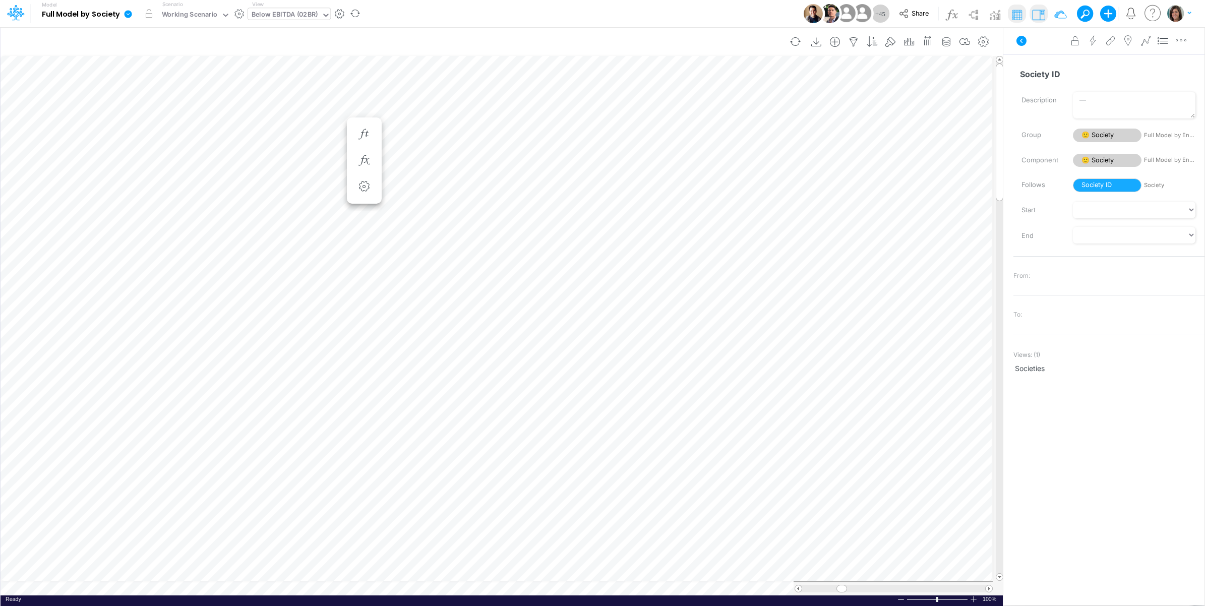
scroll to position [0, 1]
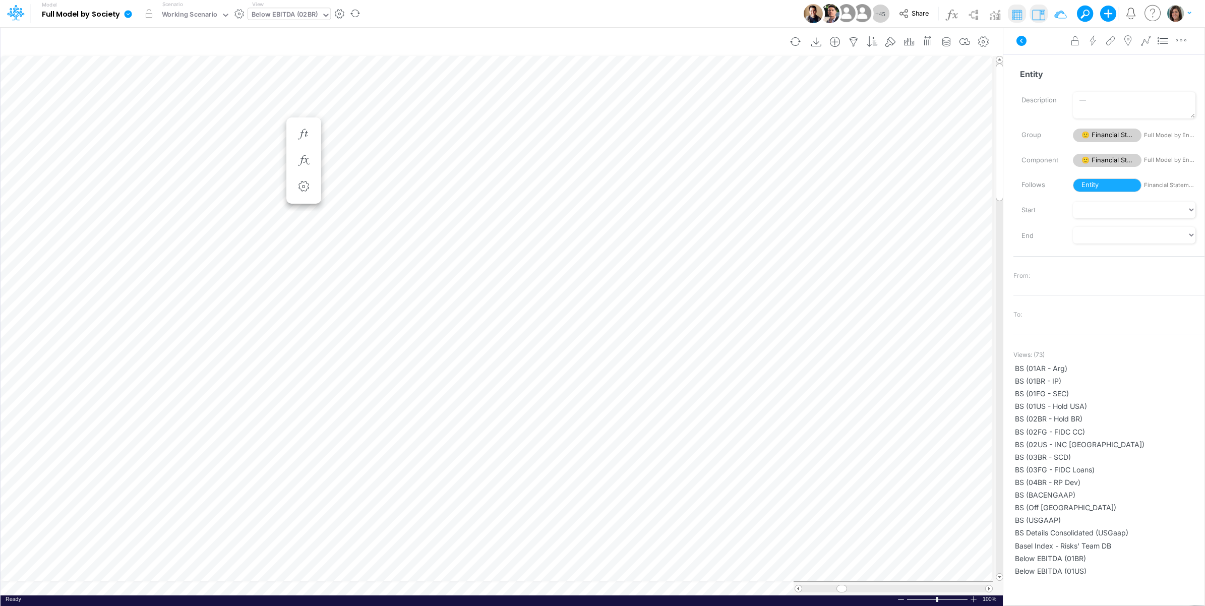
scroll to position [0, 1]
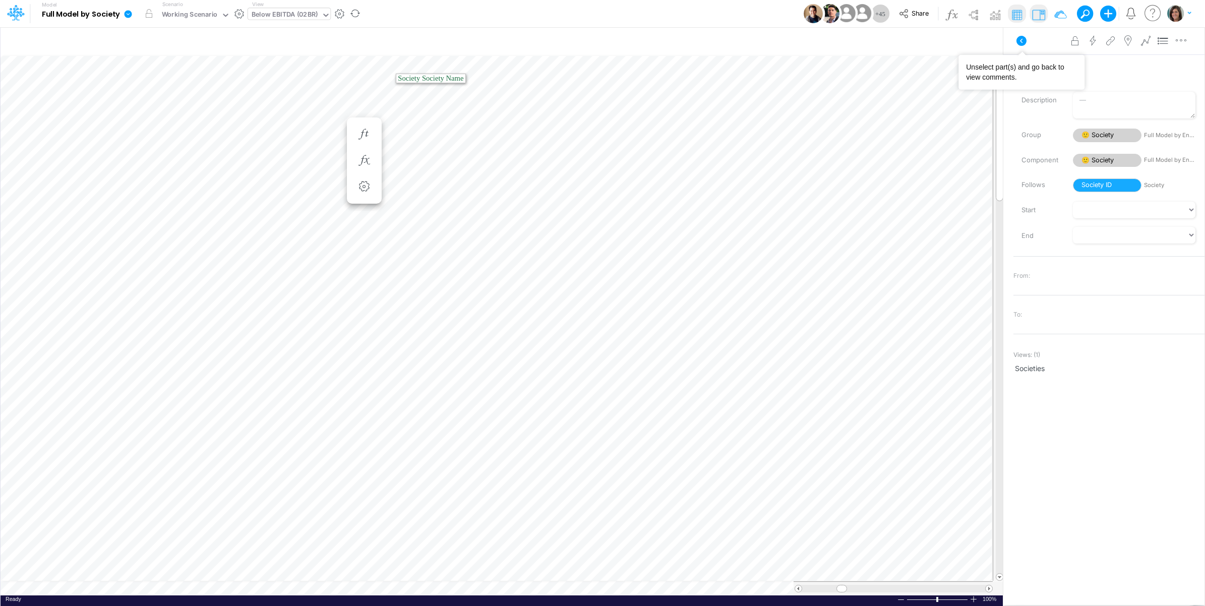
click at [1021, 39] on icon at bounding box center [1021, 41] width 12 height 12
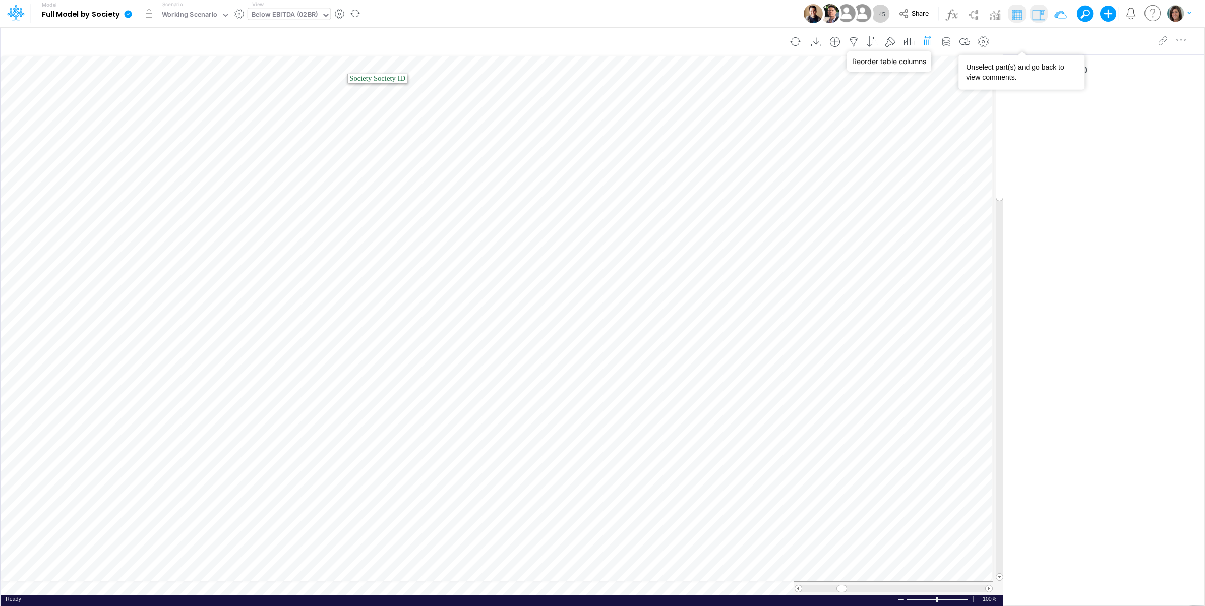
click at [927, 39] on icon "button" at bounding box center [927, 40] width 11 height 15
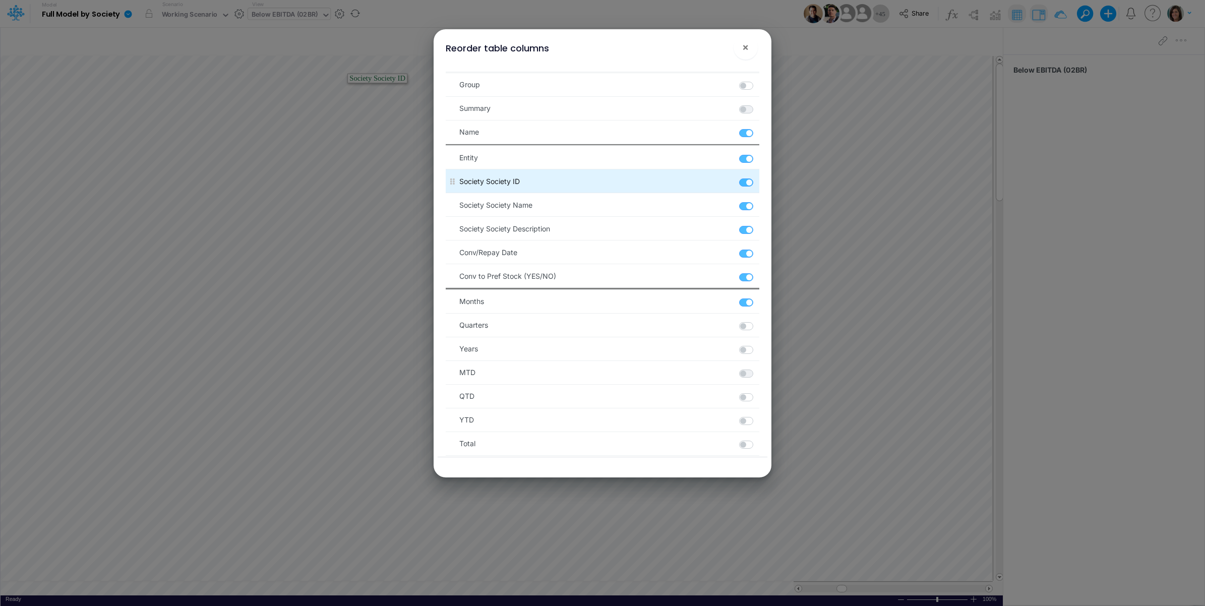
click at [757, 177] on label at bounding box center [758, 177] width 2 height 0
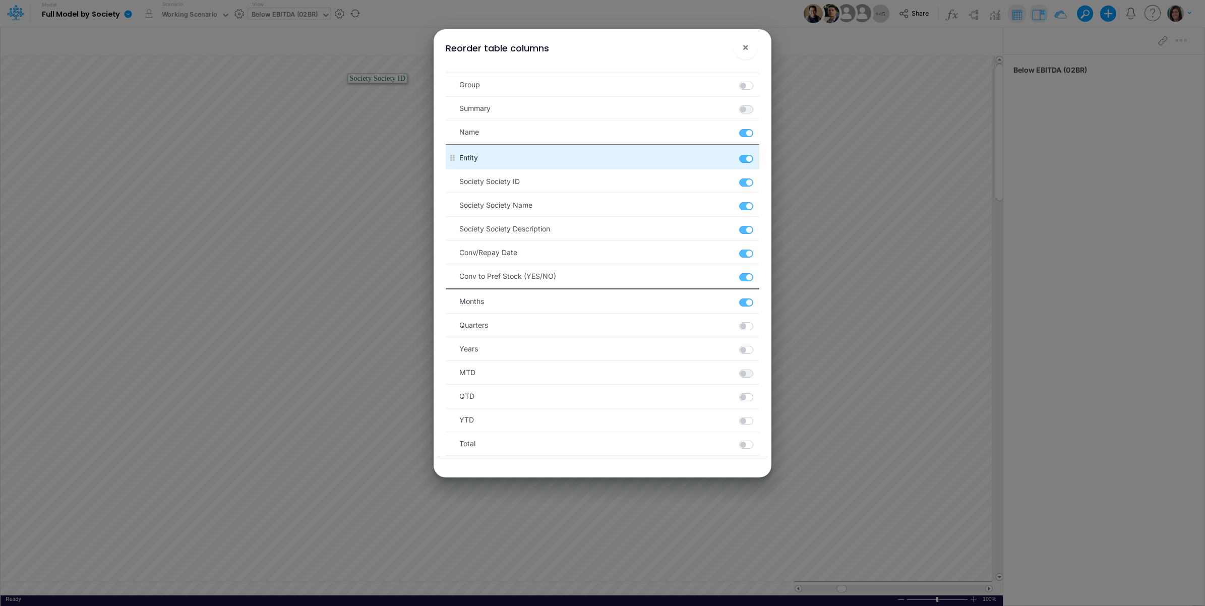
click at [757, 177] on label at bounding box center [758, 177] width 2 height 0
click at [757, 182] on ID "checkbox" at bounding box center [760, 180] width 7 height 7
checkbox ID "false"
click at [757, 153] on label at bounding box center [758, 153] width 2 height 0
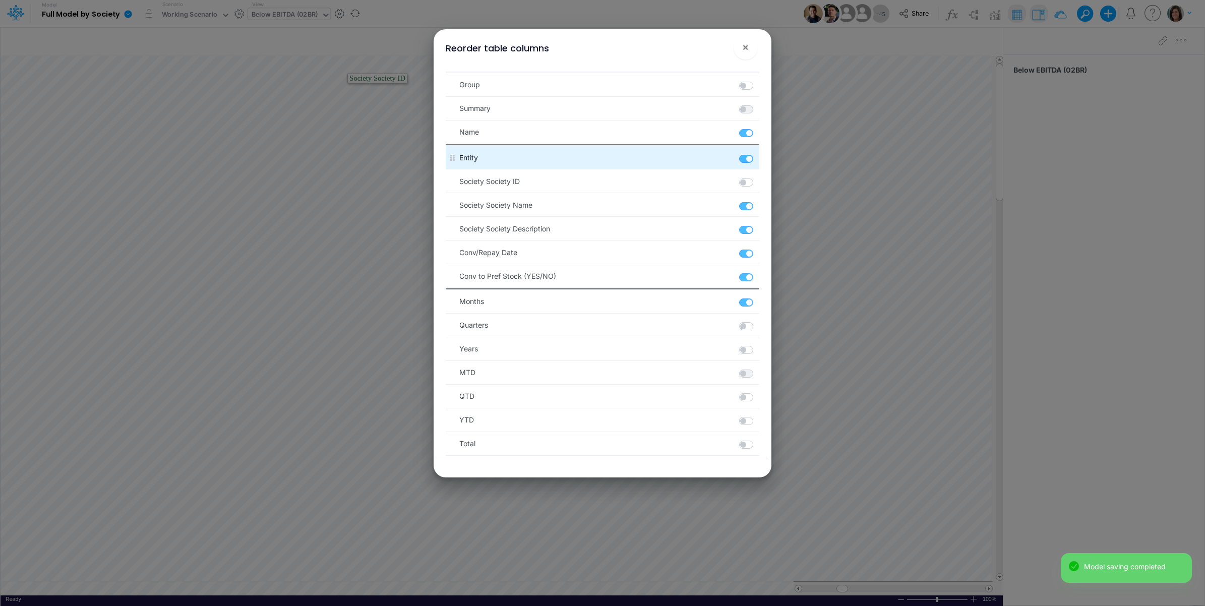
click at [757, 153] on label at bounding box center [758, 153] width 2 height 0
click at [757, 160] on _C_Entity "checkbox" at bounding box center [760, 156] width 7 height 7
checkbox _C_Entity "false"
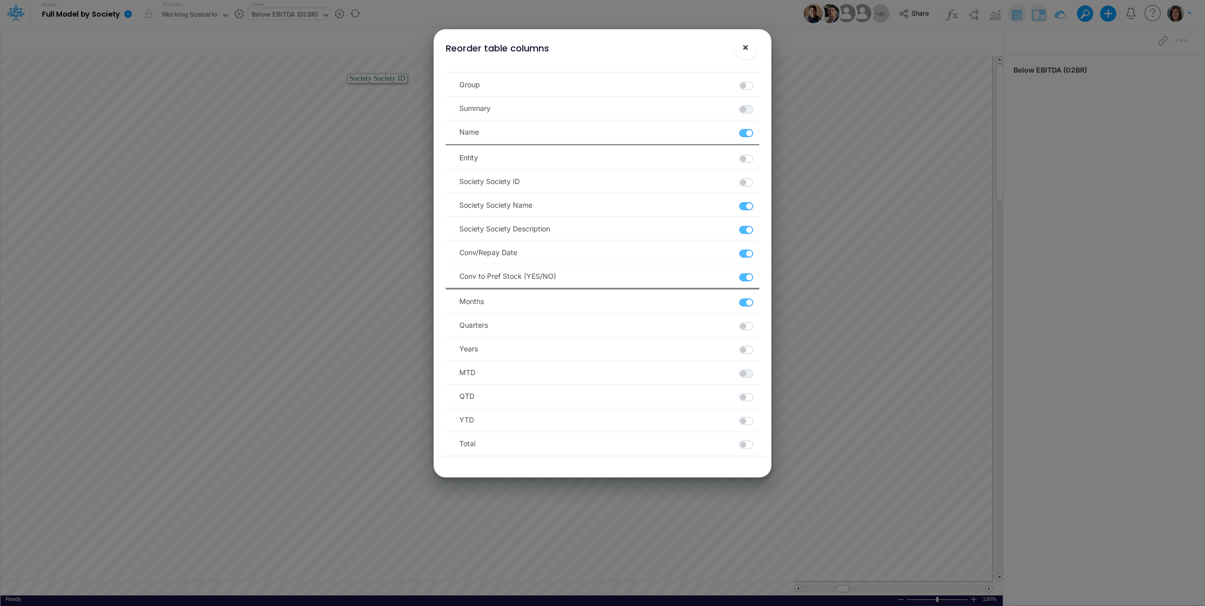
click at [750, 51] on button "×" at bounding box center [745, 47] width 24 height 24
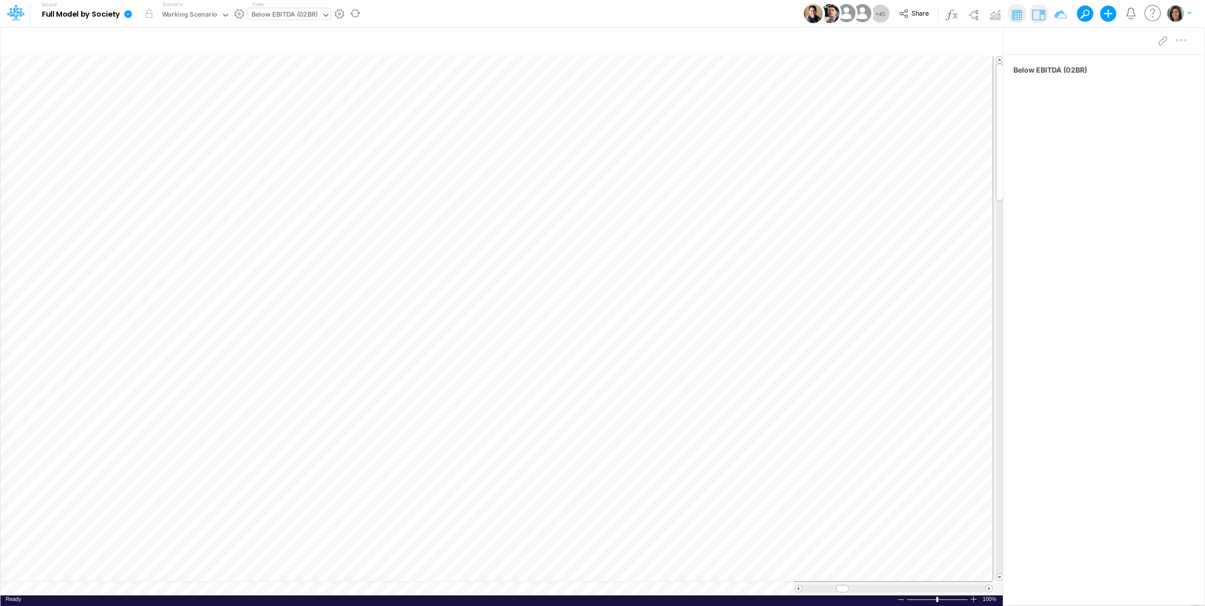
scroll to position [0, 1]
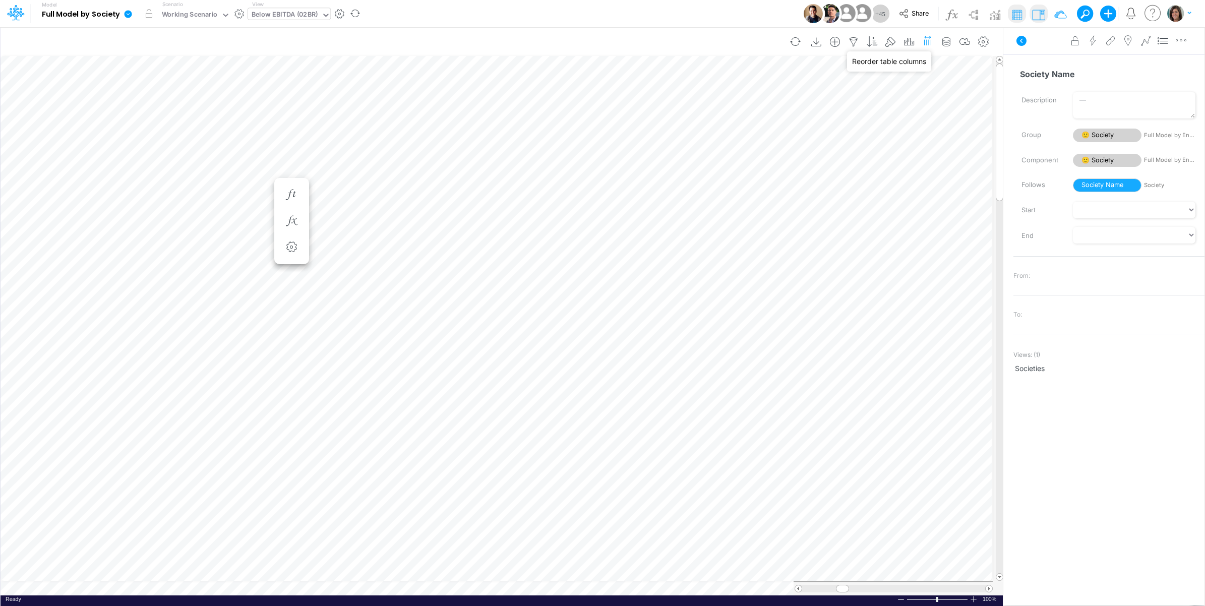
click at [927, 41] on icon "button" at bounding box center [927, 40] width 11 height 15
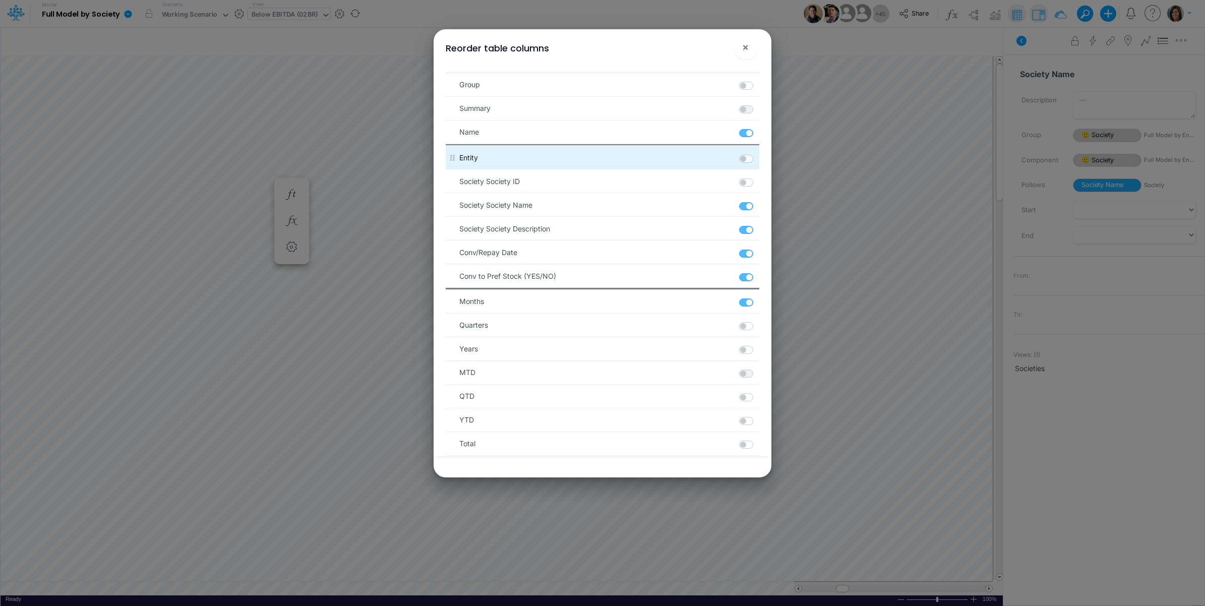
click at [757, 153] on label at bounding box center [758, 153] width 2 height 0
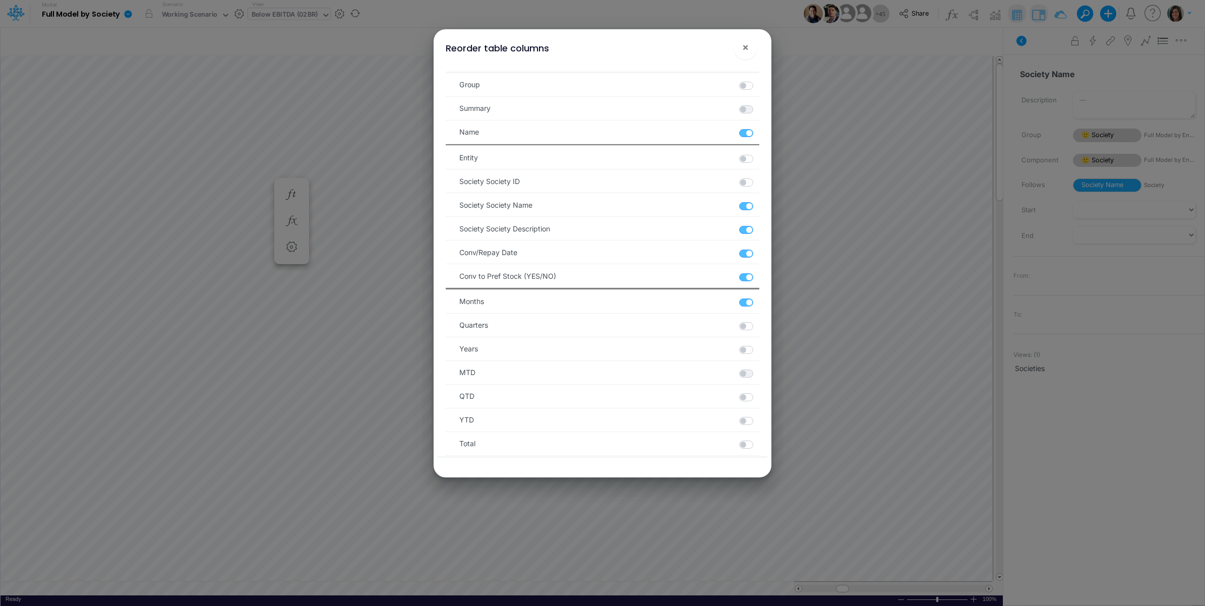
click at [757, 153] on label at bounding box center [758, 153] width 2 height 0
click at [757, 159] on _C_Entity "checkbox" at bounding box center [760, 156] width 7 height 7
checkbox _C_Entity "true"
click at [733, 54] on div "Reorder table columns ×" at bounding box center [601, 46] width 329 height 34
click at [742, 46] on span "×" at bounding box center [745, 47] width 7 height 12
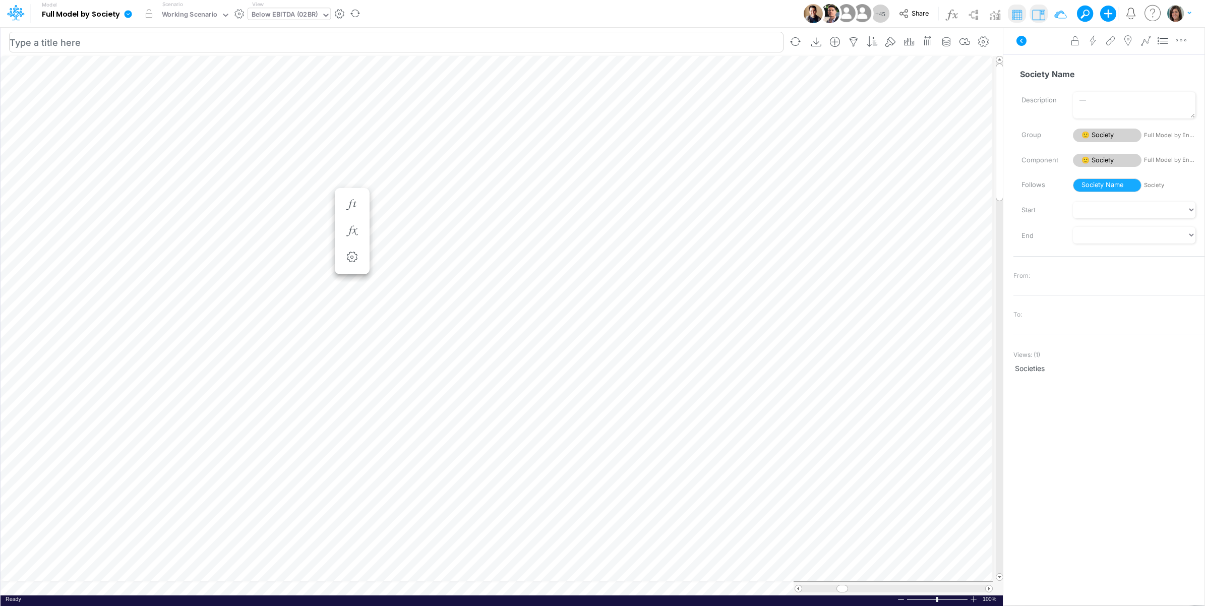
scroll to position [0, 1]
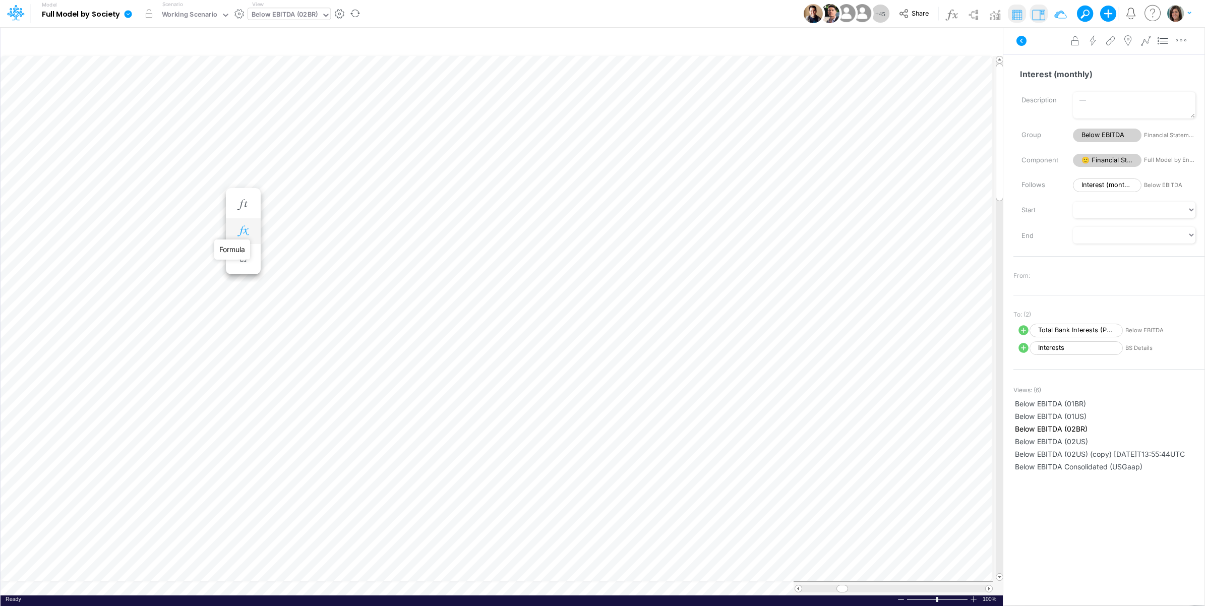
click at [240, 232] on icon "button" at bounding box center [242, 231] width 15 height 11
click at [390, 258] on icon at bounding box center [390, 256] width 15 height 11
click at [555, 265] on icon "button" at bounding box center [557, 263] width 7 height 7
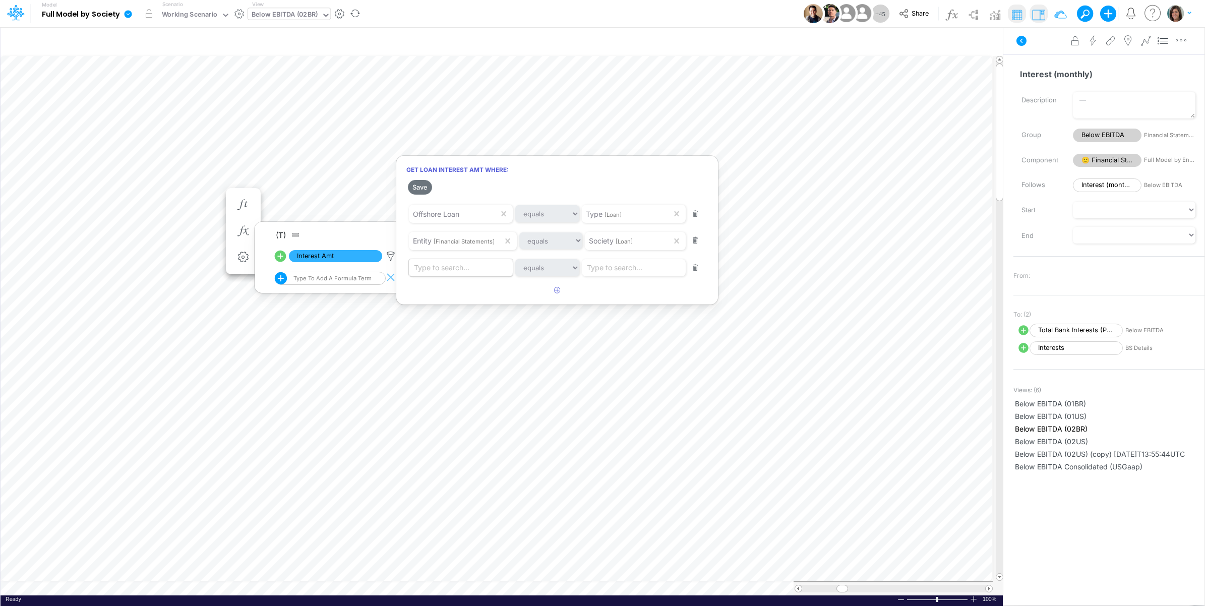
click at [458, 269] on div "Type to search..." at bounding box center [441, 268] width 55 height 11
click at [696, 267] on button "button" at bounding box center [695, 268] width 20 height 14
click at [233, 179] on div at bounding box center [602, 305] width 1205 height 601
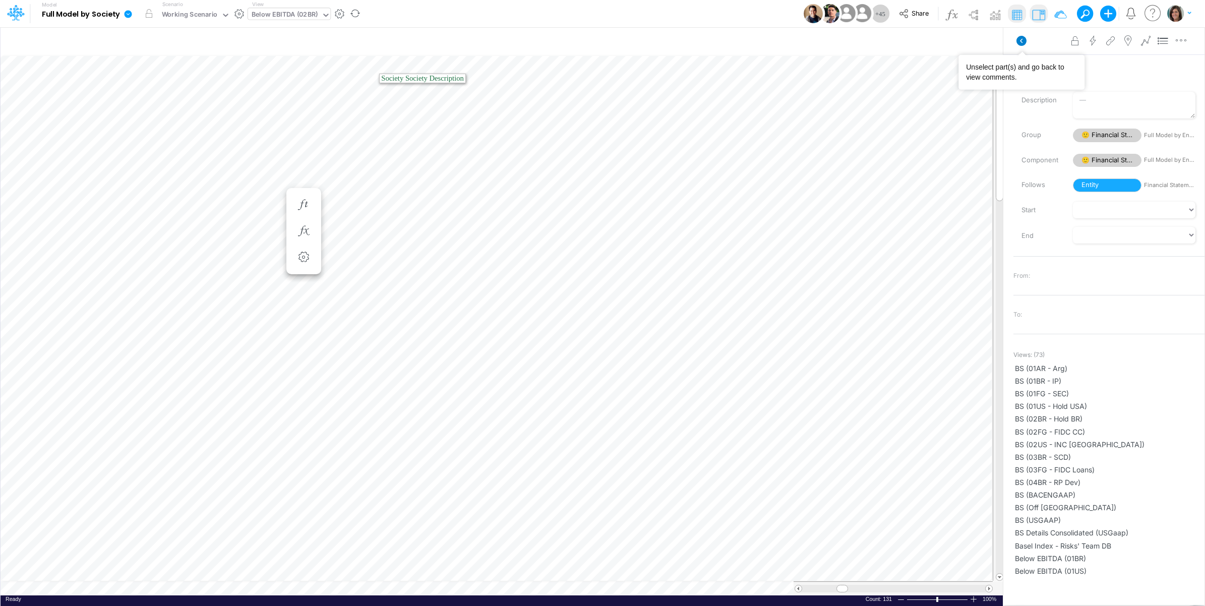
click at [1022, 36] on icon at bounding box center [1021, 41] width 10 height 10
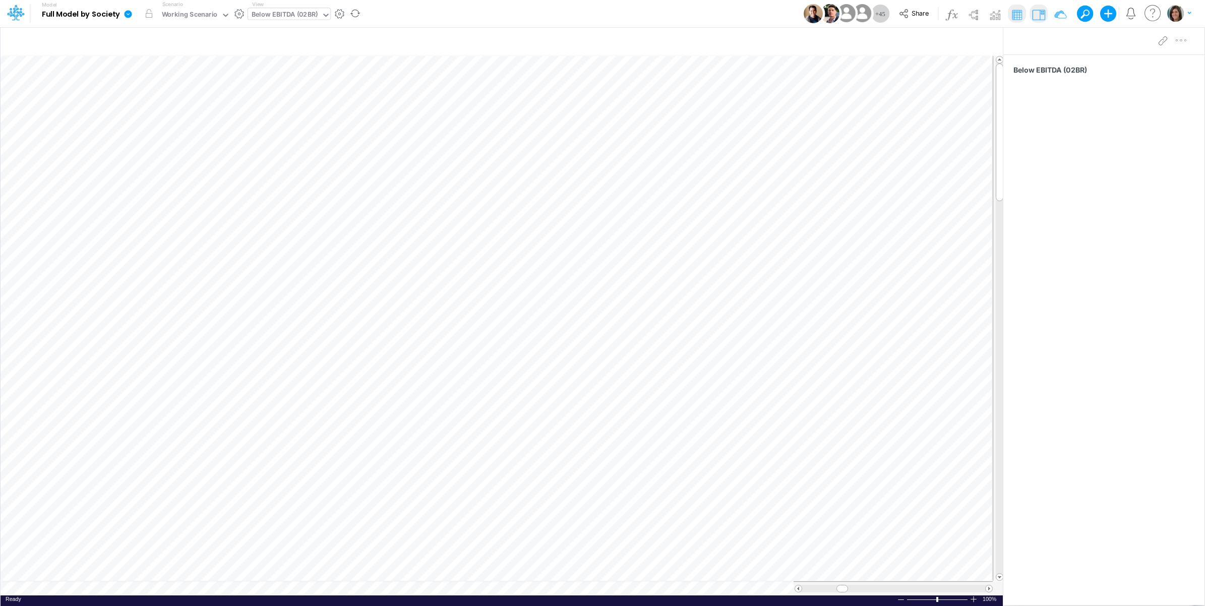
scroll to position [0, 1]
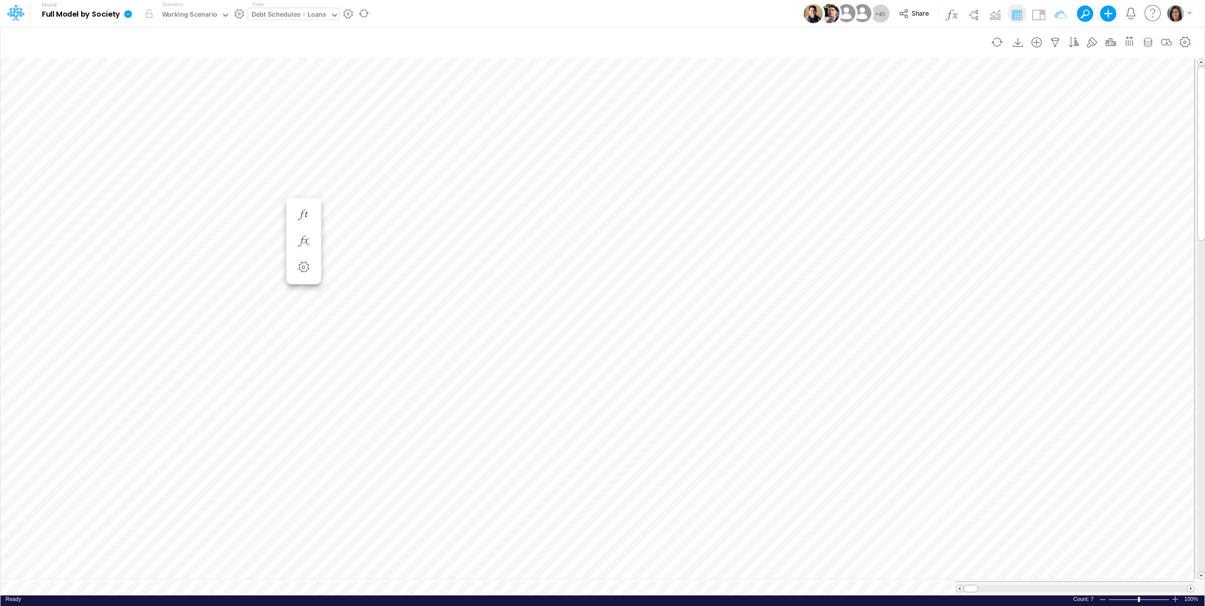
scroll to position [0, 1]
click at [1042, 11] on img at bounding box center [1038, 15] width 16 height 16
click at [1037, 10] on img at bounding box center [1038, 15] width 16 height 16
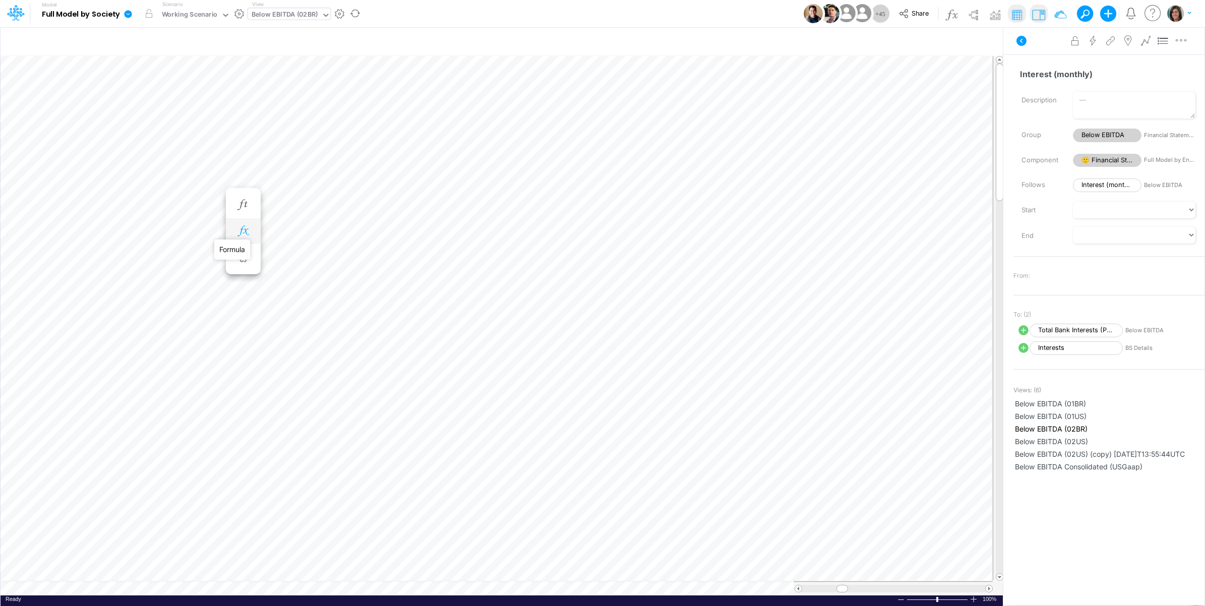
click at [247, 230] on icon "button" at bounding box center [242, 231] width 15 height 11
click at [343, 256] on span "Interest Amt" at bounding box center [335, 256] width 93 height 13
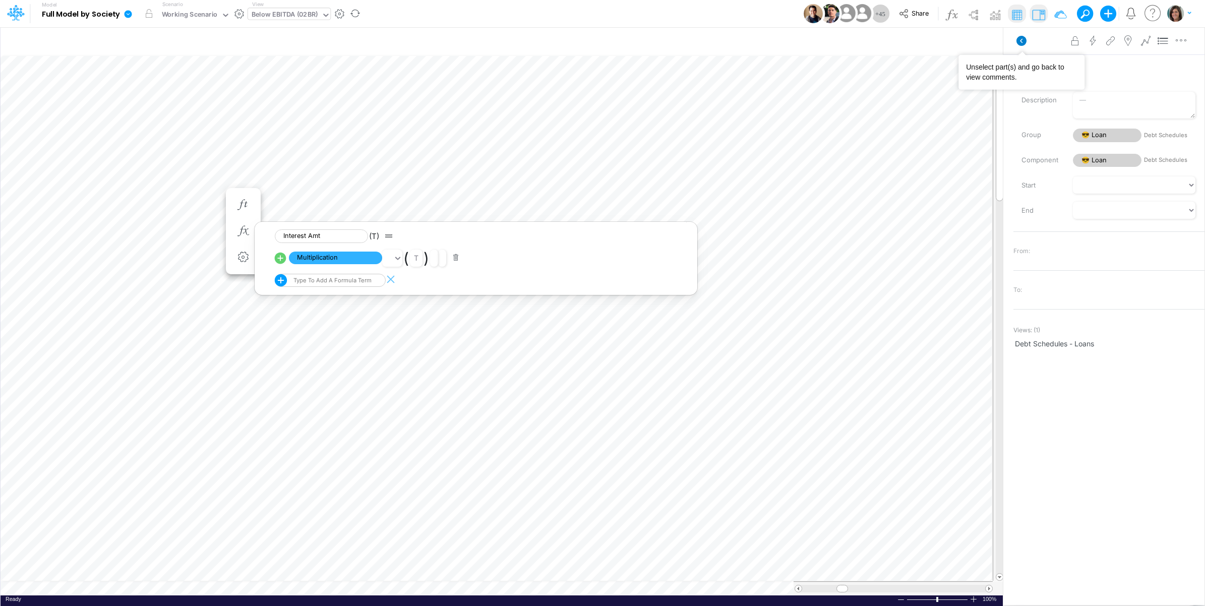
click at [1022, 44] on icon at bounding box center [1021, 41] width 10 height 10
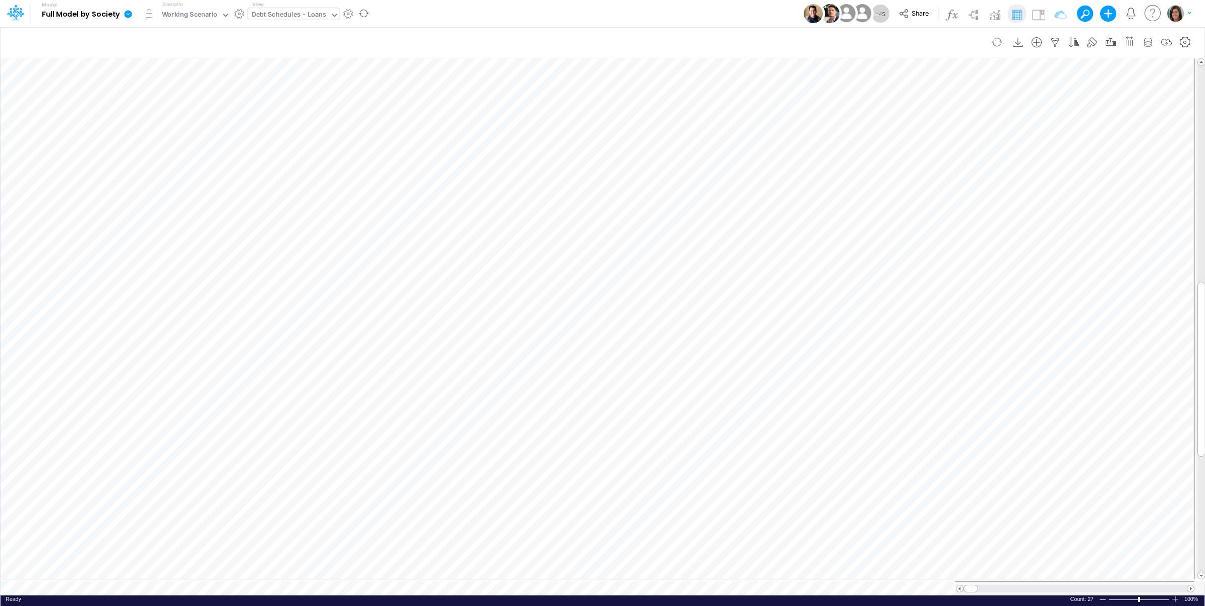
scroll to position [0, 1]
click at [1039, 16] on img at bounding box center [1038, 15] width 16 height 16
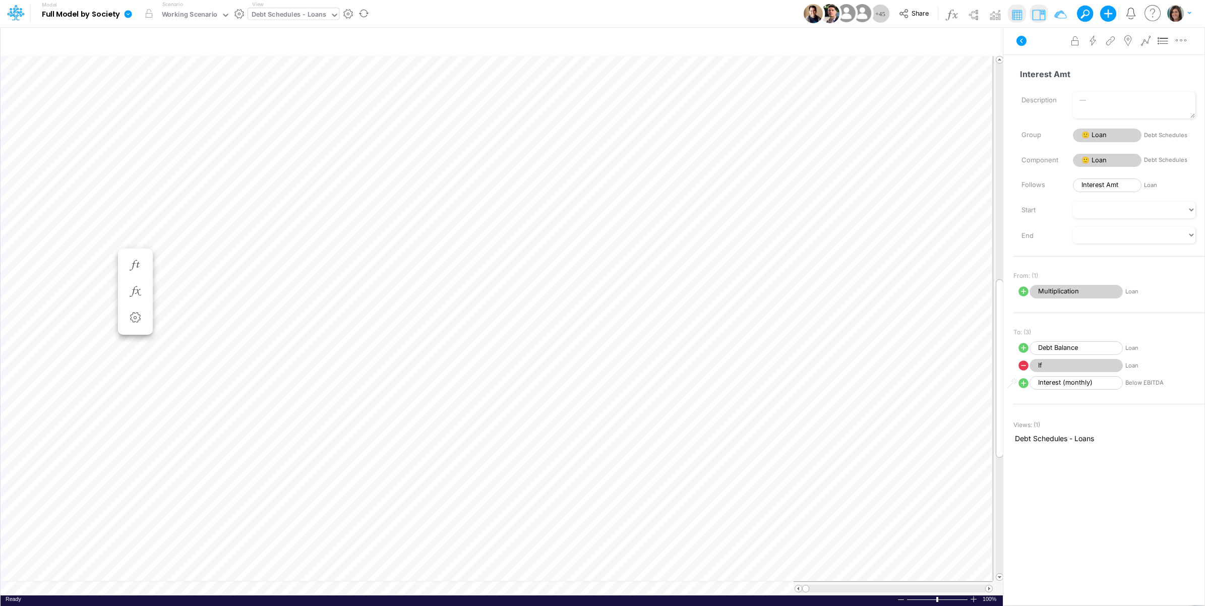
scroll to position [0, 1]
click at [1104, 186] on span "Interest Amt" at bounding box center [1107, 185] width 69 height 14
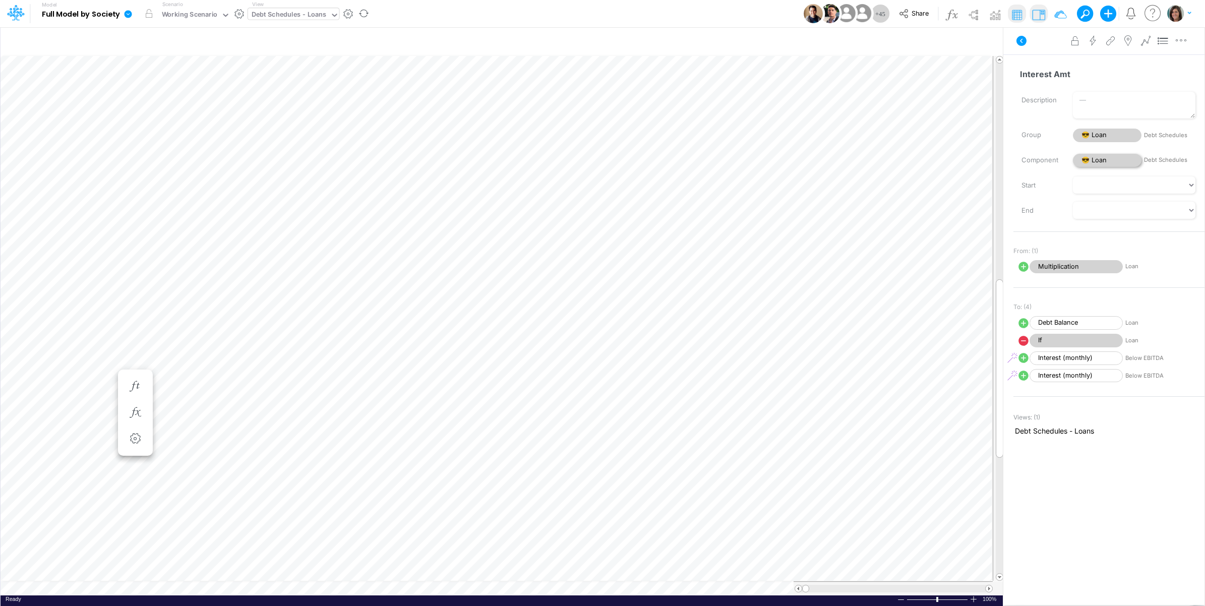
click at [1106, 162] on span "😎 Loan" at bounding box center [1107, 161] width 69 height 14
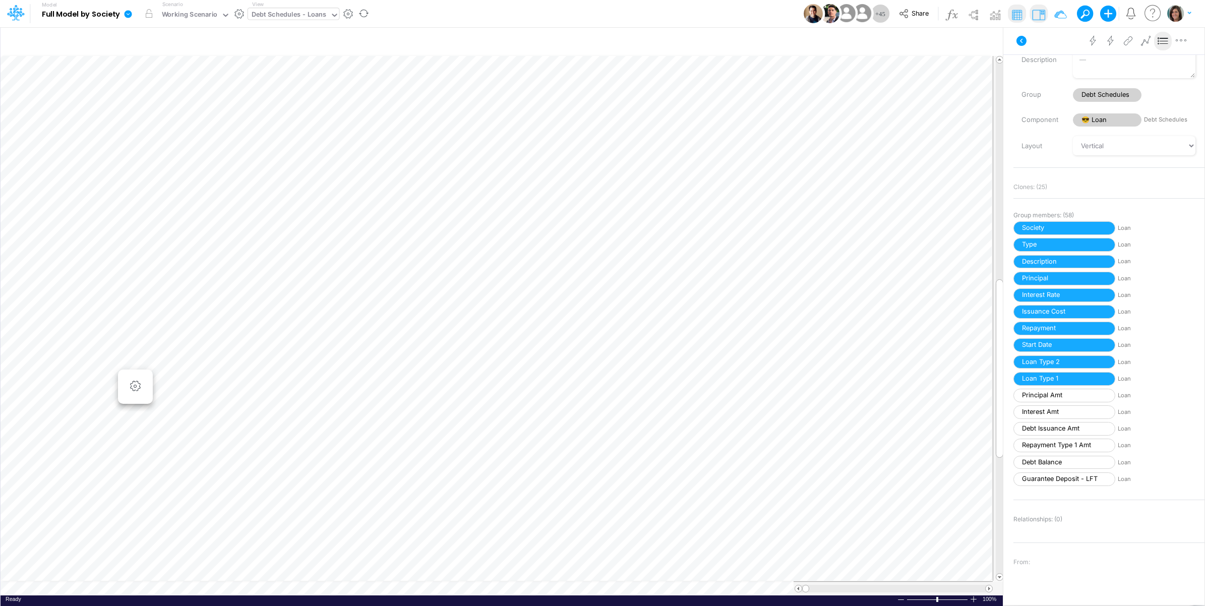
scroll to position [0, 1]
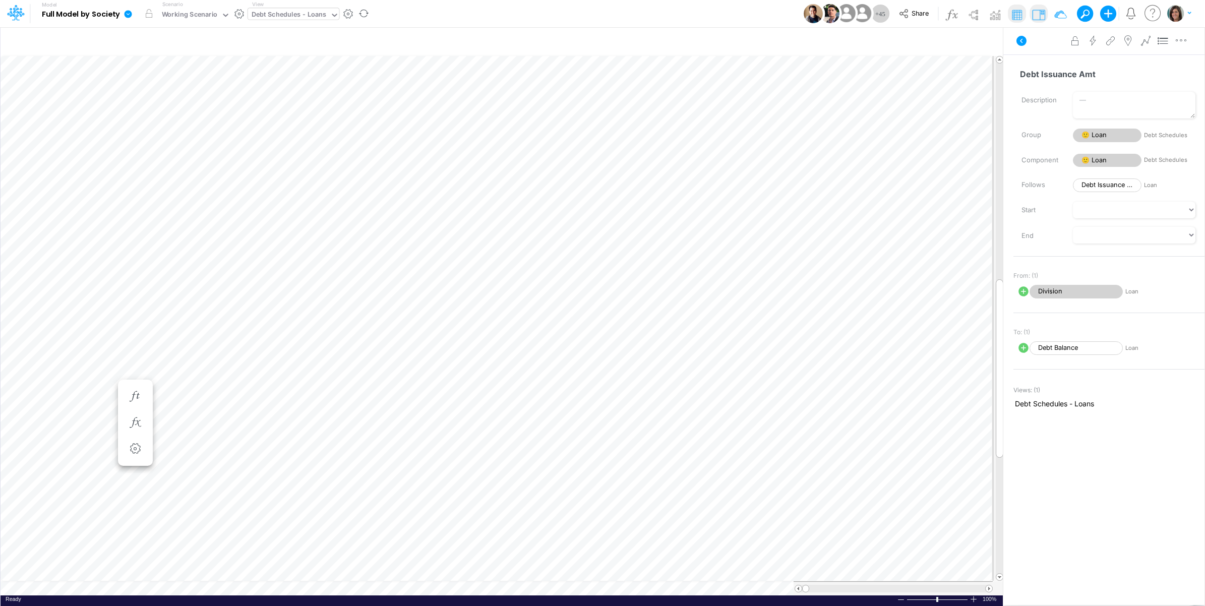
scroll to position [0, 1]
click at [1067, 384] on span "Interest (monthly)" at bounding box center [1075, 383] width 93 height 14
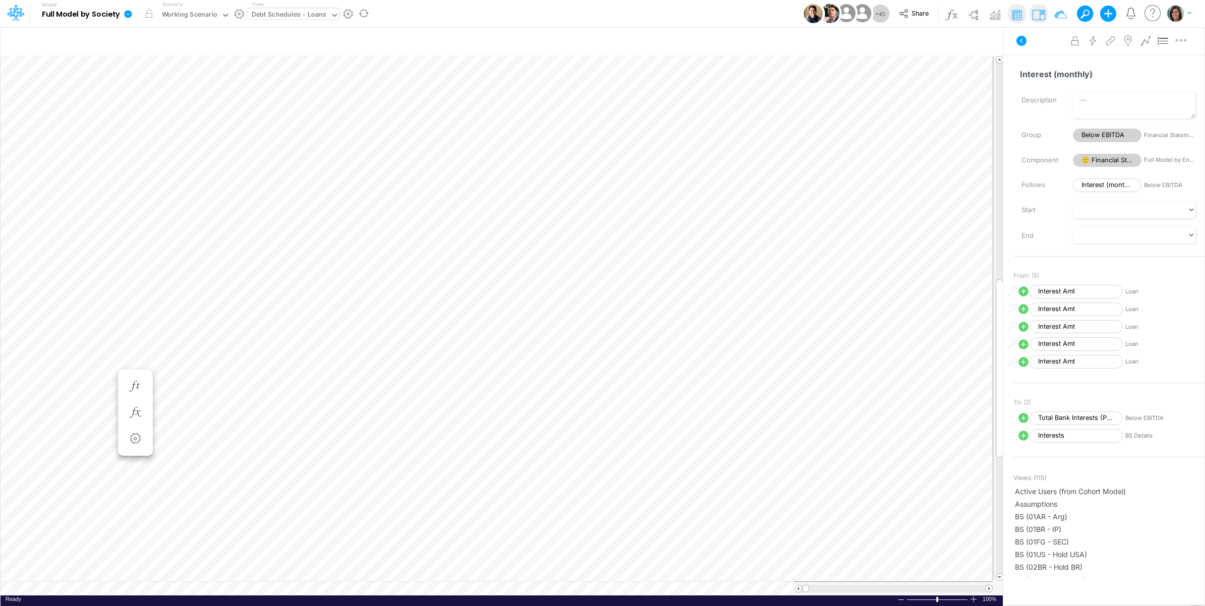
scroll to position [0, 1]
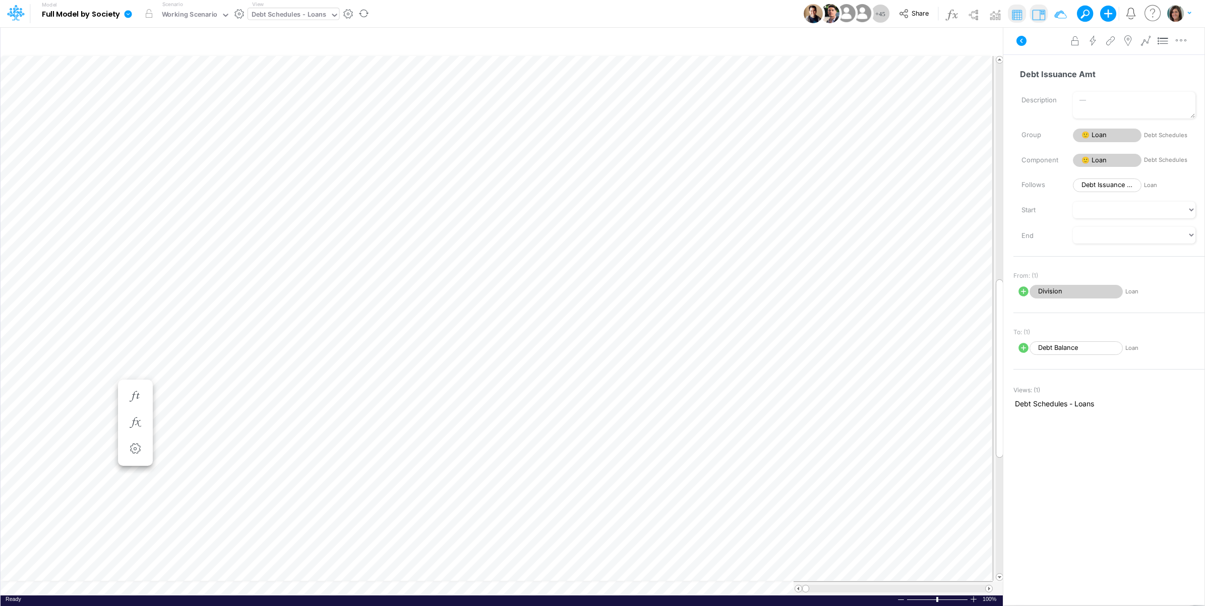
scroll to position [0, 1]
click at [1047, 381] on span "Interest (monthly)" at bounding box center [1075, 383] width 93 height 14
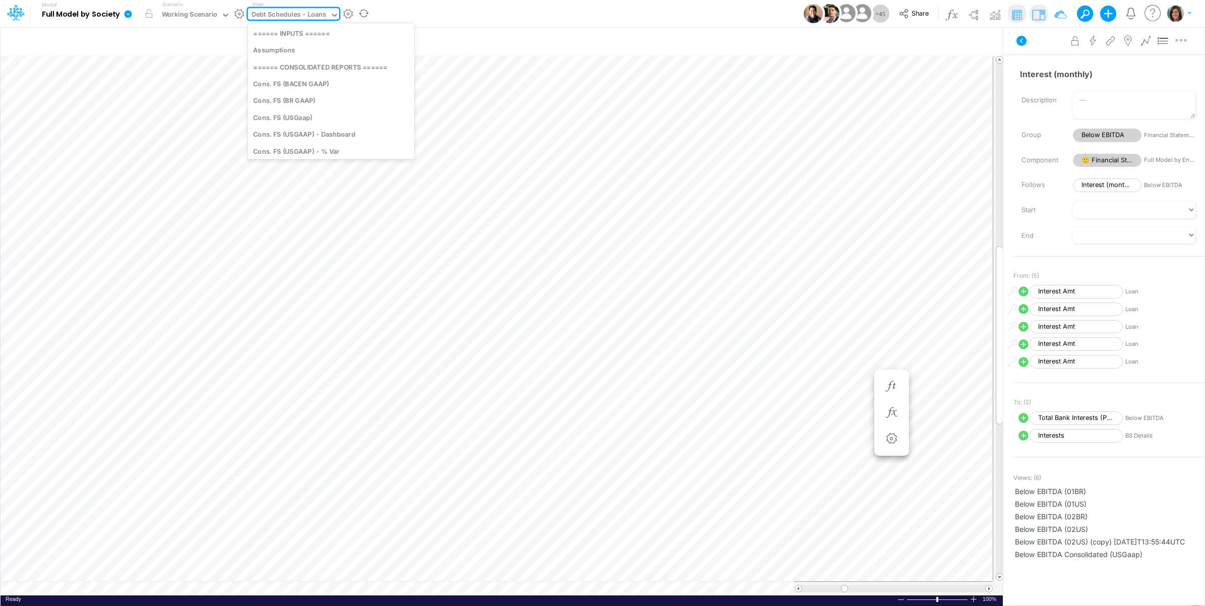
click at [298, 21] on div "Debt Schedules - Loans" at bounding box center [289, 16] width 75 height 12
type input "02us"
click at [336, 80] on div "Below EBITDA (02US)" at bounding box center [331, 82] width 166 height 17
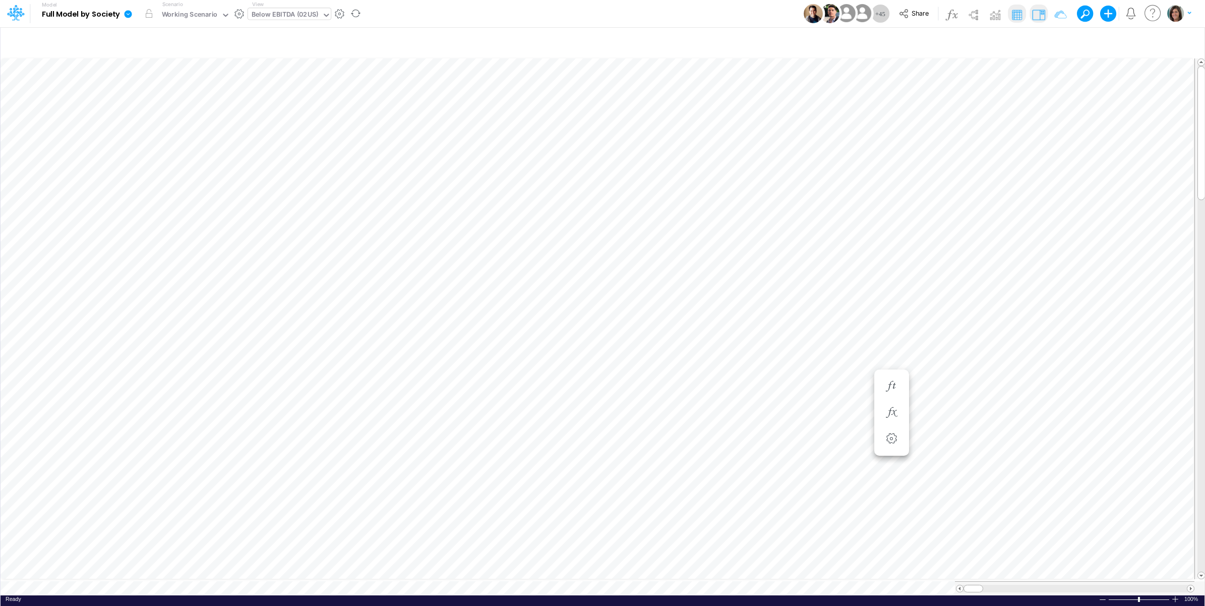
click at [1037, 15] on img at bounding box center [1038, 15] width 16 height 16
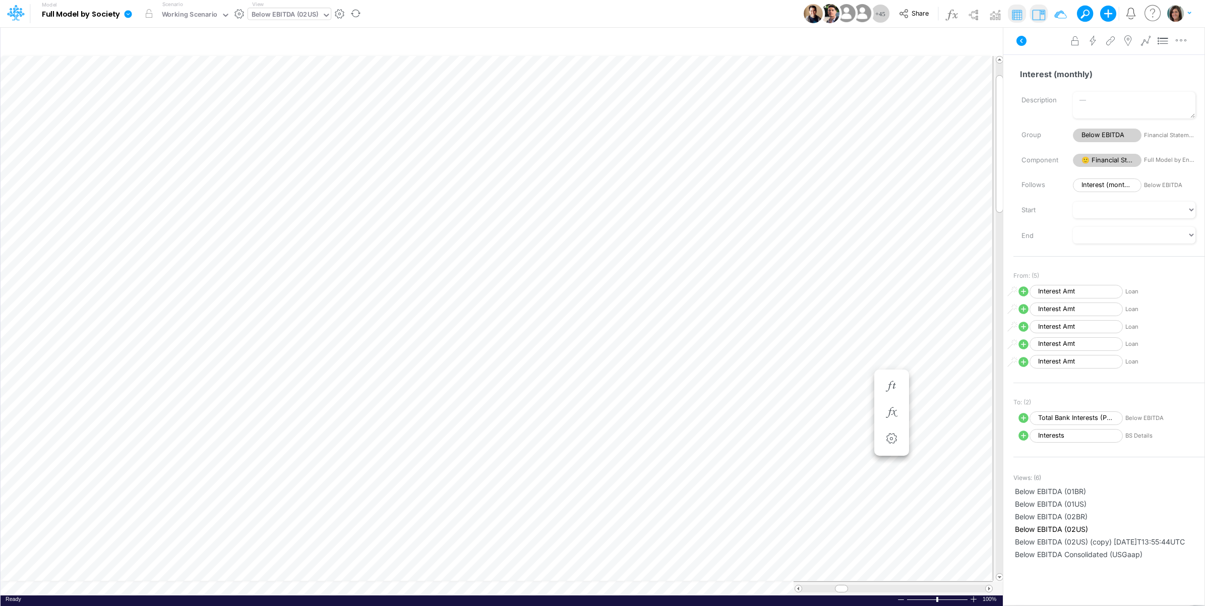
scroll to position [0, 1]
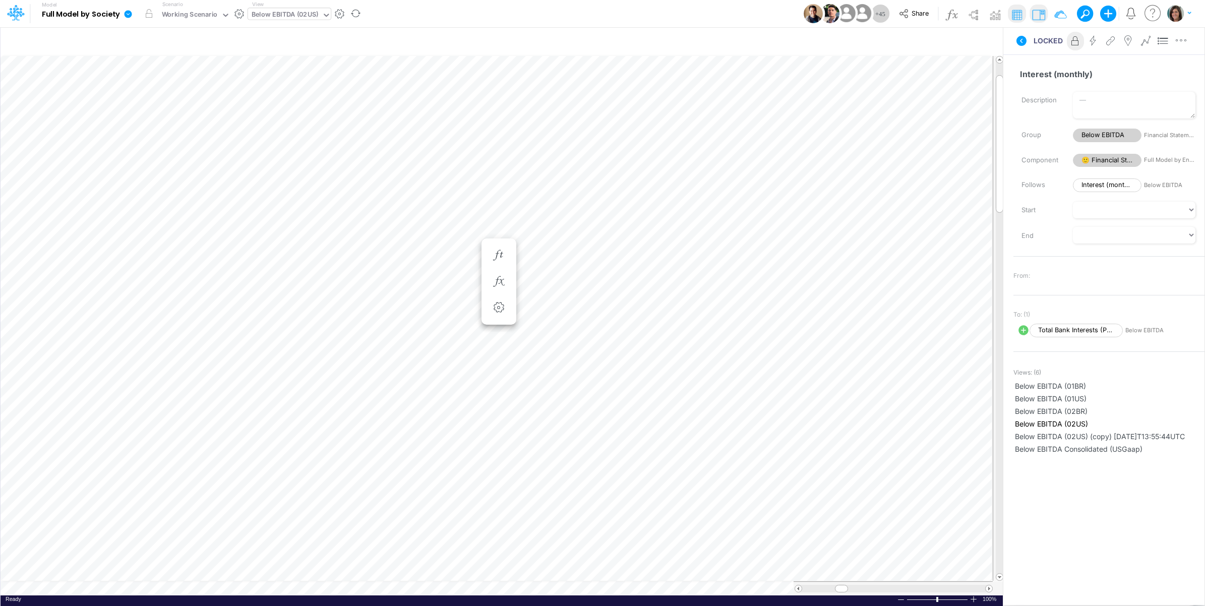
scroll to position [0, 1]
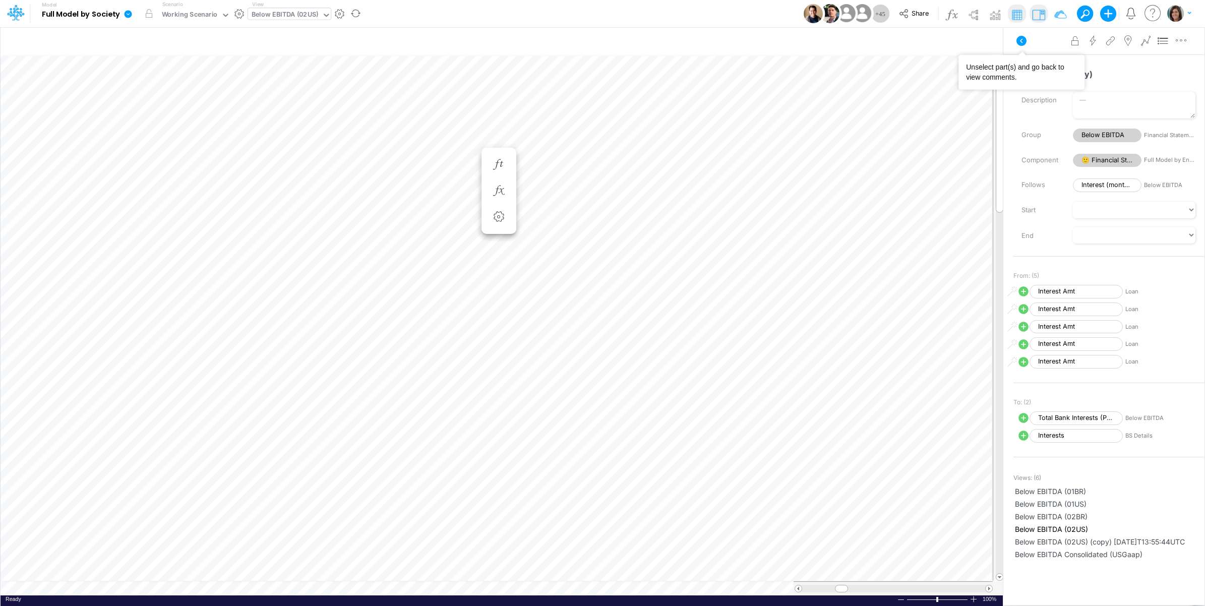
click at [1021, 39] on icon at bounding box center [1021, 41] width 12 height 12
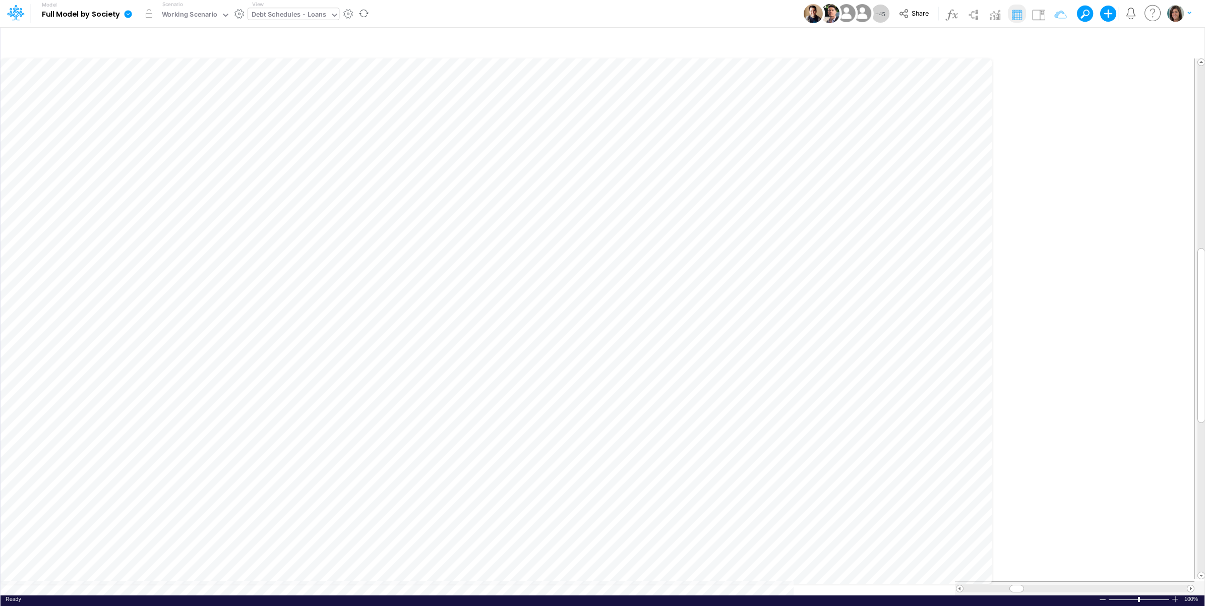
scroll to position [0, 1]
drag, startPoint x: 608, startPoint y: 164, endPoint x: 615, endPoint y: 164, distance: 7.1
click at [608, 164] on icon "button" at bounding box center [607, 164] width 15 height 11
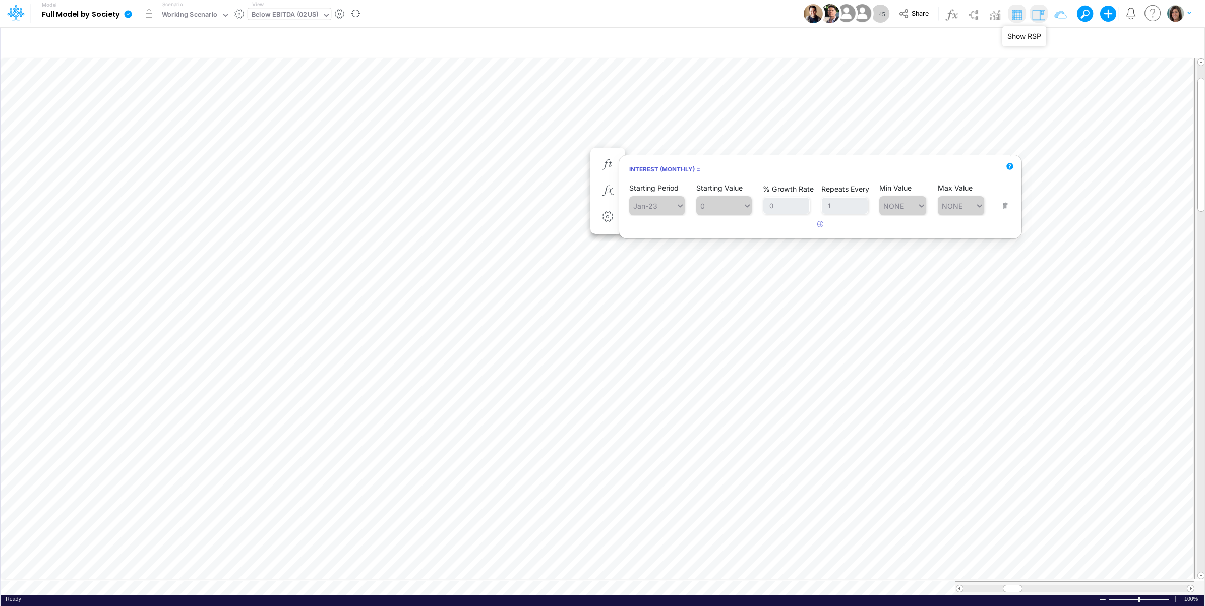
click at [1037, 12] on img at bounding box center [1038, 15] width 16 height 16
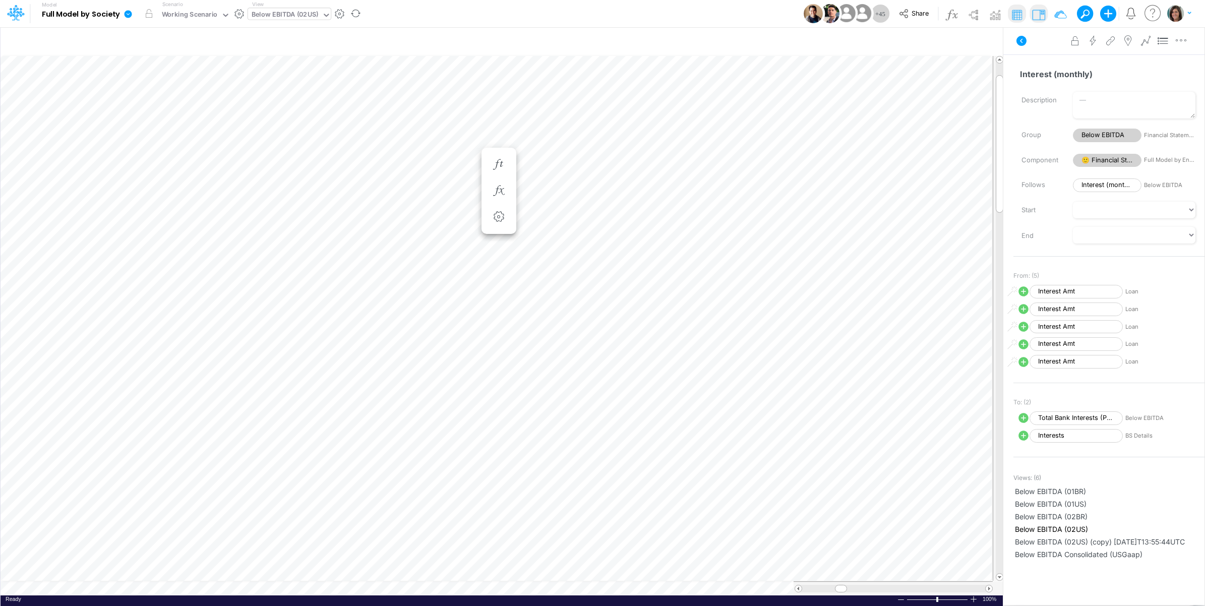
scroll to position [0, 1]
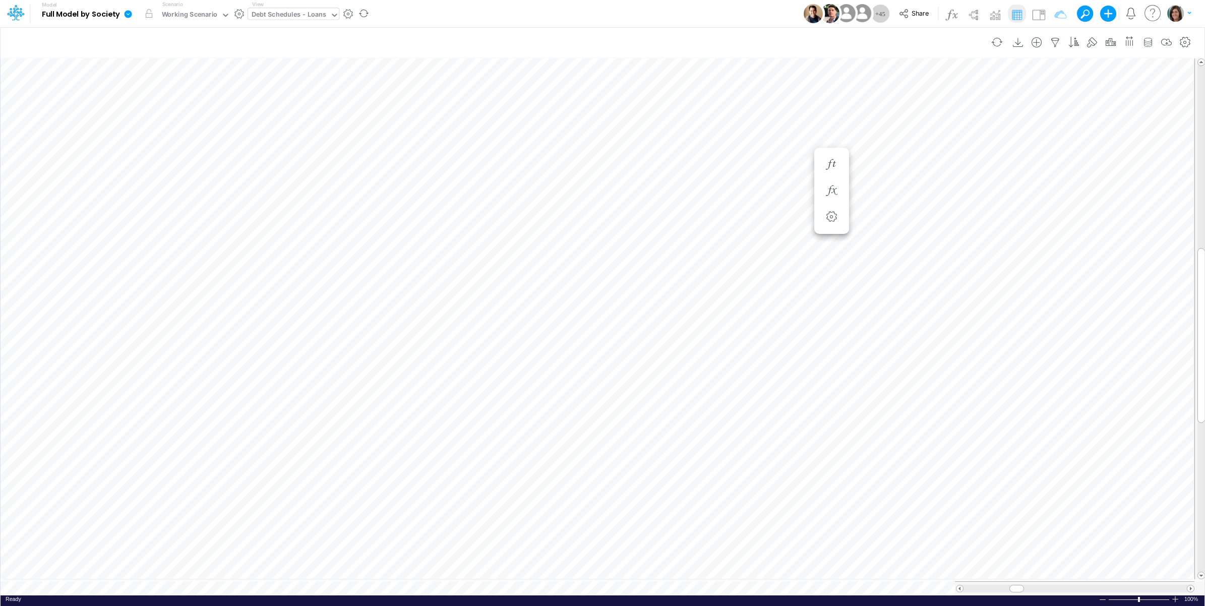
scroll to position [0, 1]
click at [835, 474] on icon "button" at bounding box center [836, 477] width 15 height 11
click at [1037, 13] on img at bounding box center [1038, 15] width 16 height 16
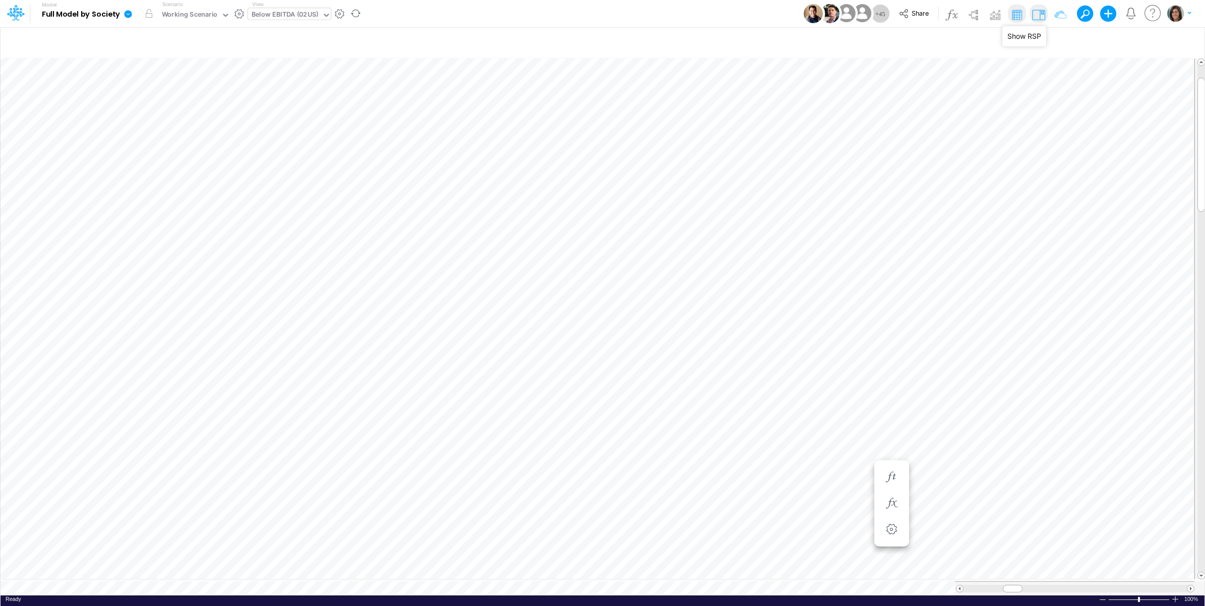
click at [1040, 13] on img at bounding box center [1038, 15] width 16 height 16
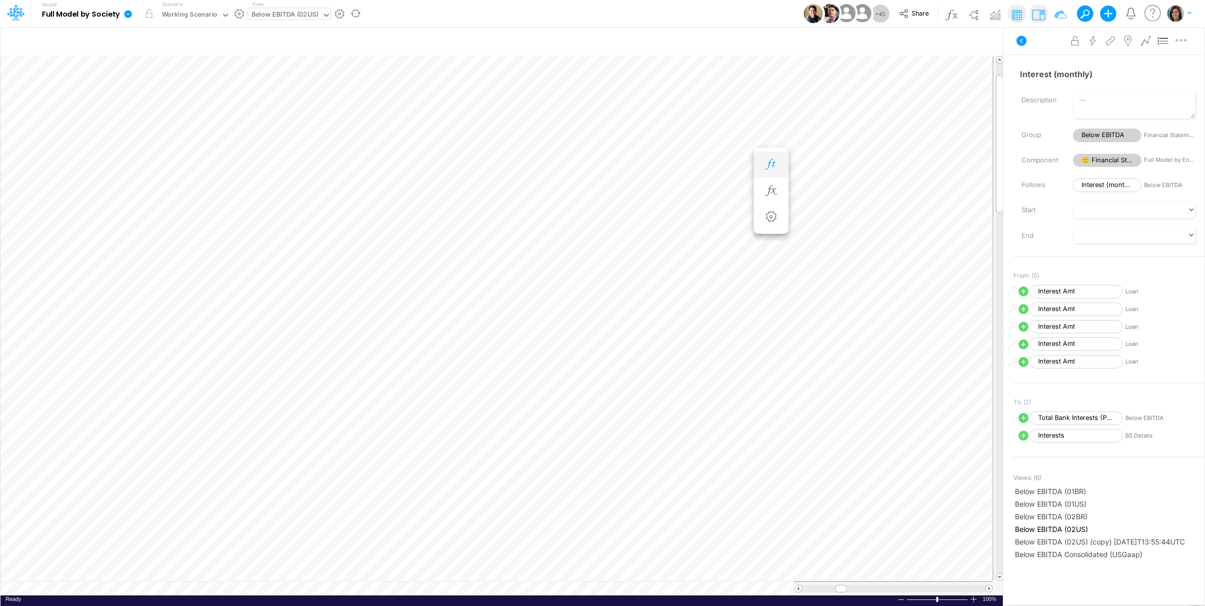
click at [775, 155] on button "button" at bounding box center [771, 165] width 19 height 20
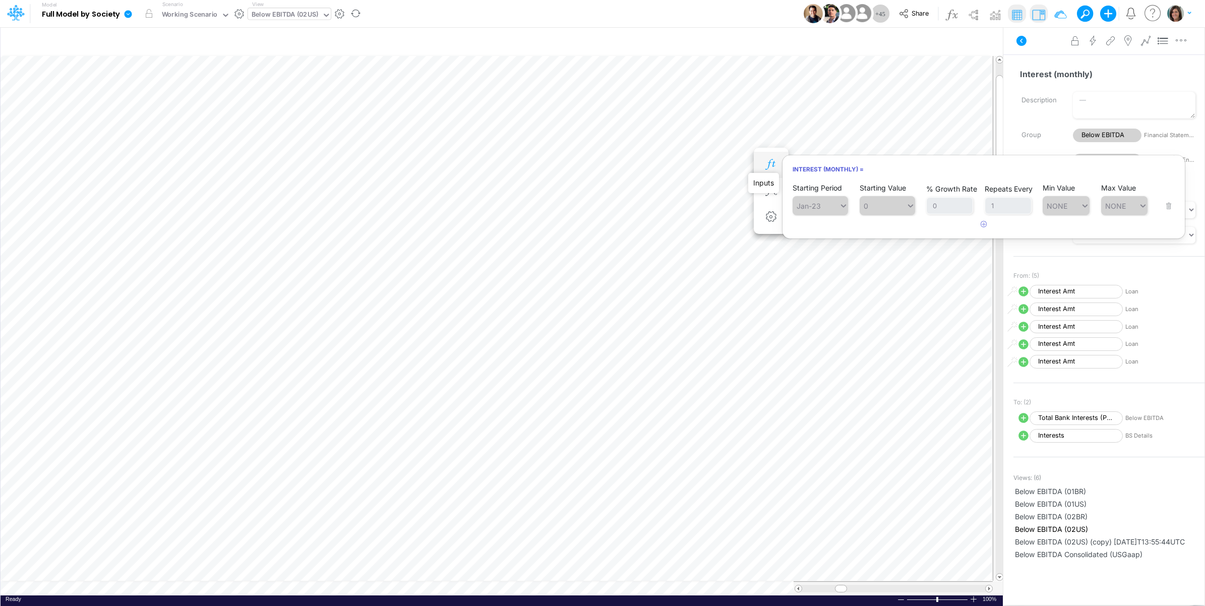
click at [768, 164] on icon "button" at bounding box center [770, 164] width 15 height 11
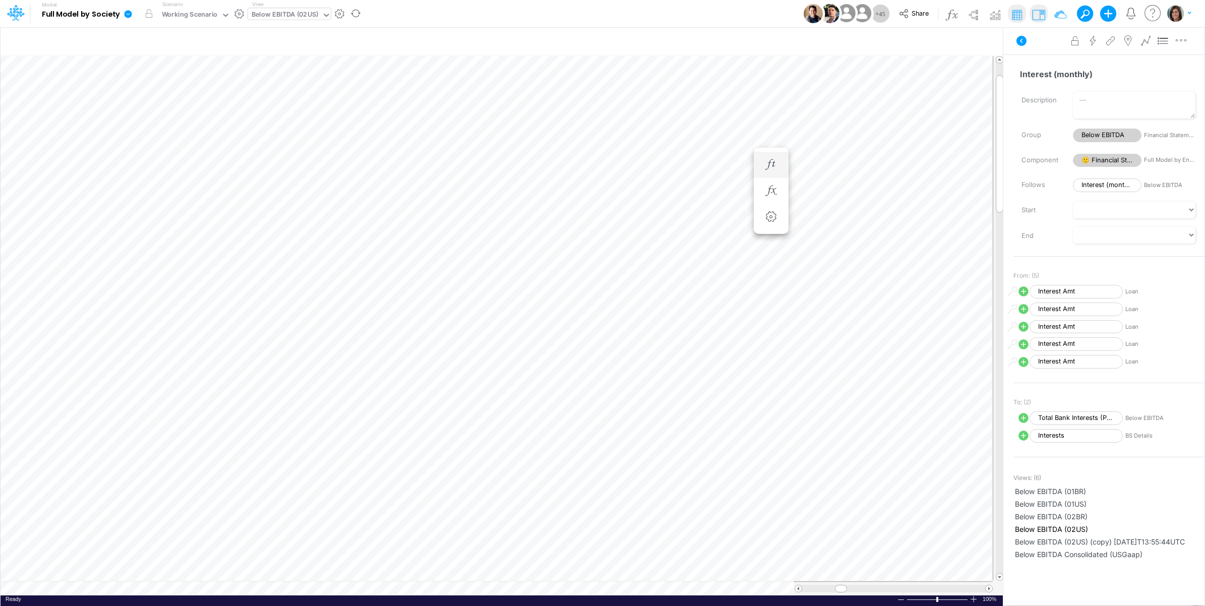
scroll to position [0, 1]
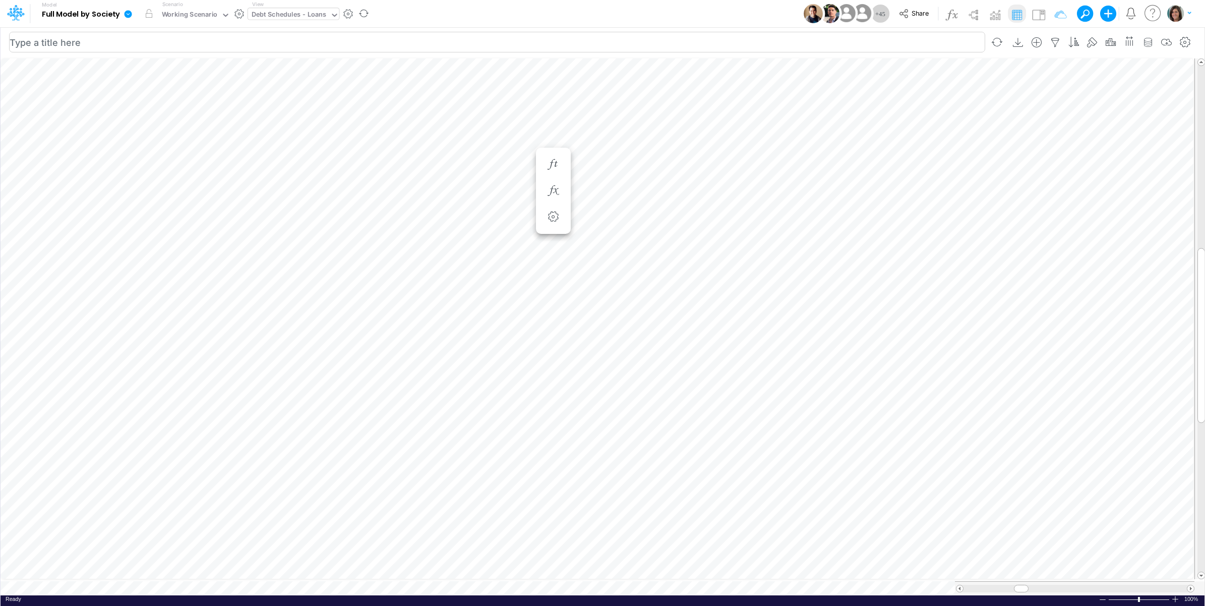
scroll to position [0, 1]
click at [1057, 38] on icon "button" at bounding box center [1054, 42] width 15 height 11
click at [900, 159] on icon "button" at bounding box center [900, 159] width 7 height 7
click at [814, 148] on div at bounding box center [825, 139] width 96 height 17
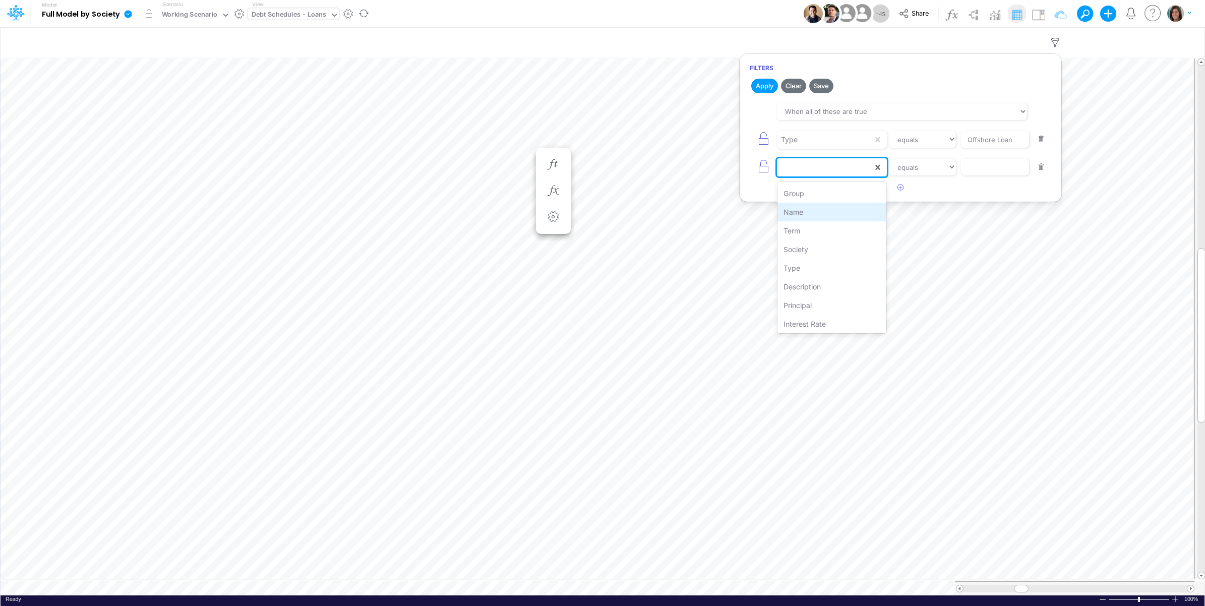
click at [827, 218] on div "Name" at bounding box center [831, 212] width 109 height 19
click at [990, 148] on input "text" at bounding box center [995, 139] width 68 height 17
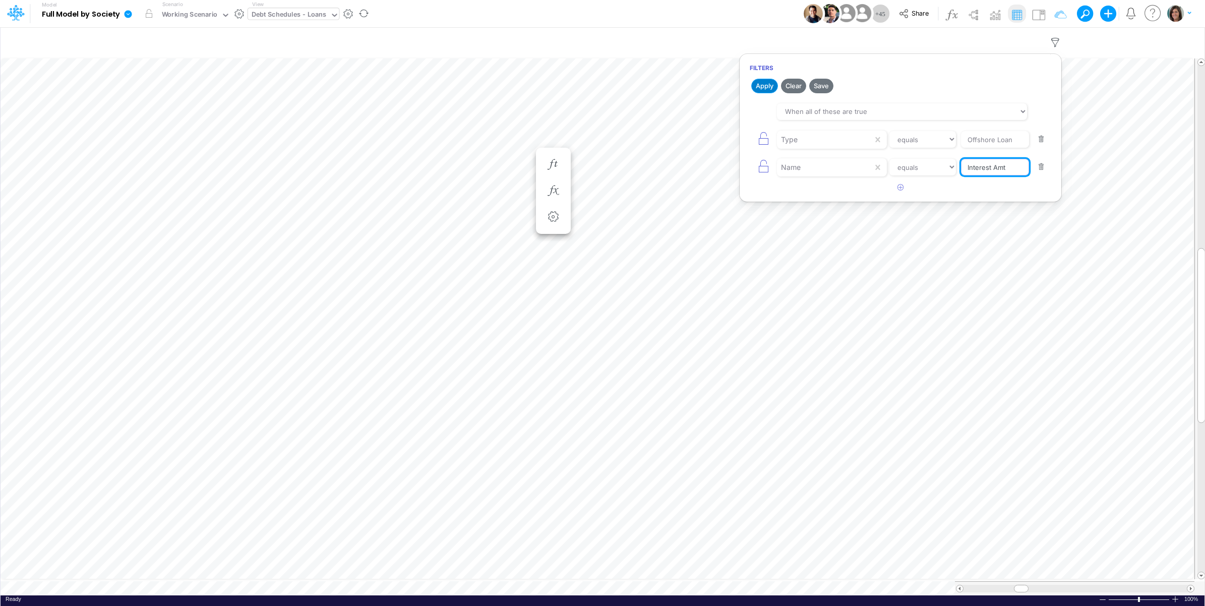
type input "Interest Amt"
drag, startPoint x: 766, startPoint y: 82, endPoint x: 765, endPoint y: 55, distance: 26.8
click at [767, 82] on button "Apply" at bounding box center [764, 86] width 27 height 15
click at [758, 9] on div "Model Full Model by Society Edit model settings Duplicate Import QuickBooks Qui…" at bounding box center [602, 13] width 1084 height 27
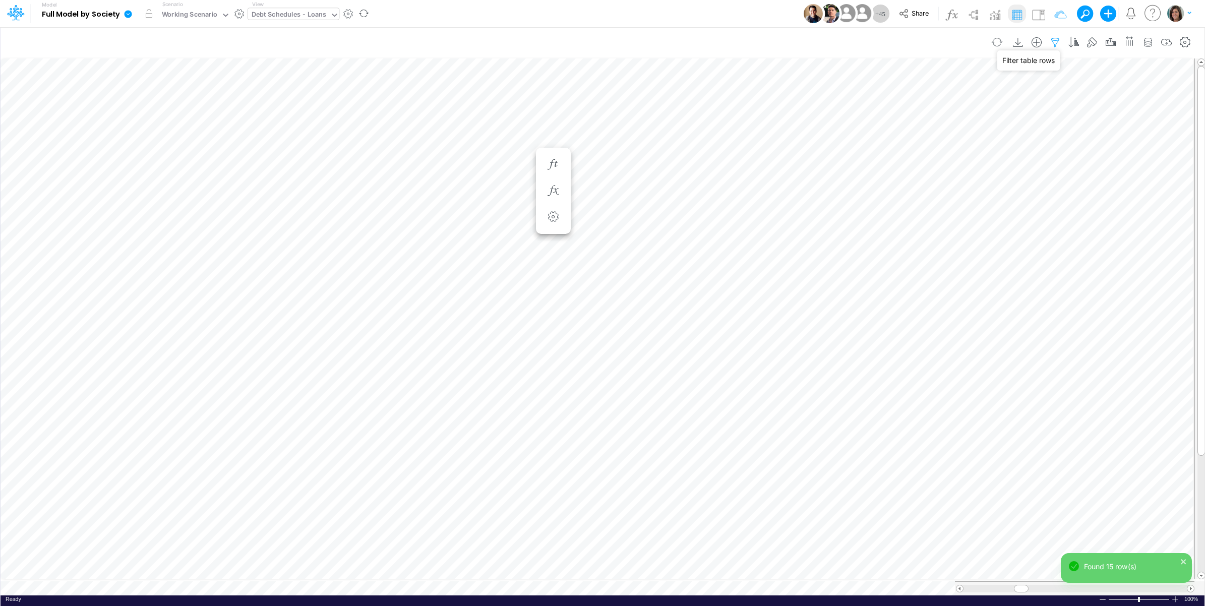
click at [1052, 39] on icon "button" at bounding box center [1054, 42] width 15 height 11
click at [898, 191] on icon "button" at bounding box center [900, 187] width 7 height 7
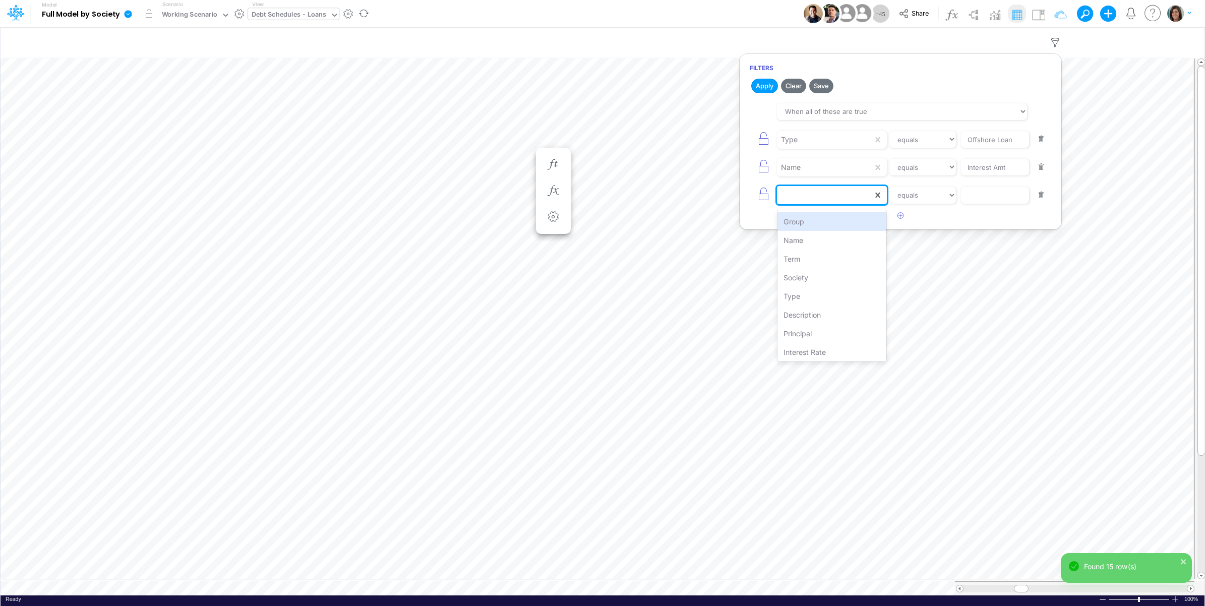
click at [825, 197] on div at bounding box center [825, 194] width 96 height 17
click at [813, 274] on div "Society" at bounding box center [831, 277] width 109 height 19
click at [980, 148] on input "text" at bounding box center [995, 139] width 68 height 17
type input "02US"
click at [763, 87] on button "Apply" at bounding box center [764, 86] width 27 height 15
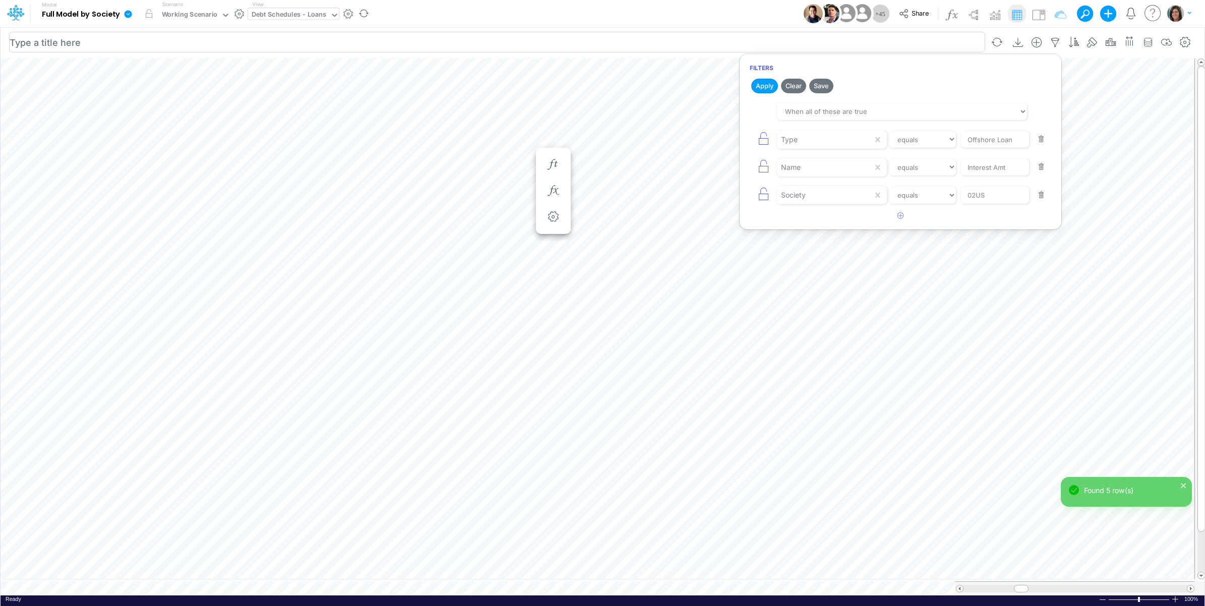
drag, startPoint x: 756, startPoint y: 10, endPoint x: 762, endPoint y: 31, distance: 22.0
click at [756, 11] on div "Model Full Model by Society Edit model settings Duplicate Import QuickBooks Qui…" at bounding box center [602, 13] width 1084 height 27
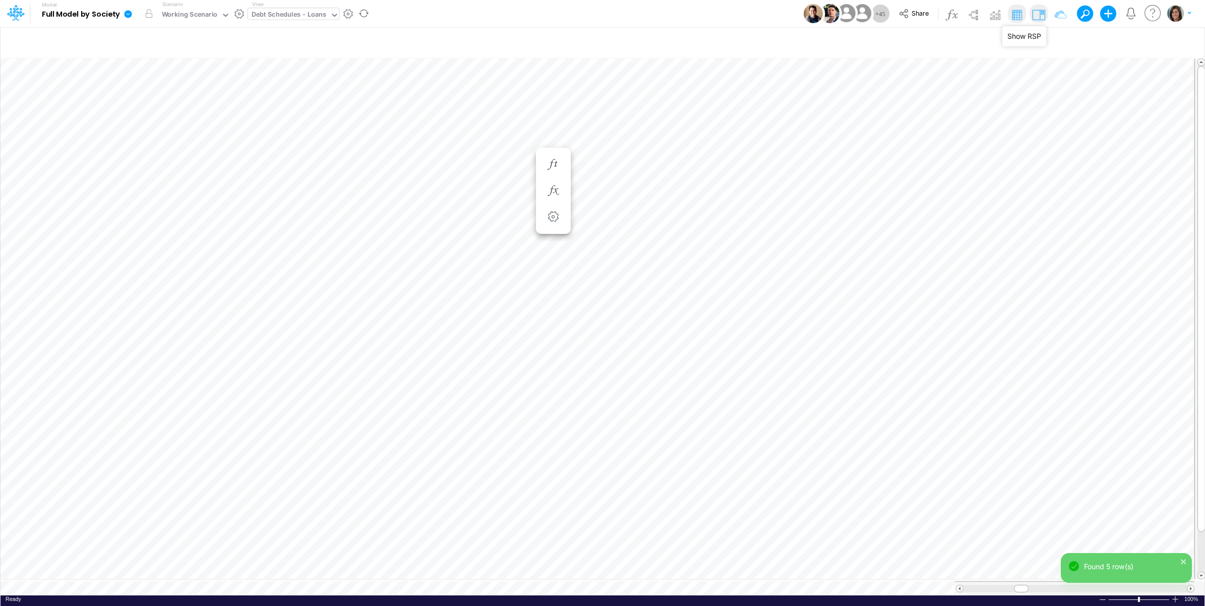
click at [1042, 12] on img at bounding box center [1038, 15] width 16 height 16
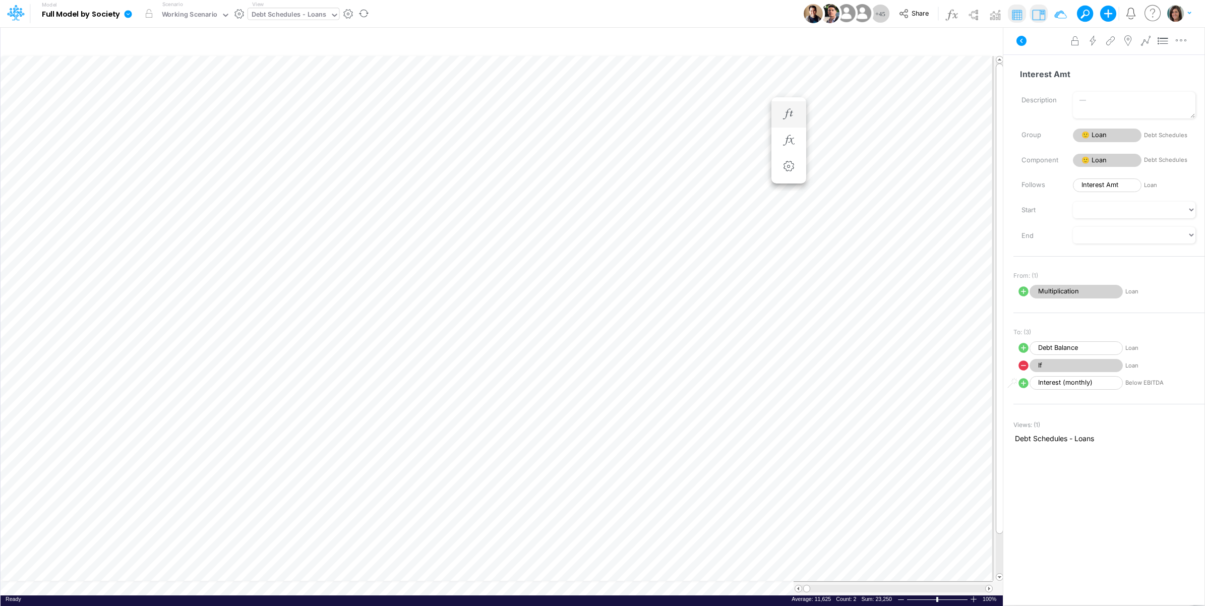
scroll to position [0, 1]
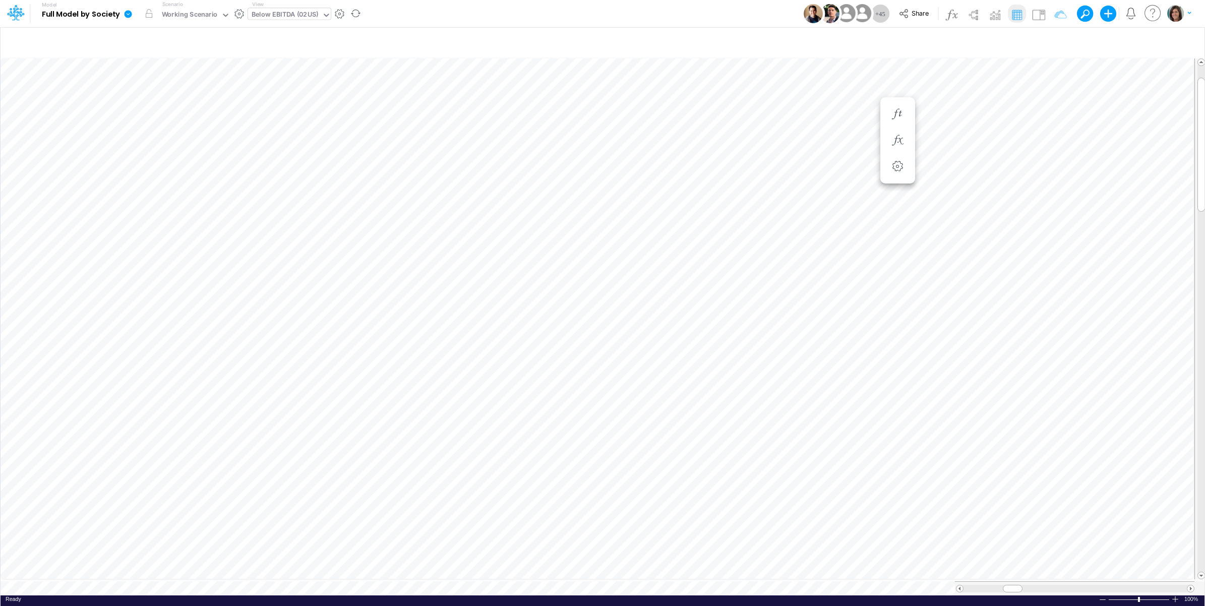
scroll to position [0, 1]
click at [1078, 39] on icon "button" at bounding box center [1073, 42] width 15 height 11
click at [791, 111] on button "button" at bounding box center [792, 108] width 20 height 17
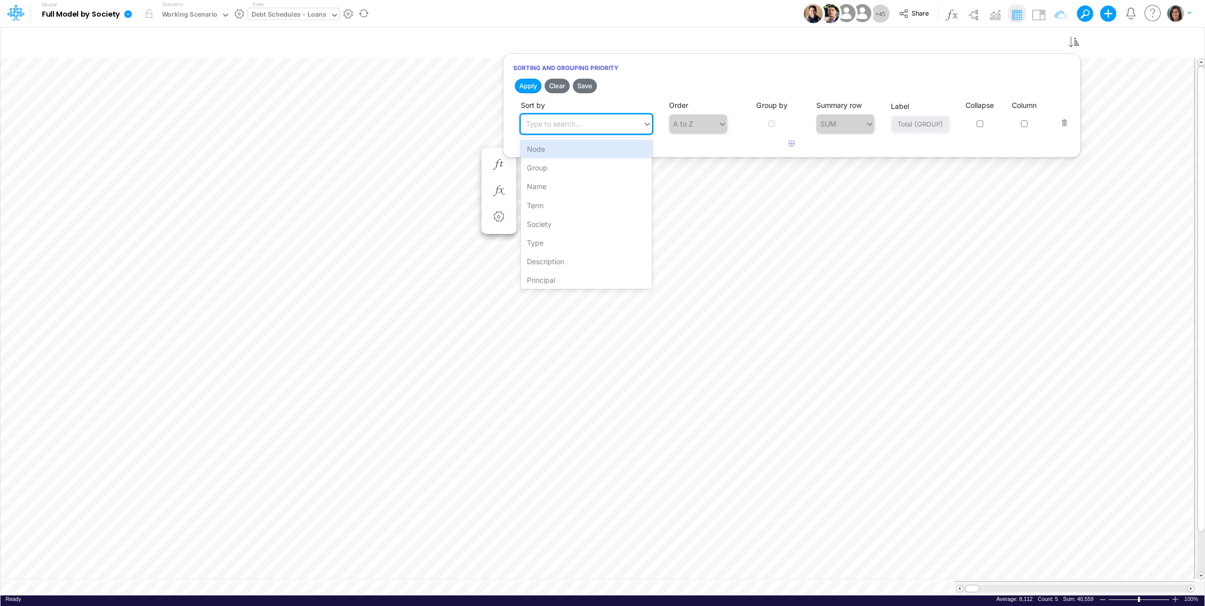
click at [541, 121] on div "Type to search..." at bounding box center [553, 123] width 55 height 11
drag, startPoint x: 543, startPoint y: 185, endPoint x: 545, endPoint y: 152, distance: 33.9
click at [543, 185] on div "Name" at bounding box center [586, 186] width 131 height 19
click at [771, 124] on input "checkbox" at bounding box center [771, 123] width 7 height 7
checkbox input "true"
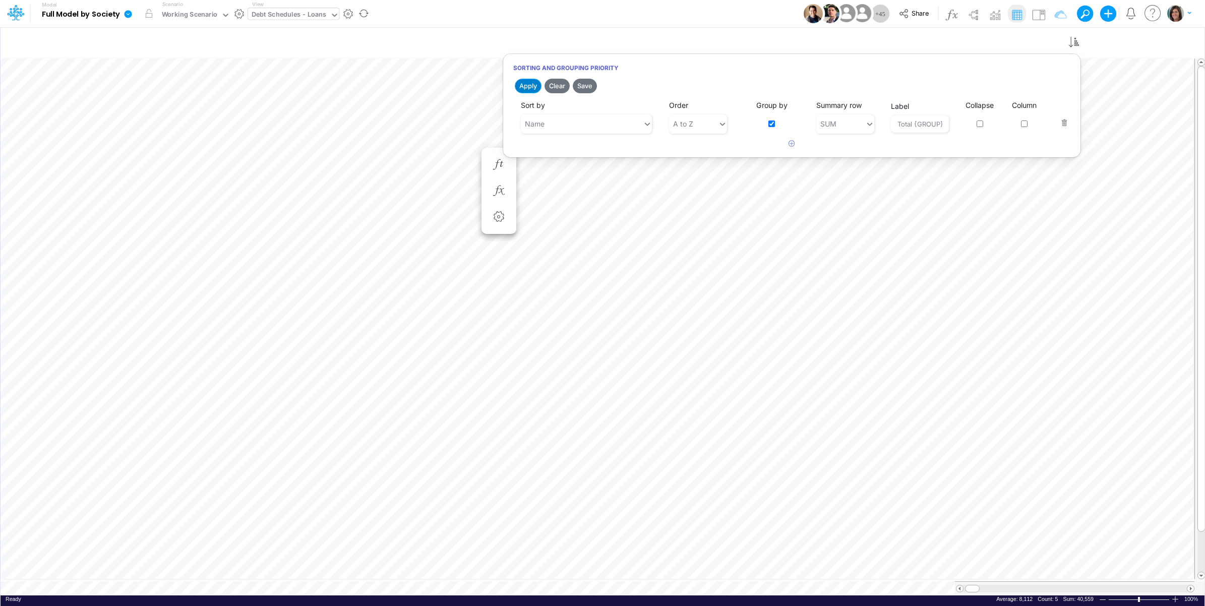
click at [527, 86] on button "Apply" at bounding box center [528, 86] width 27 height 15
click at [624, 11] on div "Model Full Model by Society Edit model settings Duplicate Import QuickBooks Qui…" at bounding box center [602, 13] width 1084 height 27
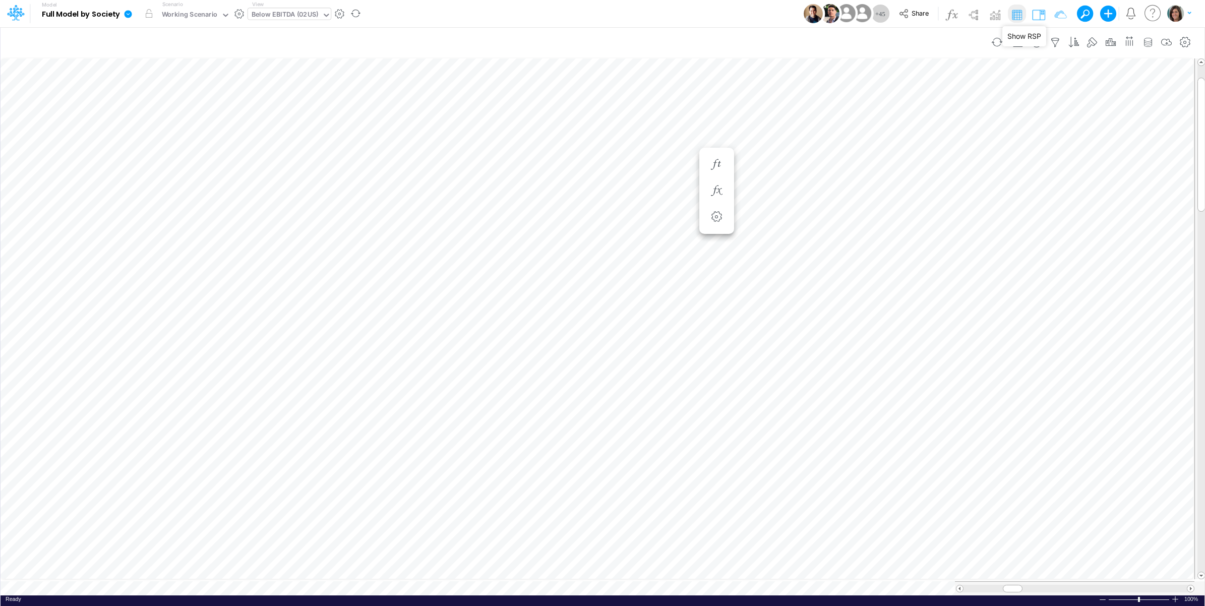
drag, startPoint x: 1037, startPoint y: 11, endPoint x: 993, endPoint y: 30, distance: 48.3
click at [1038, 11] on img at bounding box center [1038, 15] width 16 height 16
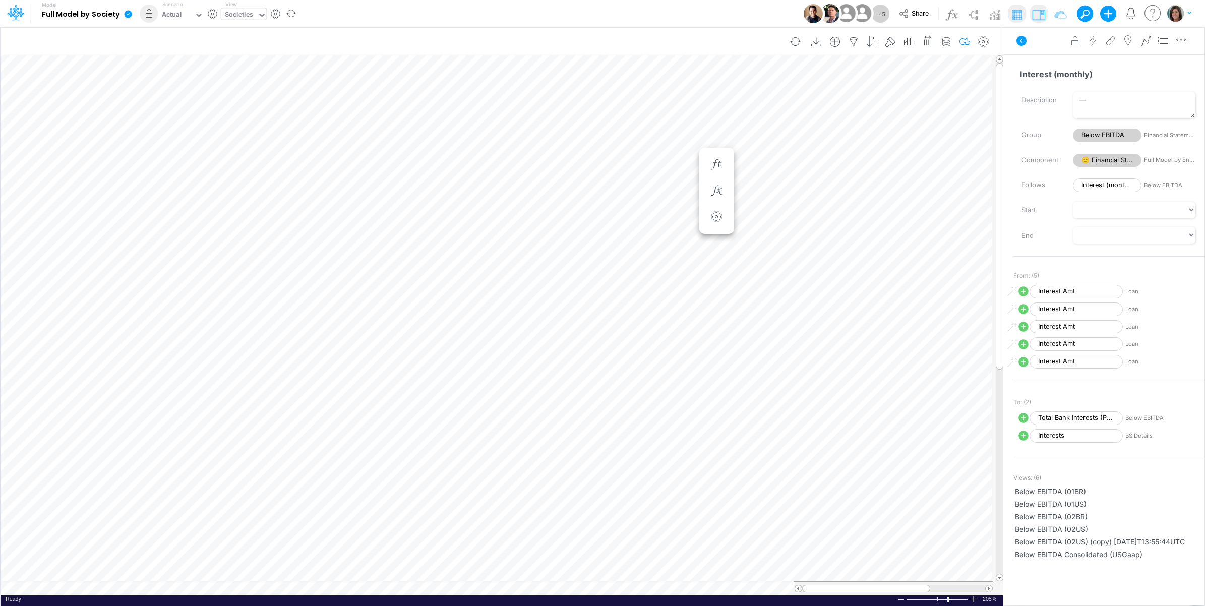
scroll to position [0, 1]
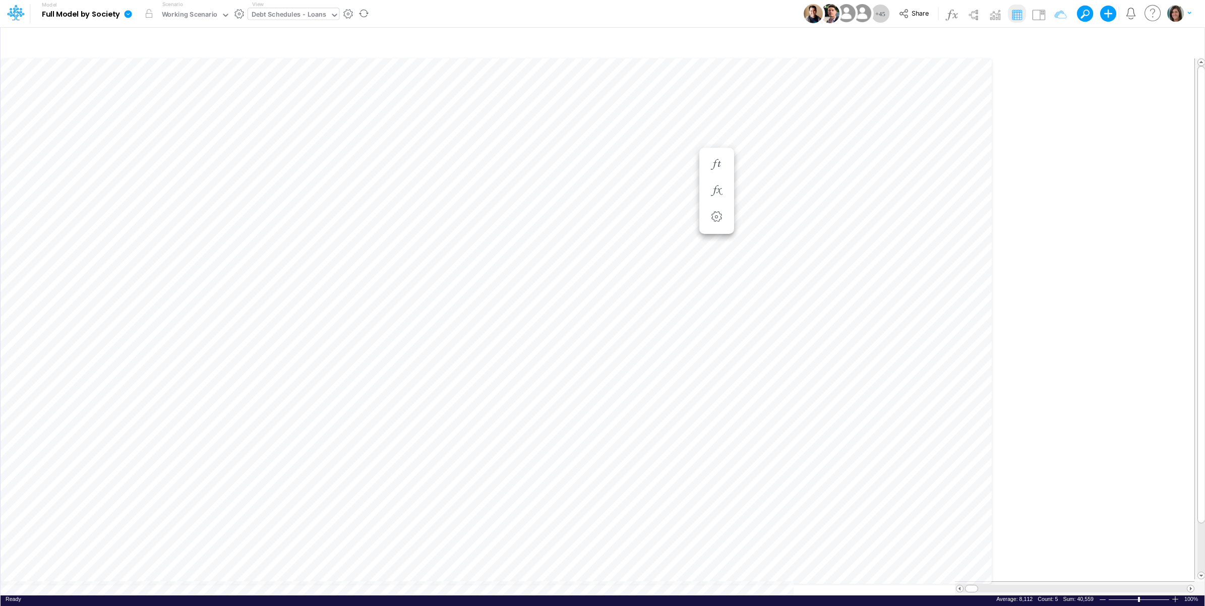
scroll to position [0, 1]
click at [1041, 12] on img at bounding box center [1038, 15] width 16 height 16
click at [1043, 14] on img at bounding box center [1038, 15] width 16 height 16
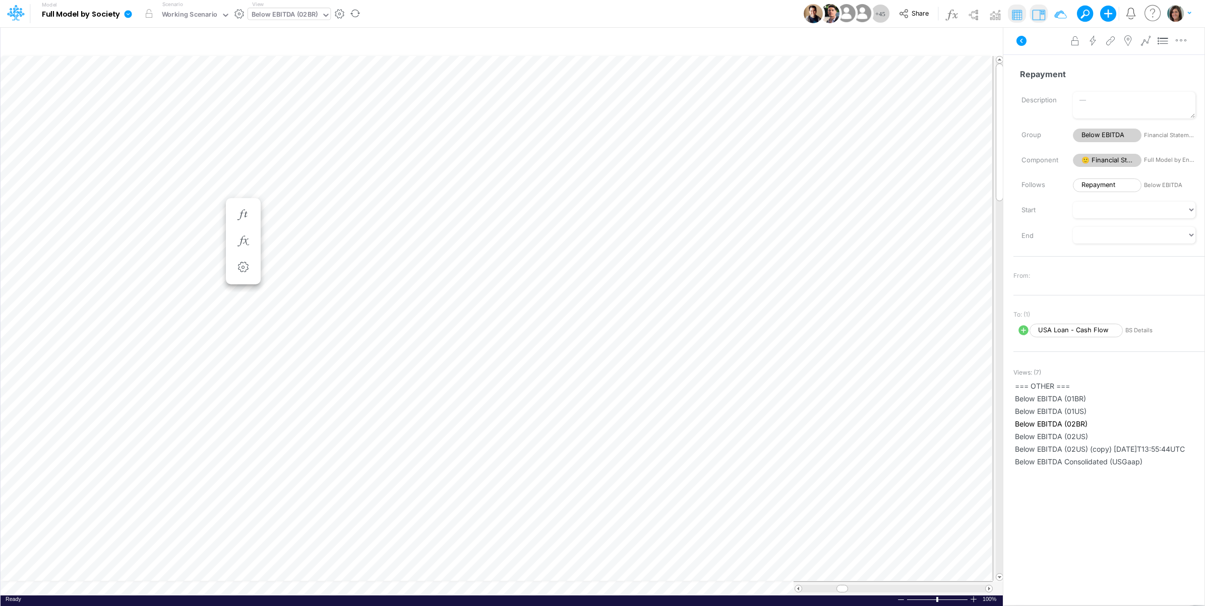
scroll to position [0, 1]
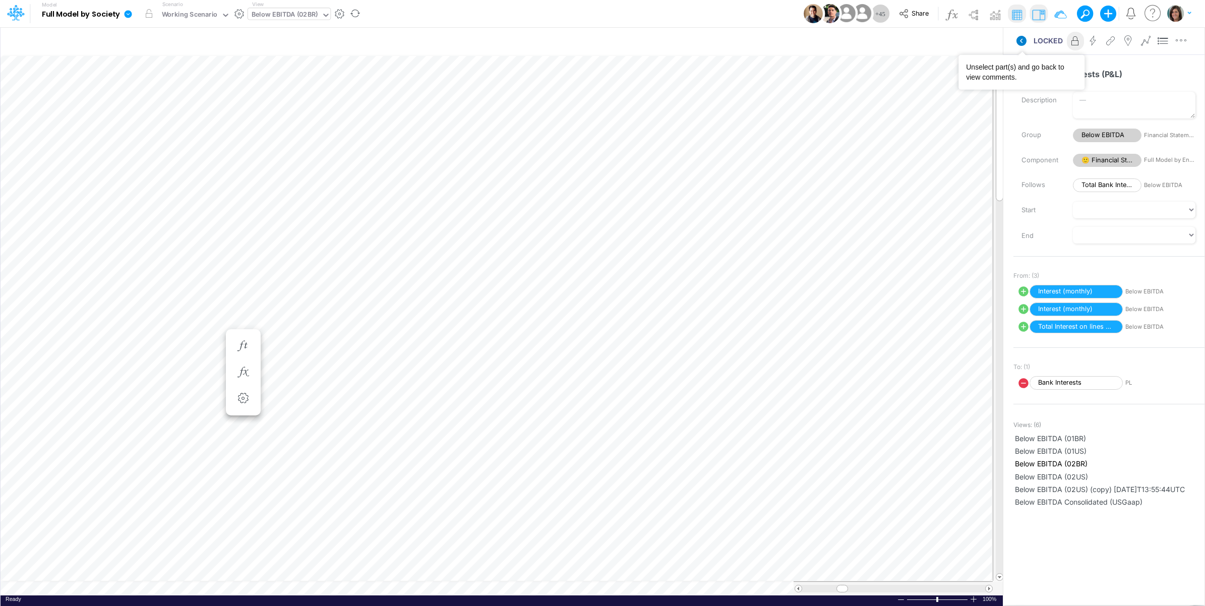
click at [1022, 41] on icon at bounding box center [1021, 41] width 10 height 10
